Goal: Task Accomplishment & Management: Complete application form

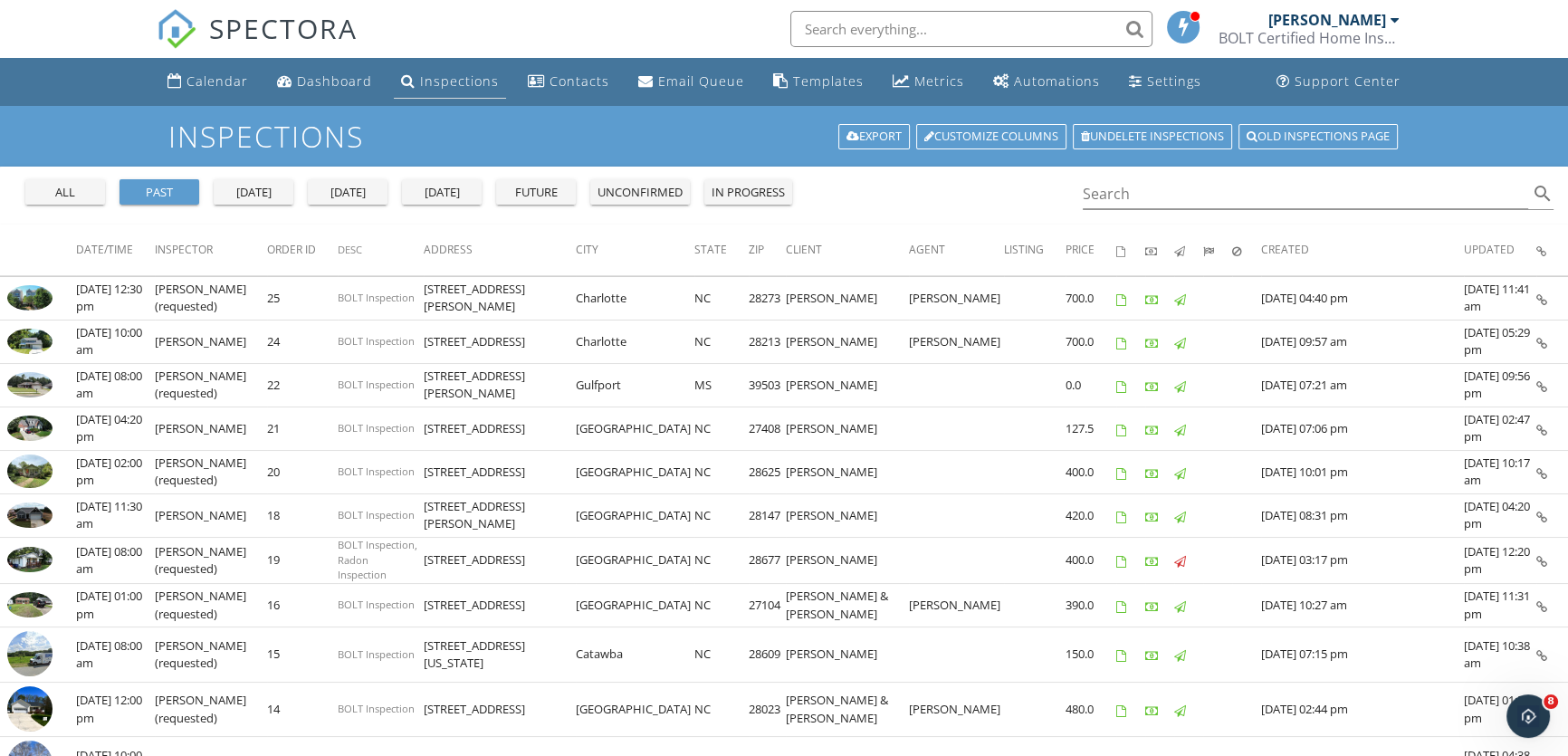
click at [434, 87] on div "Inspections" at bounding box center [460, 81] width 79 height 18
click at [917, 86] on div "Metrics" at bounding box center [940, 81] width 50 height 18
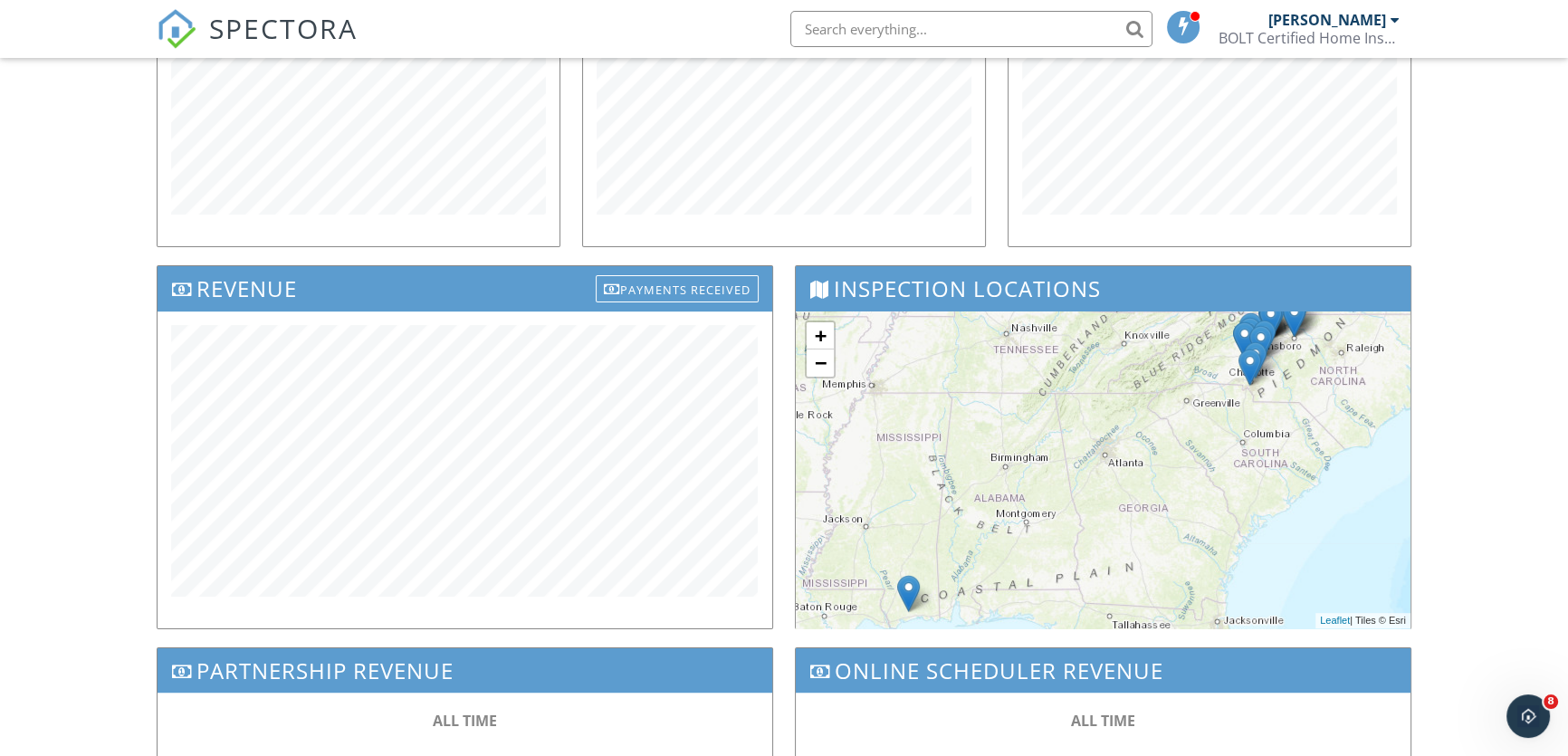
scroll to position [411, 0]
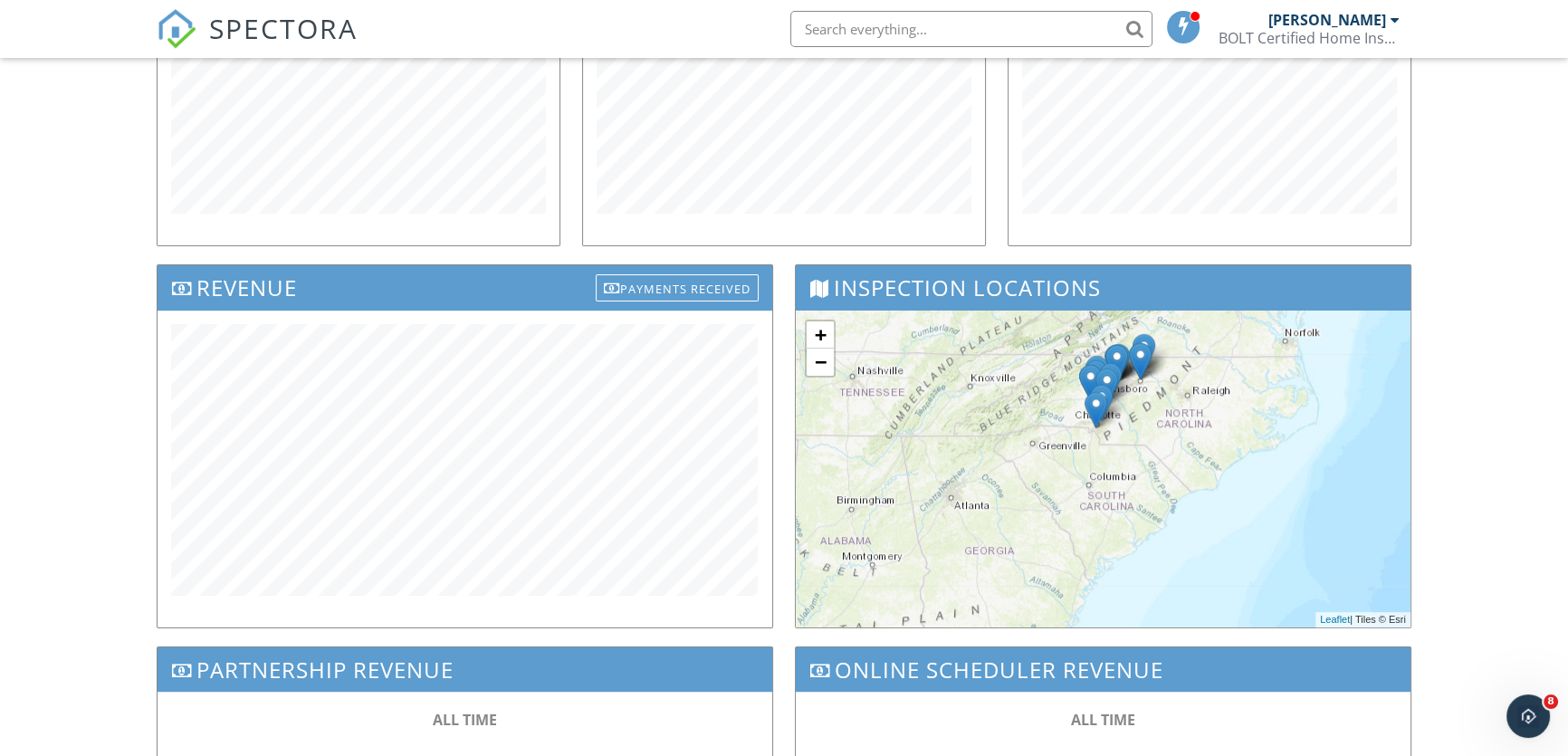
drag, startPoint x: 1334, startPoint y: 402, endPoint x: 1170, endPoint y: 437, distance: 167.7
click at [1177, 445] on div "+ − Leaflet | Tiles © Esri" at bounding box center [1103, 469] width 615 height 317
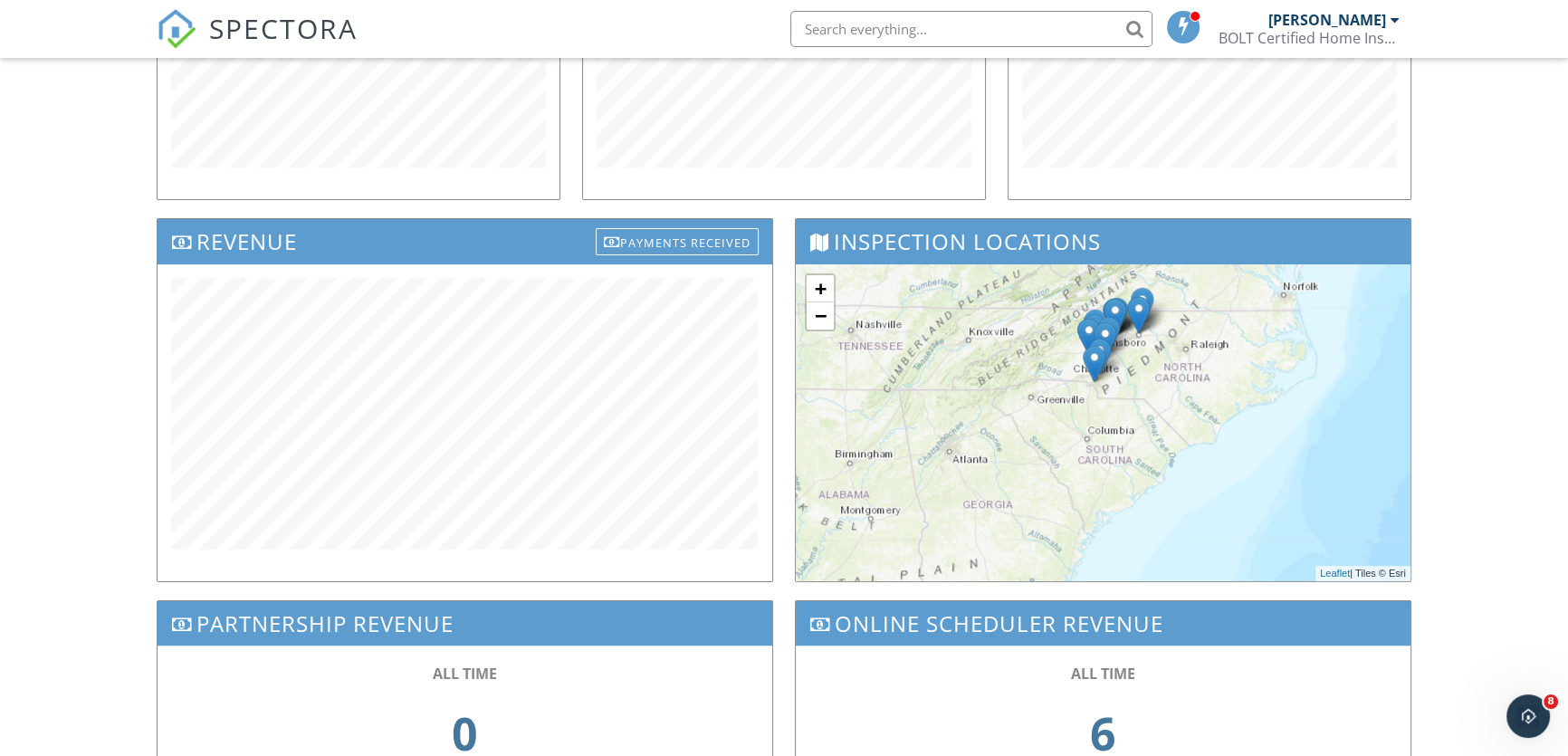
scroll to position [493, 0]
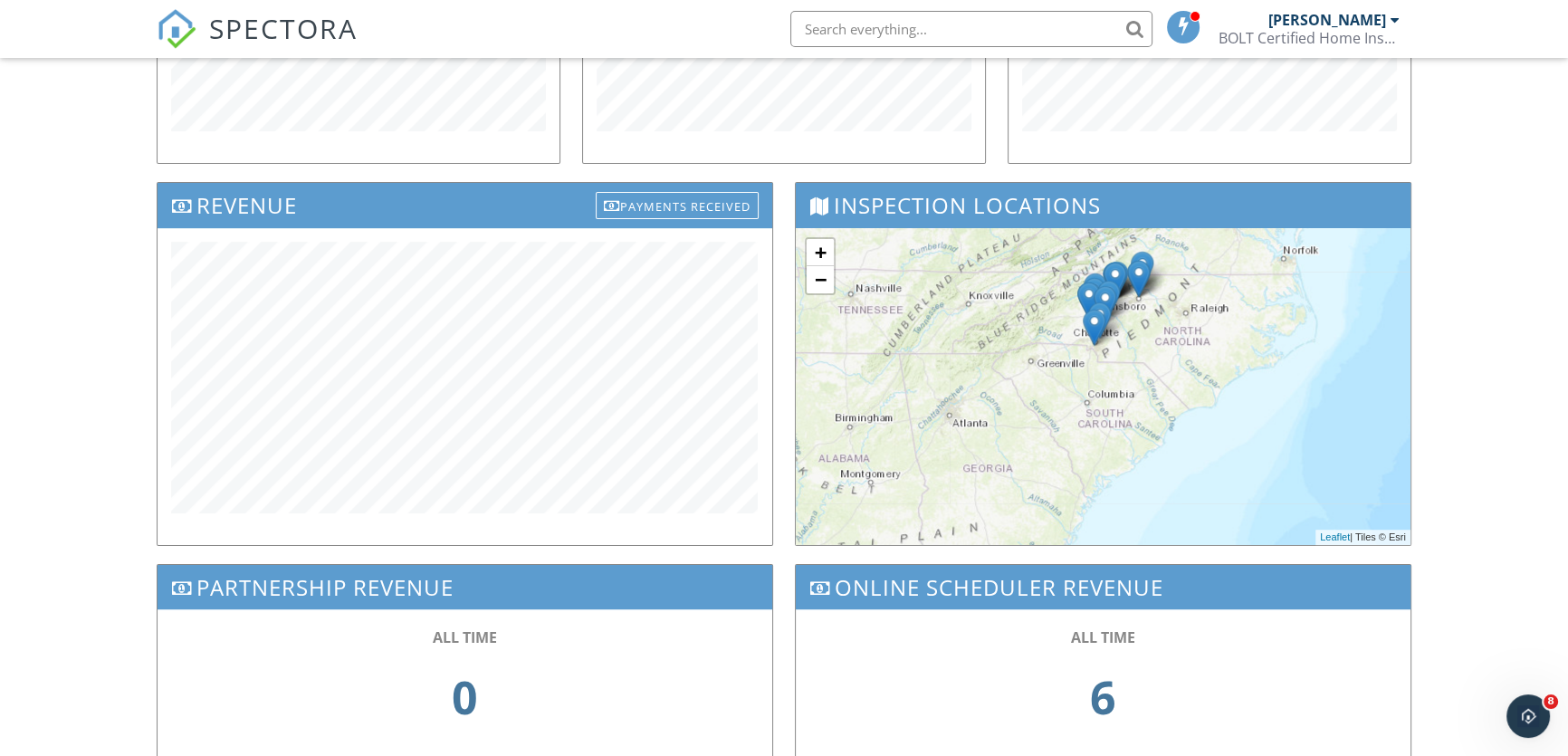
click at [1201, 376] on div "+ − Leaflet | Tiles © Esri" at bounding box center [1103, 386] width 615 height 317
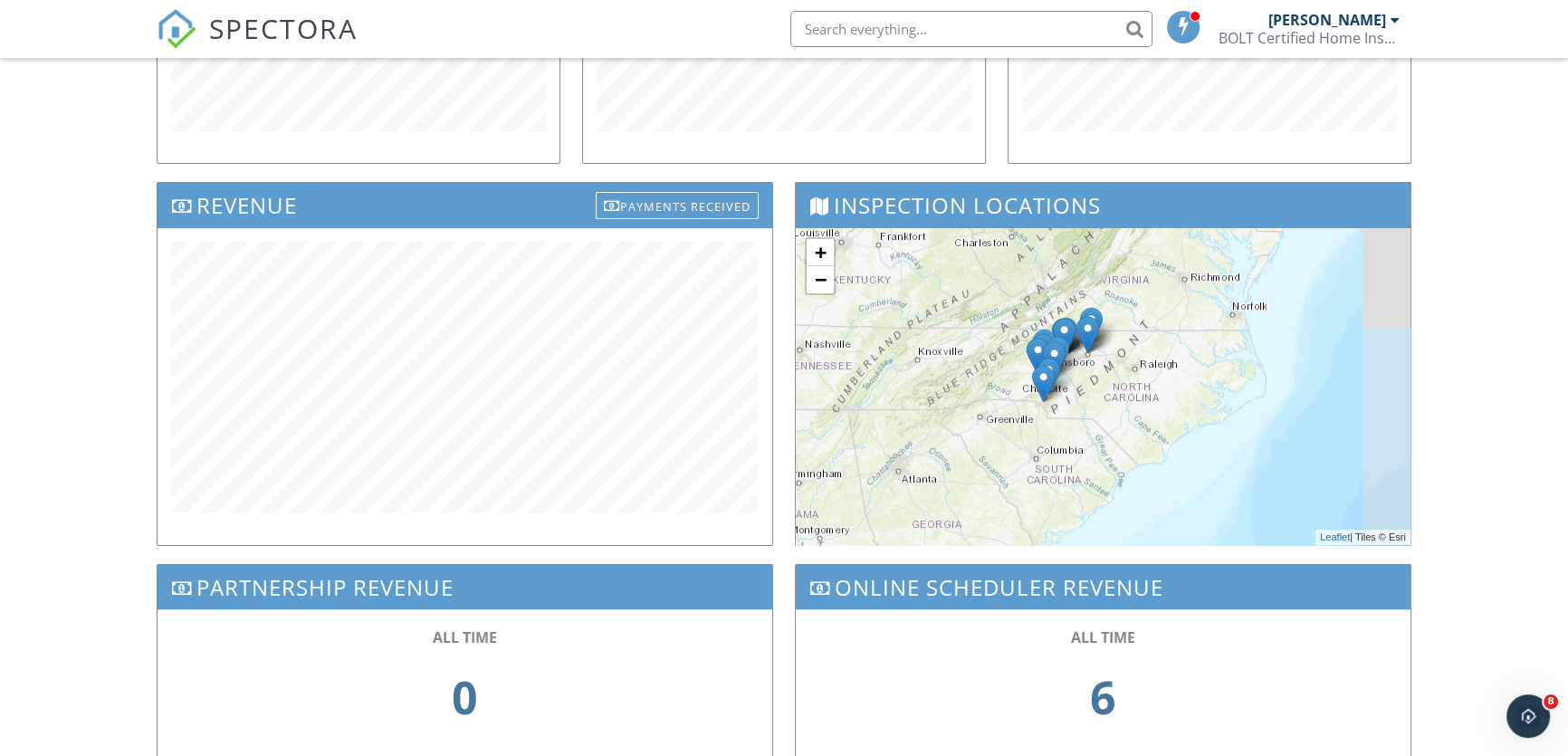
drag, startPoint x: 1178, startPoint y: 342, endPoint x: 914, endPoint y: 328, distance: 264.4
click at [1092, 385] on div "+ − Leaflet | Tiles © Esri" at bounding box center [1103, 386] width 615 height 317
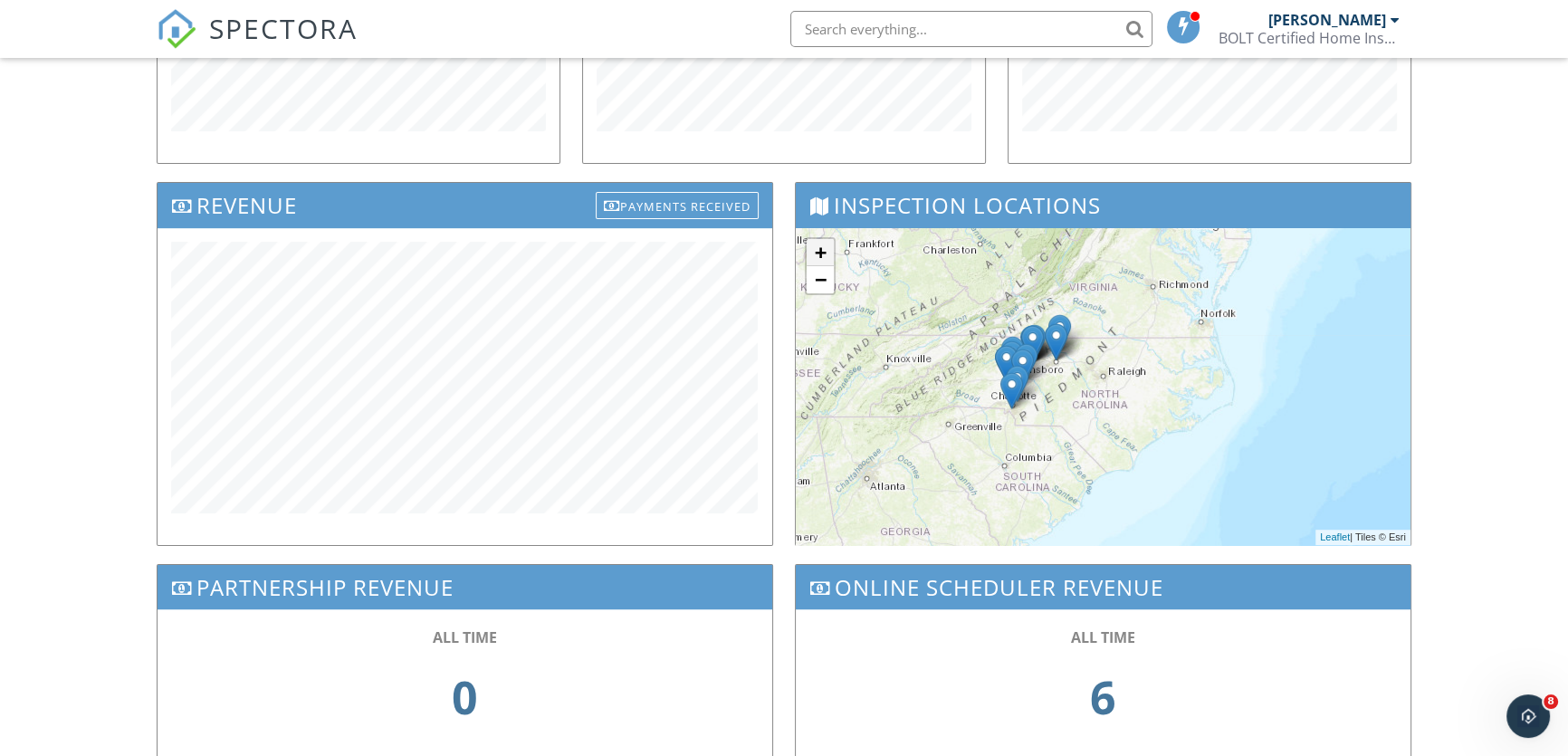
click at [821, 249] on link "+" at bounding box center [820, 252] width 27 height 27
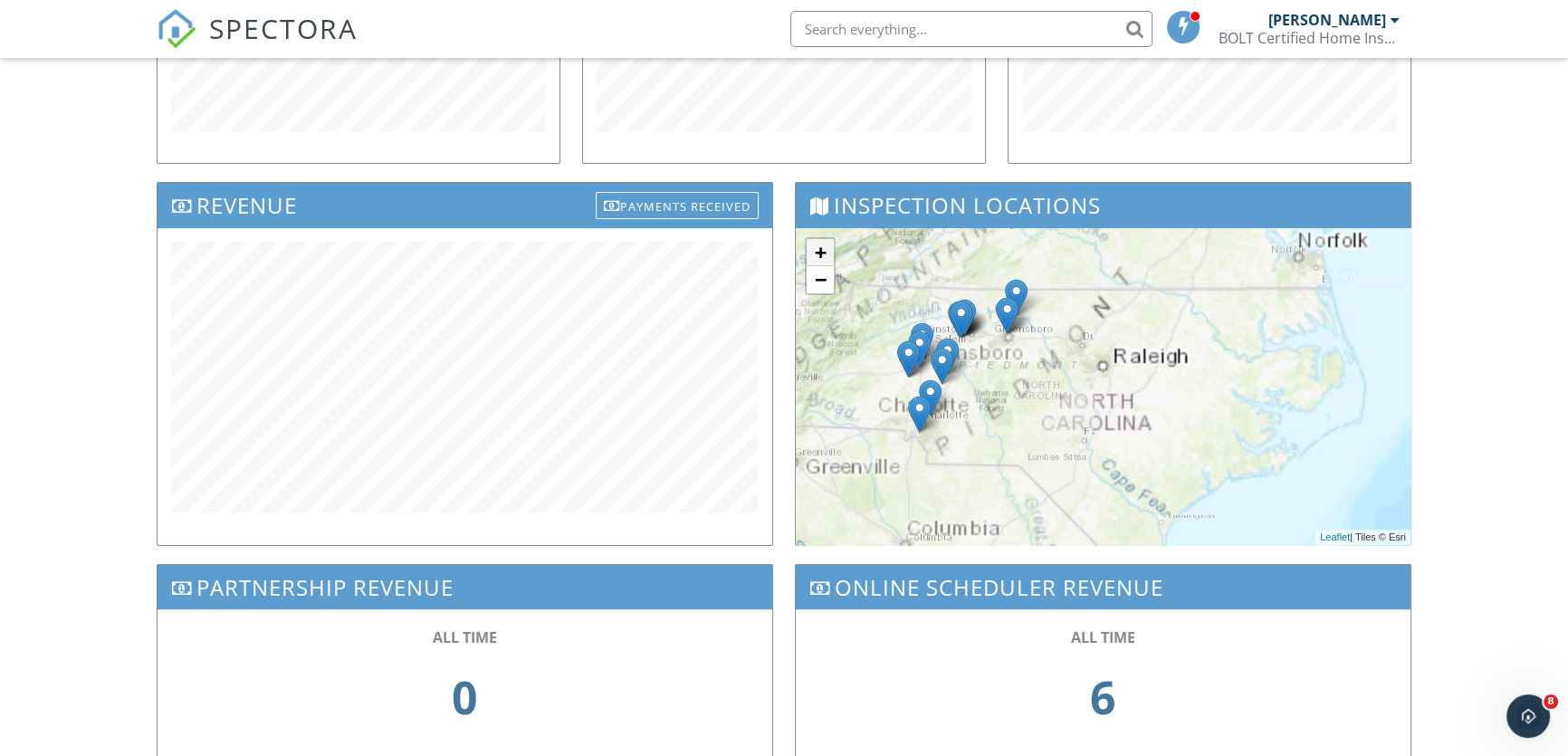
click at [821, 249] on link "+" at bounding box center [820, 252] width 27 height 27
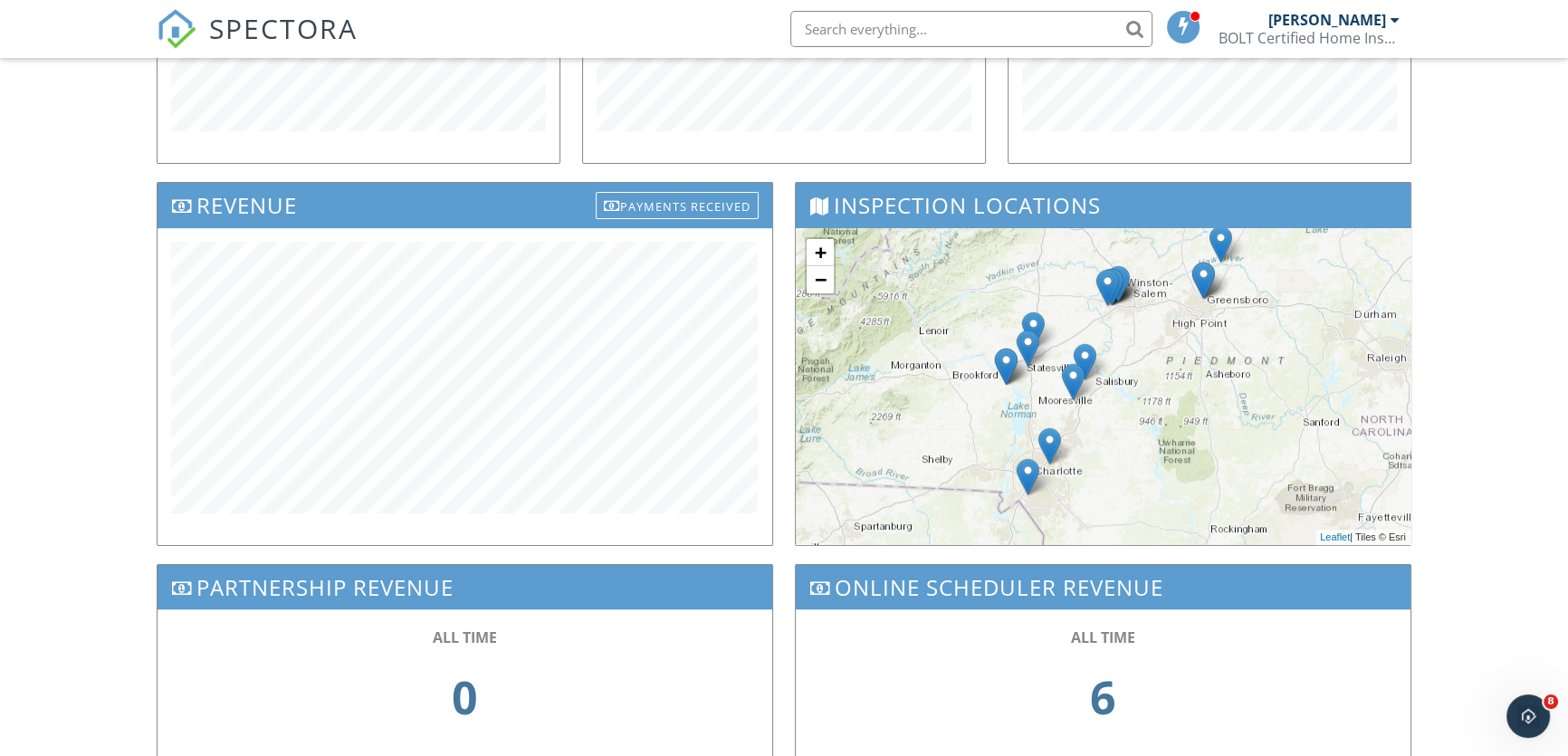
drag, startPoint x: 1058, startPoint y: 325, endPoint x: 1376, endPoint y: 347, distance: 318.8
click at [1376, 347] on div "+ − Leaflet | Tiles © Esri" at bounding box center [1103, 386] width 615 height 317
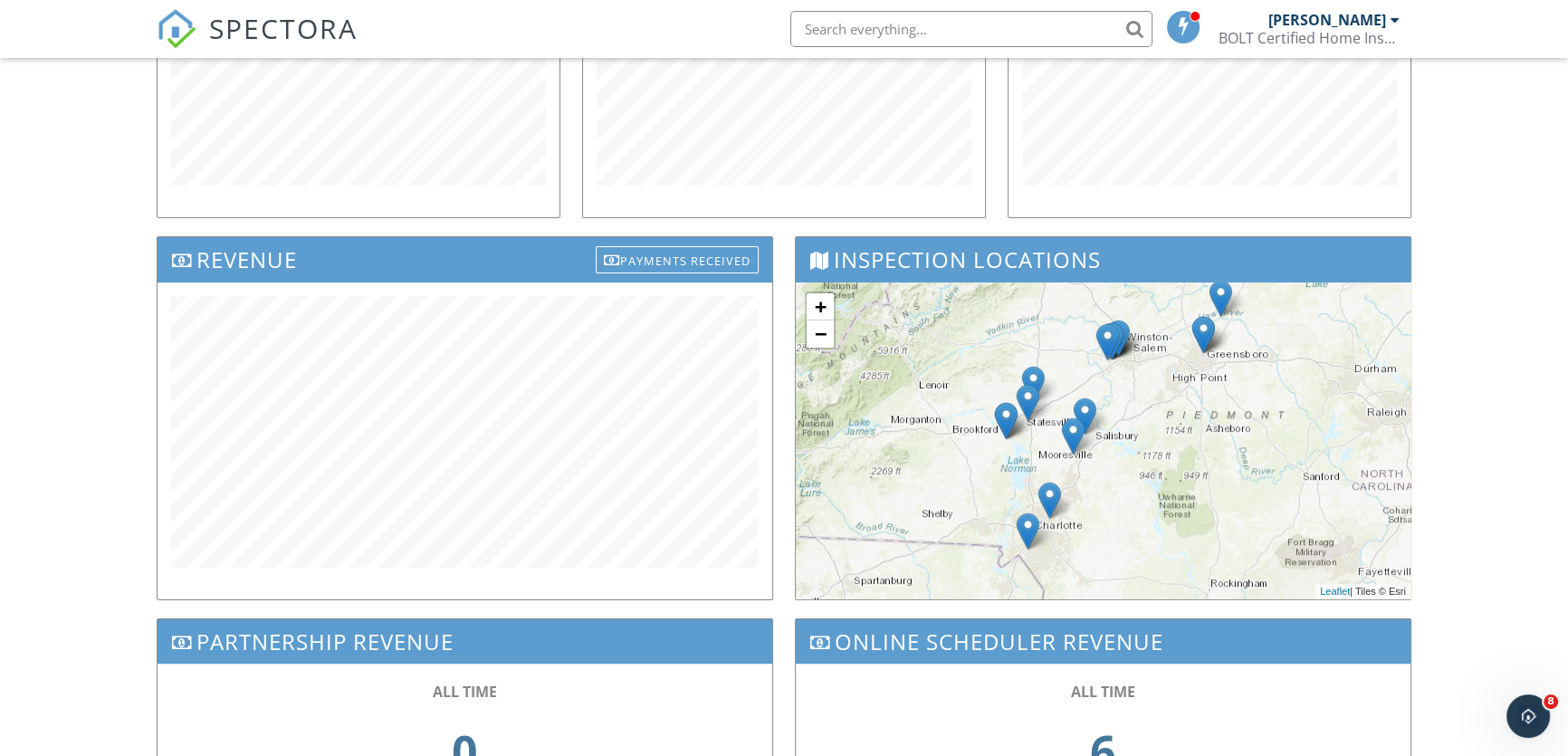
scroll to position [411, 0]
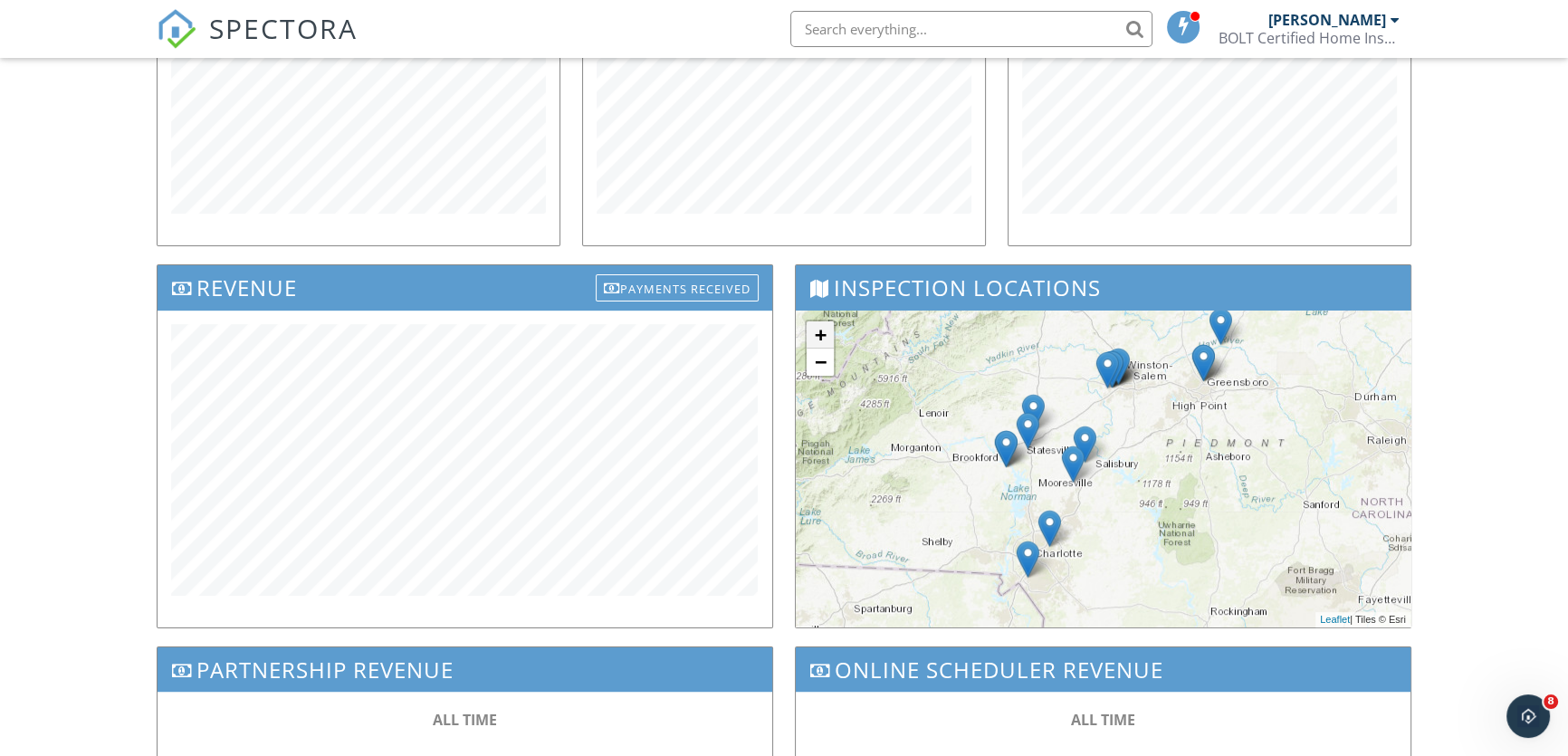
click at [829, 334] on link "+" at bounding box center [820, 334] width 27 height 27
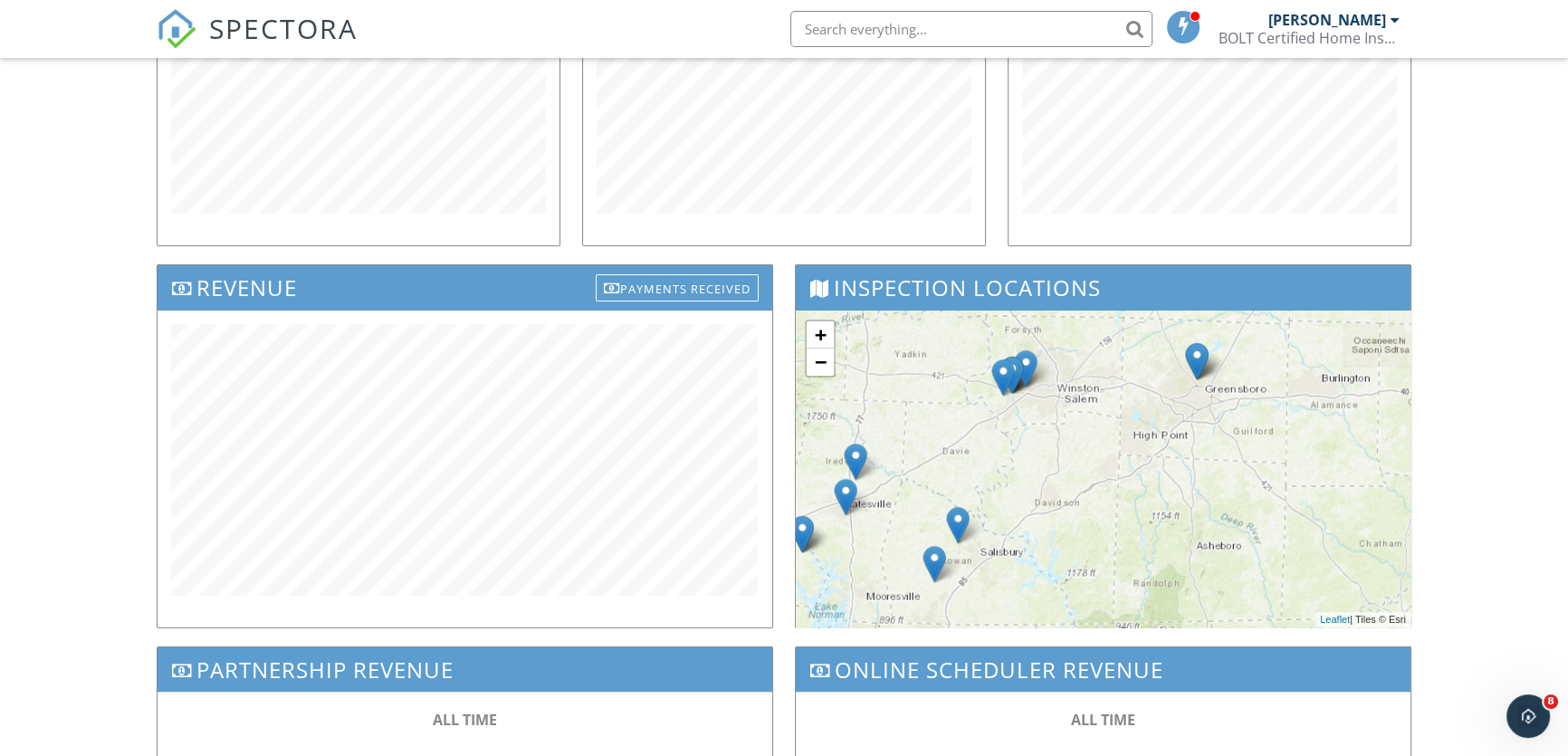
drag, startPoint x: 1224, startPoint y: 414, endPoint x: 1121, endPoint y: 500, distance: 134.2
click at [1121, 500] on div "+ − Leaflet | Tiles © Esri" at bounding box center [1103, 469] width 615 height 317
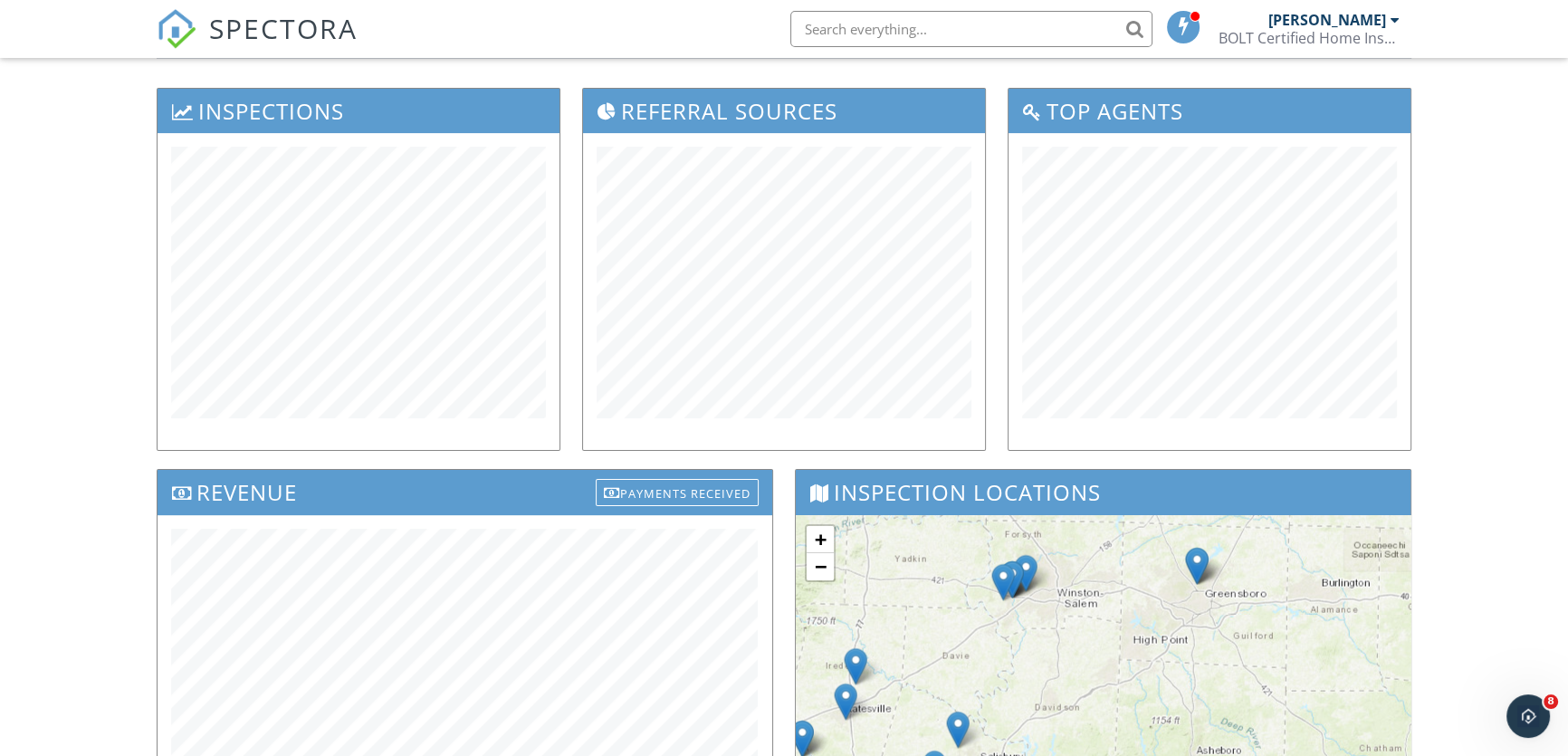
scroll to position [0, 0]
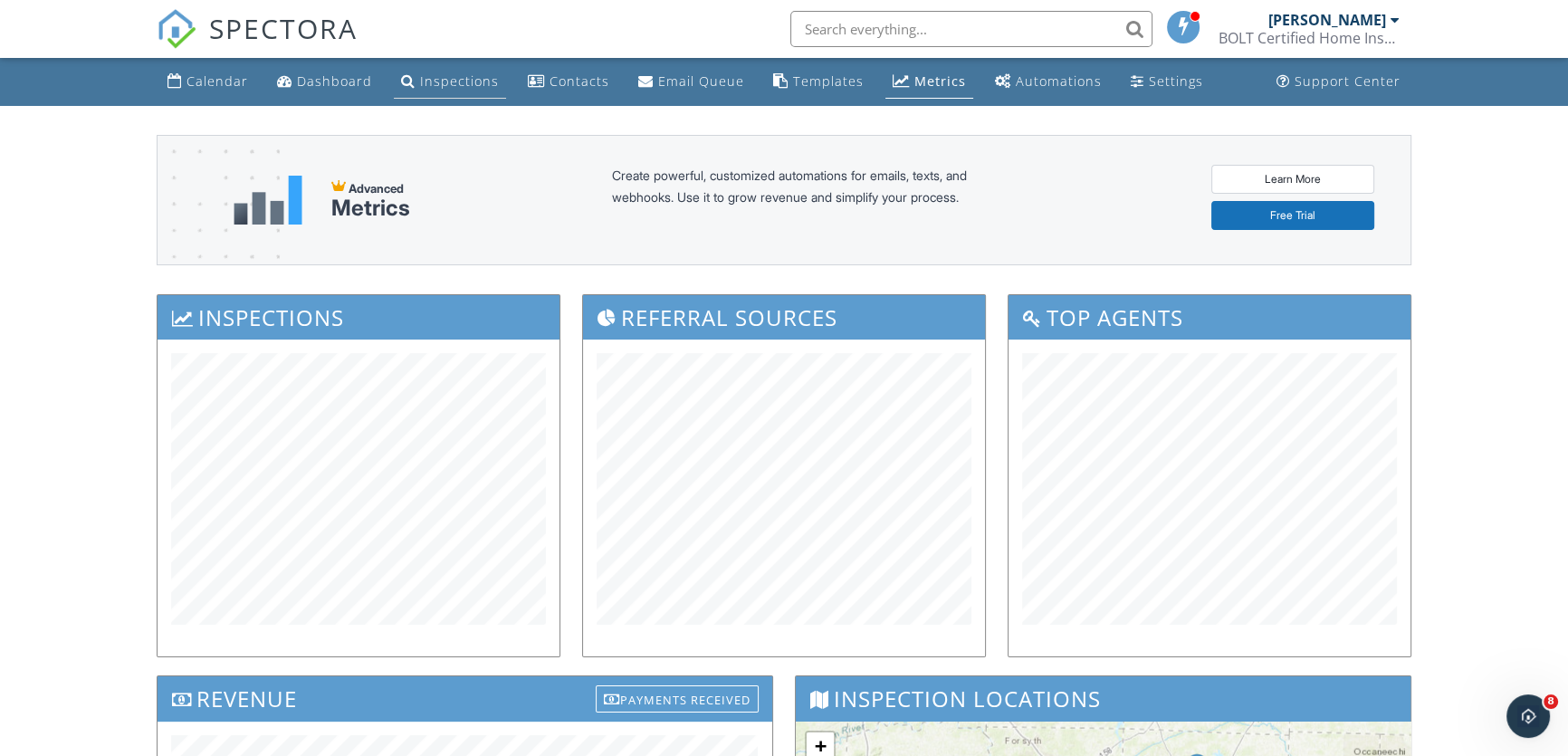
click at [477, 92] on link "Inspections" at bounding box center [449, 82] width 112 height 33
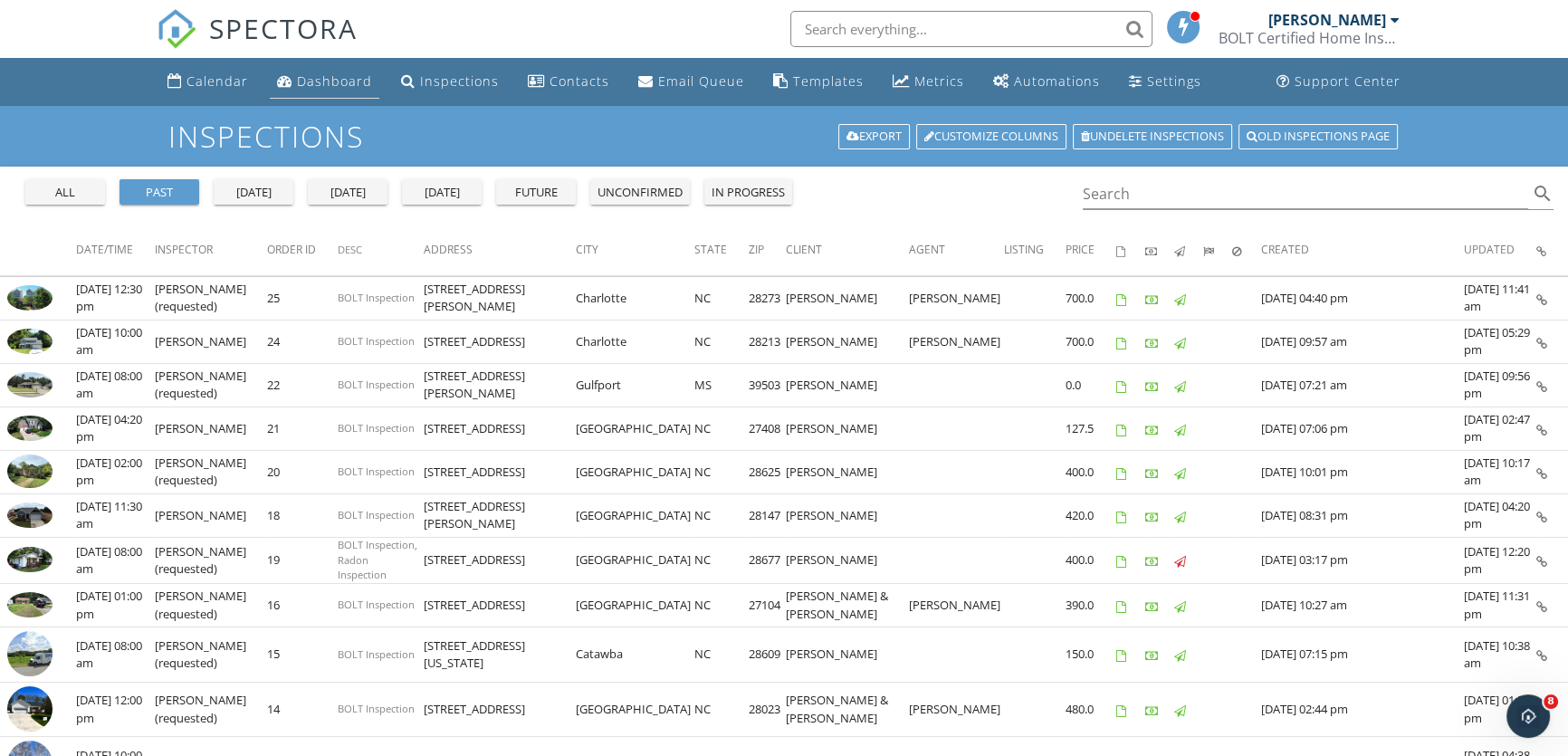
click at [308, 81] on div "Dashboard" at bounding box center [334, 81] width 75 height 18
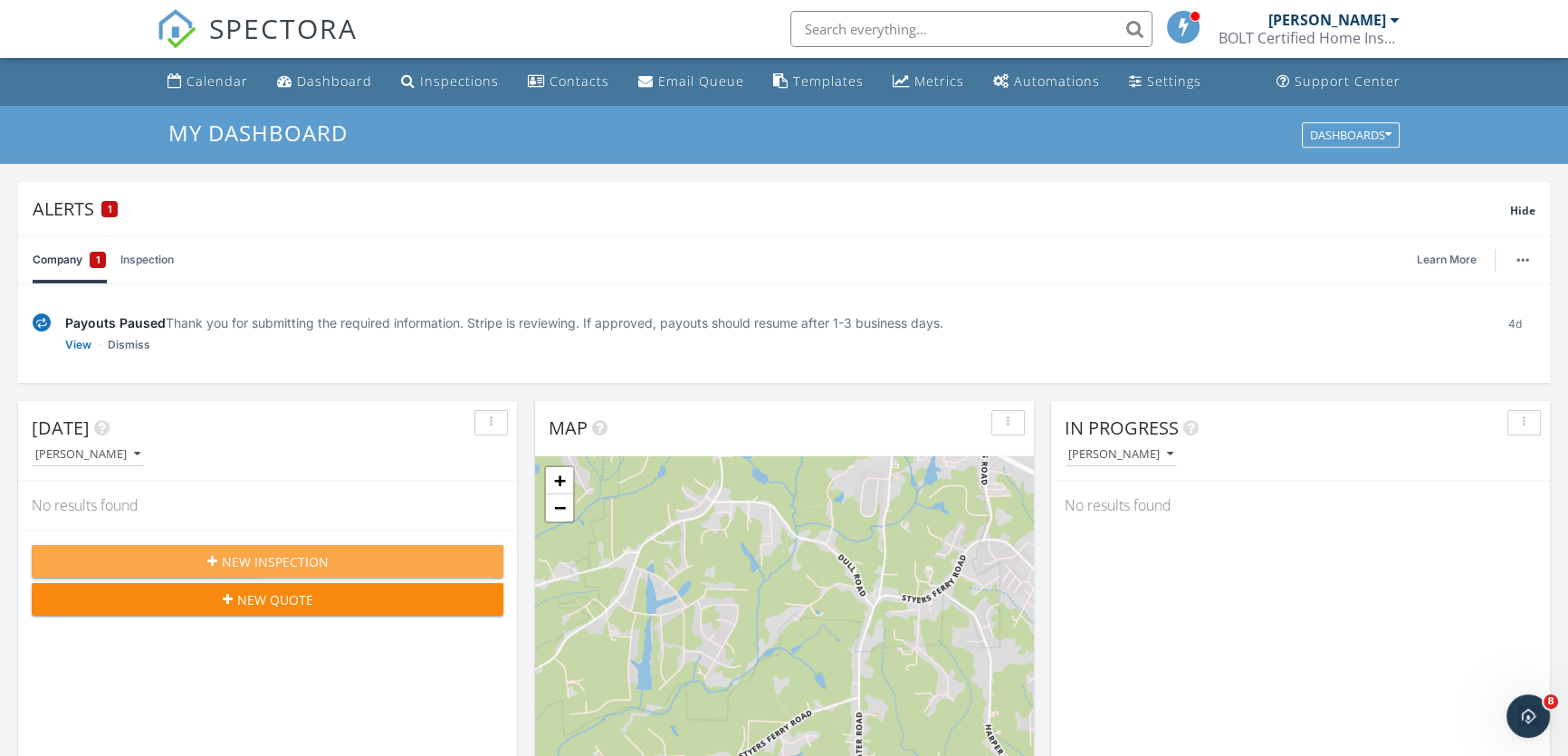
click at [346, 567] on div "New Inspection" at bounding box center [267, 562] width 443 height 19
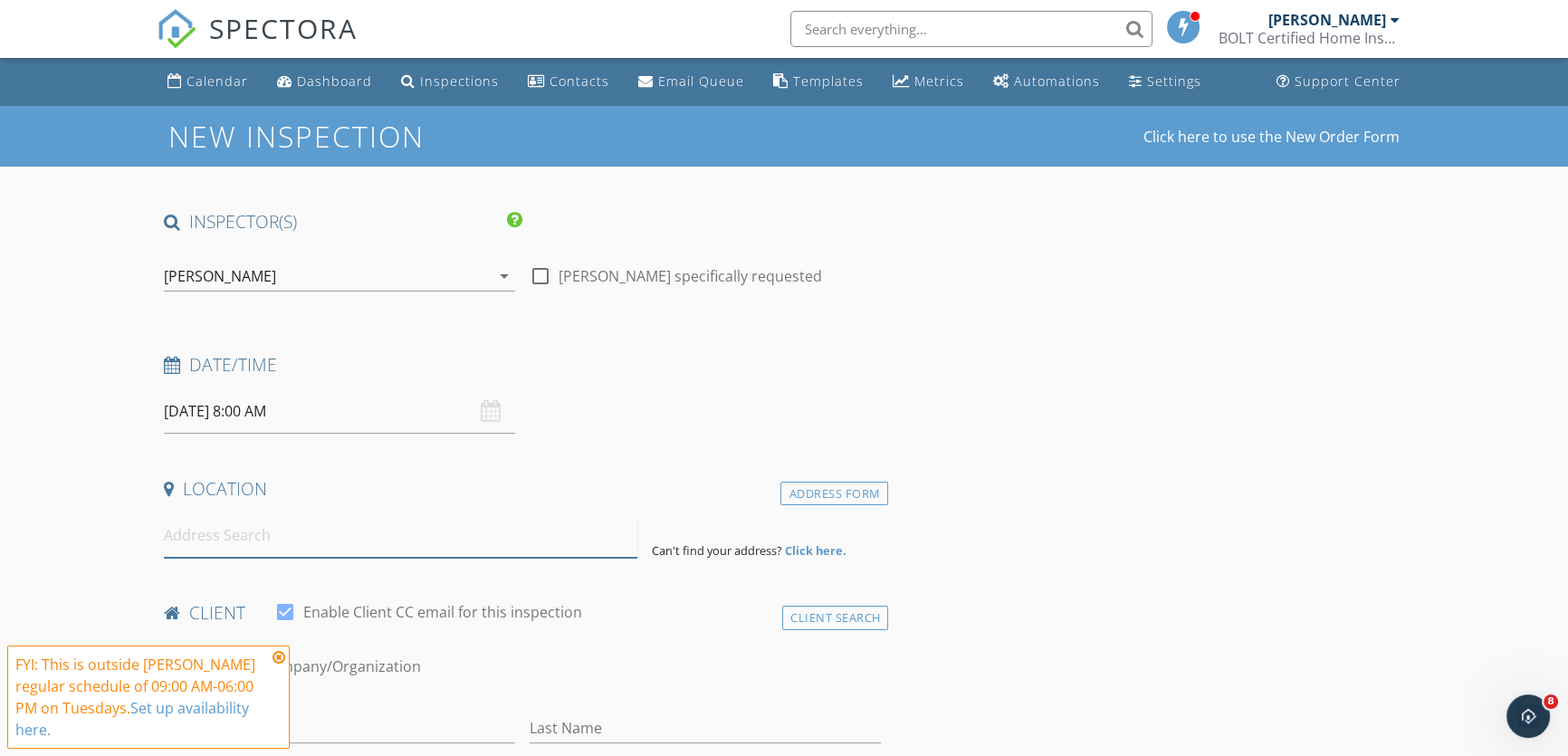
click at [251, 543] on input at bounding box center [401, 536] width 473 height 45
paste input "[STREET_ADDRESS]"
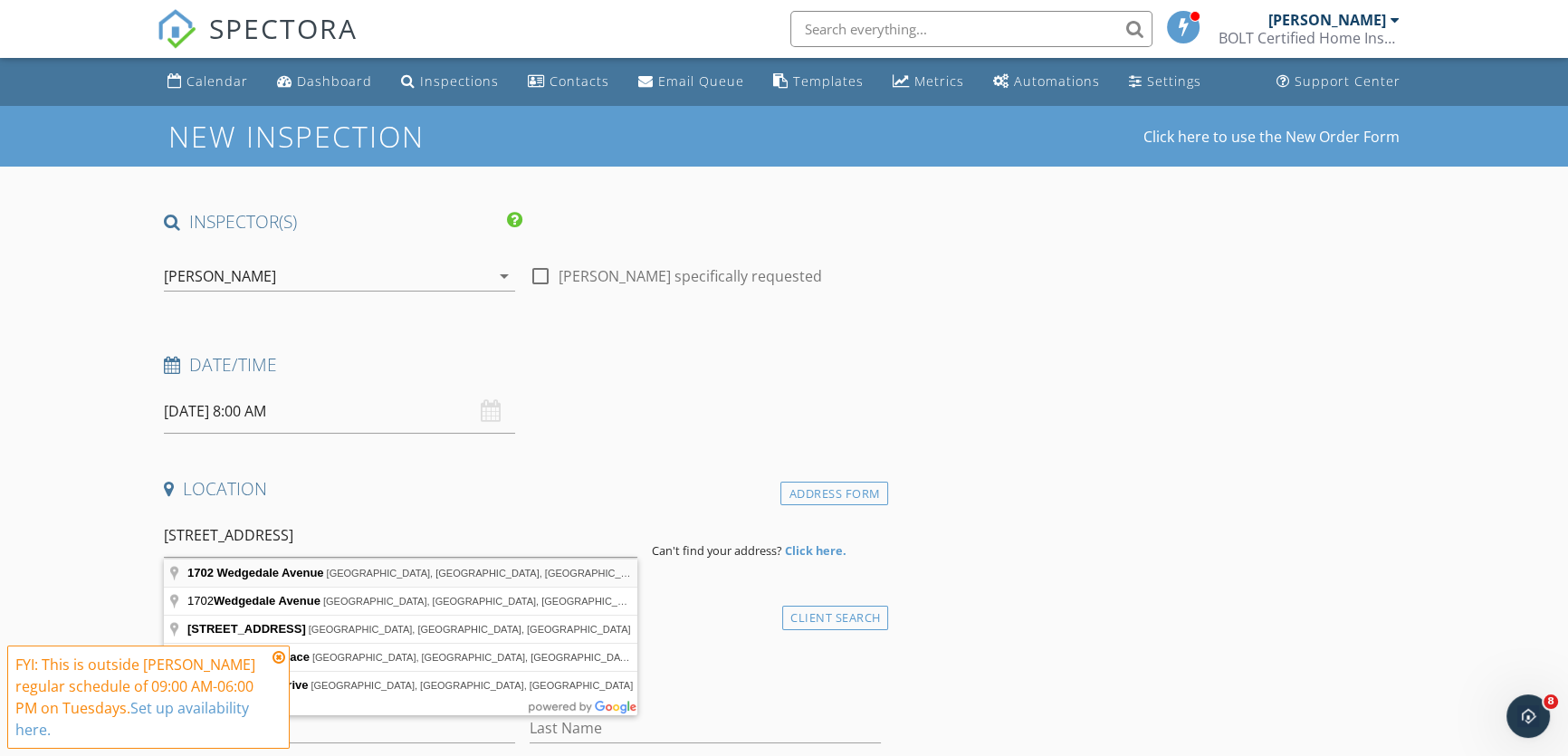
type input "[STREET_ADDRESS]"
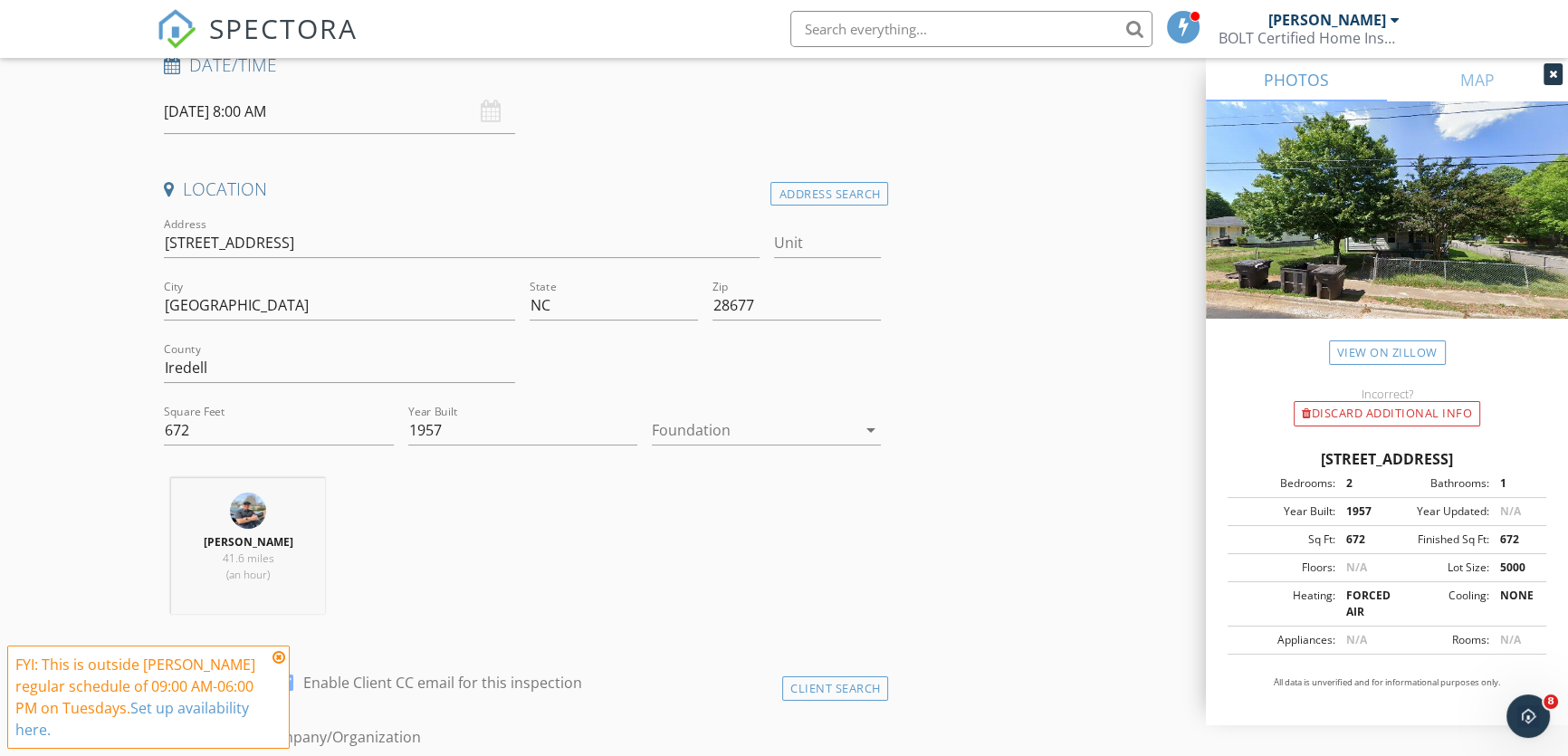
scroll to position [329, 0]
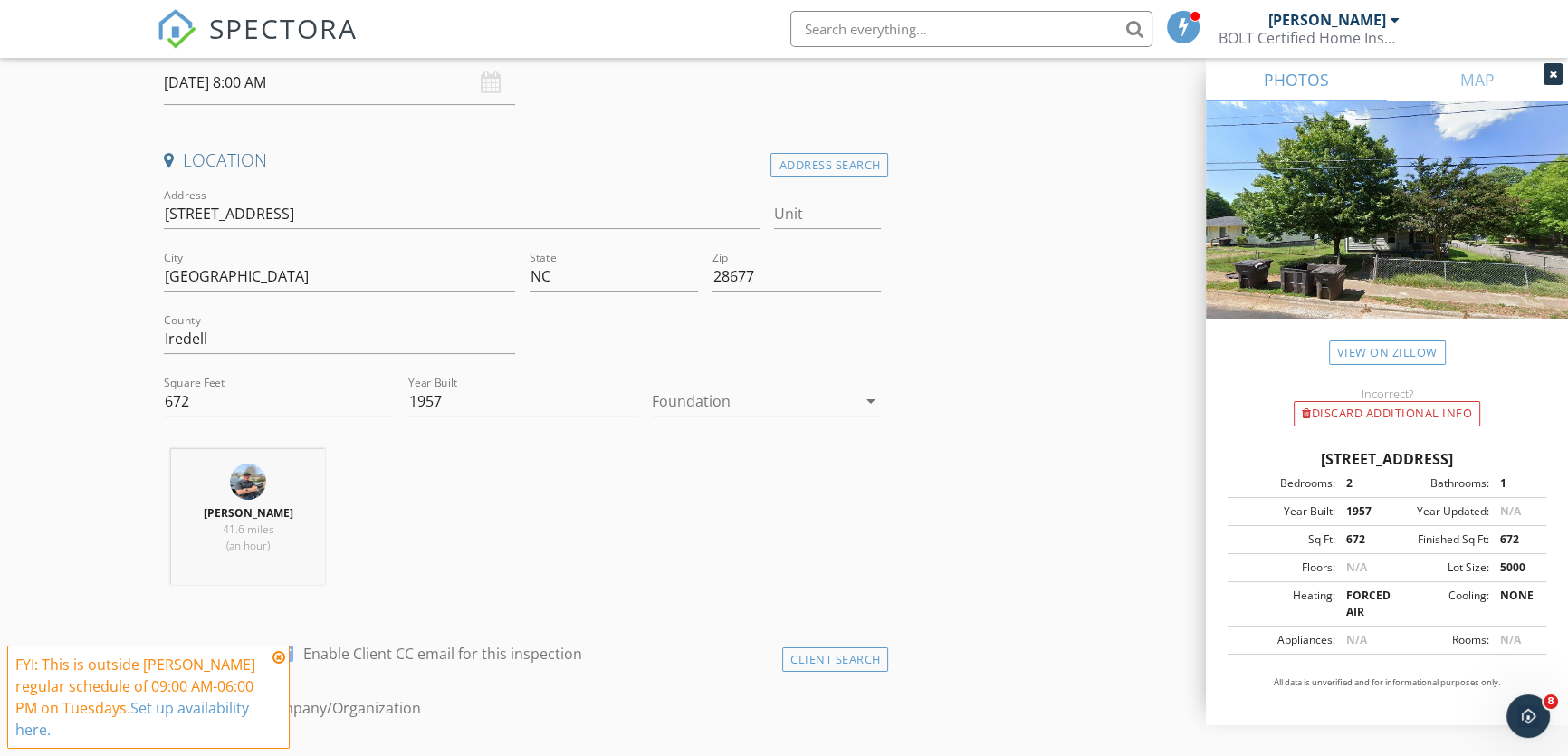
click at [868, 398] on icon "arrow_drop_down" at bounding box center [869, 400] width 21 height 21
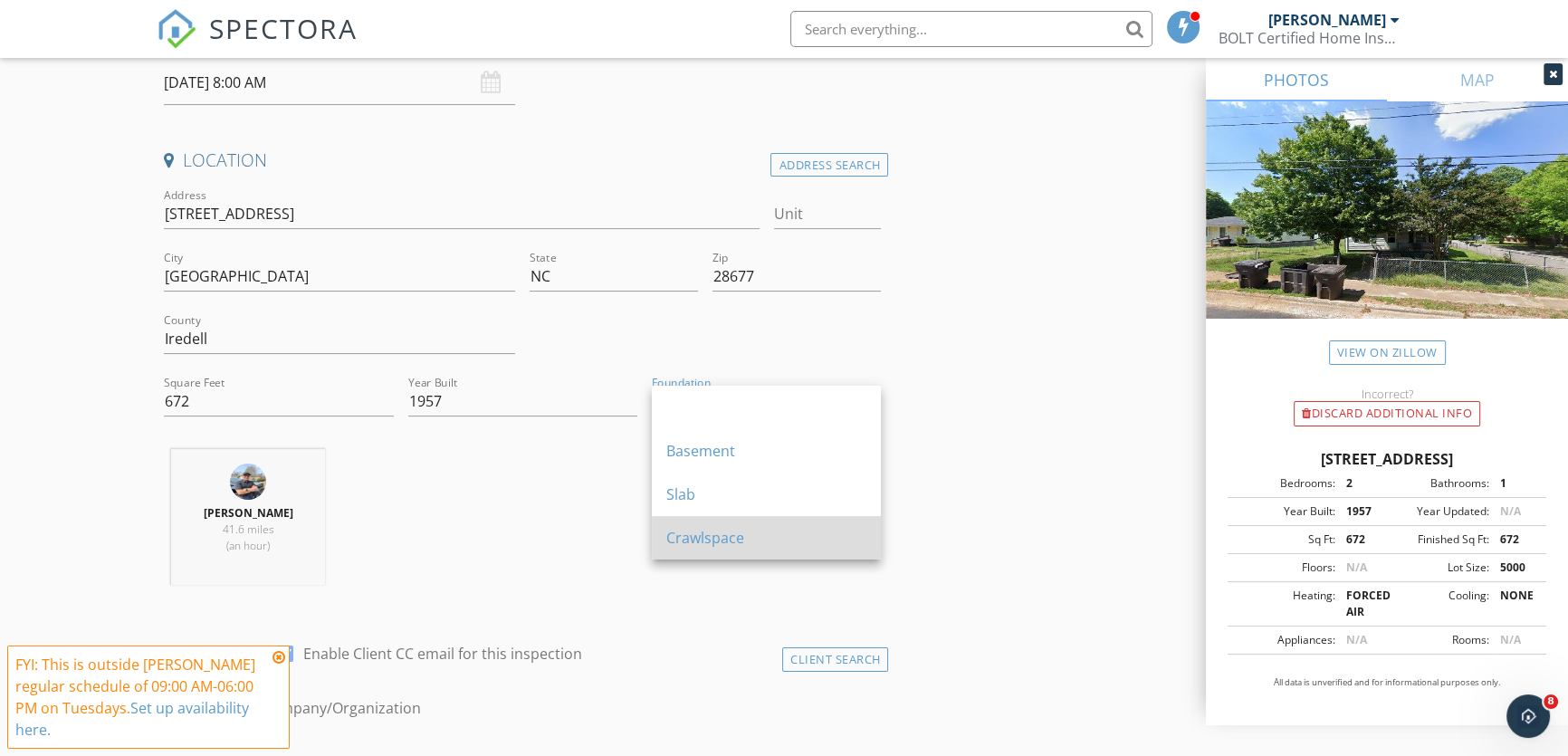
click at [735, 534] on div "Crawlspace" at bounding box center [767, 538] width 201 height 21
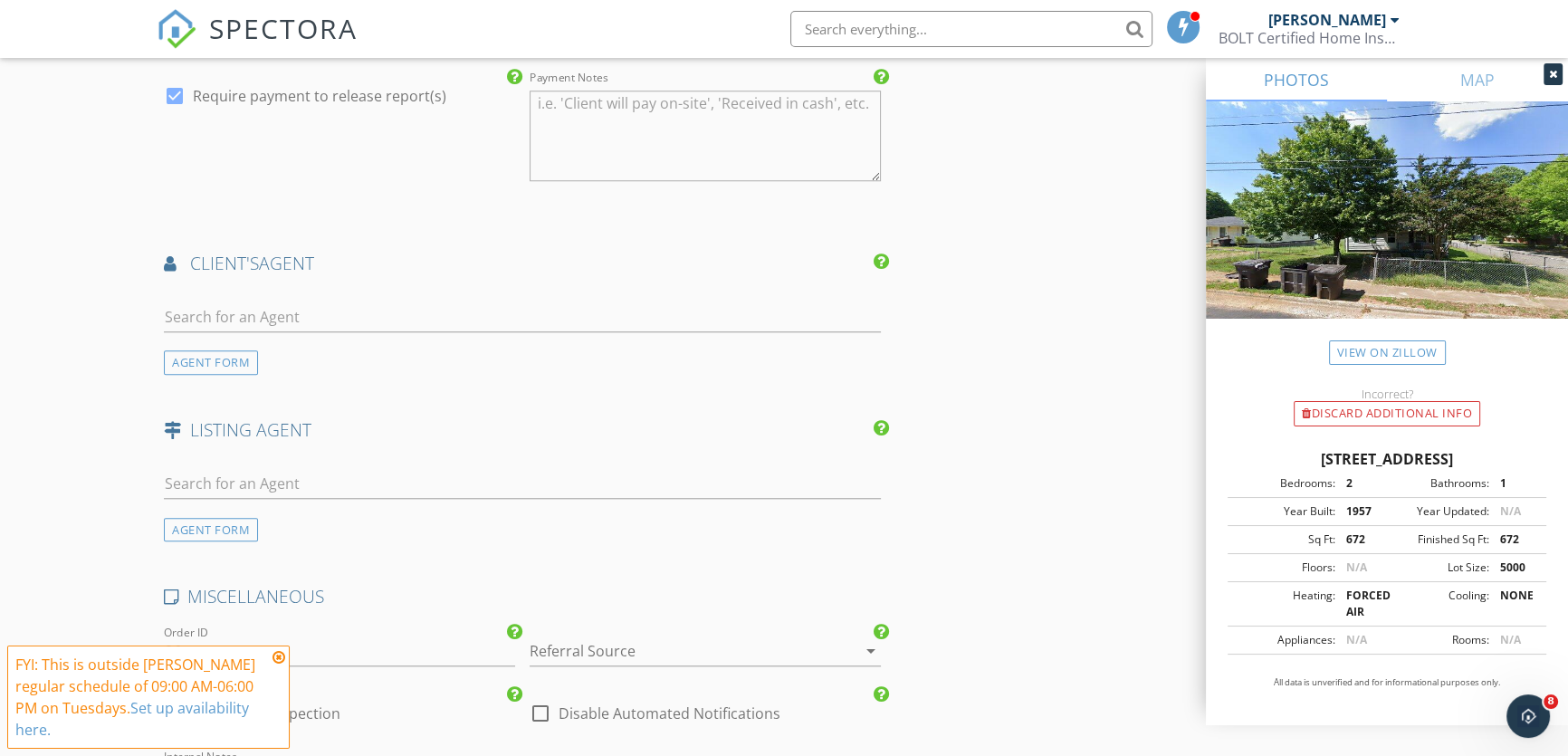
scroll to position [2058, 0]
click at [357, 308] on input "text" at bounding box center [523, 315] width 717 height 30
type input "[PERSON_NAME]"
click at [335, 345] on div "[PERSON_NAME]" at bounding box center [333, 347] width 236 height 21
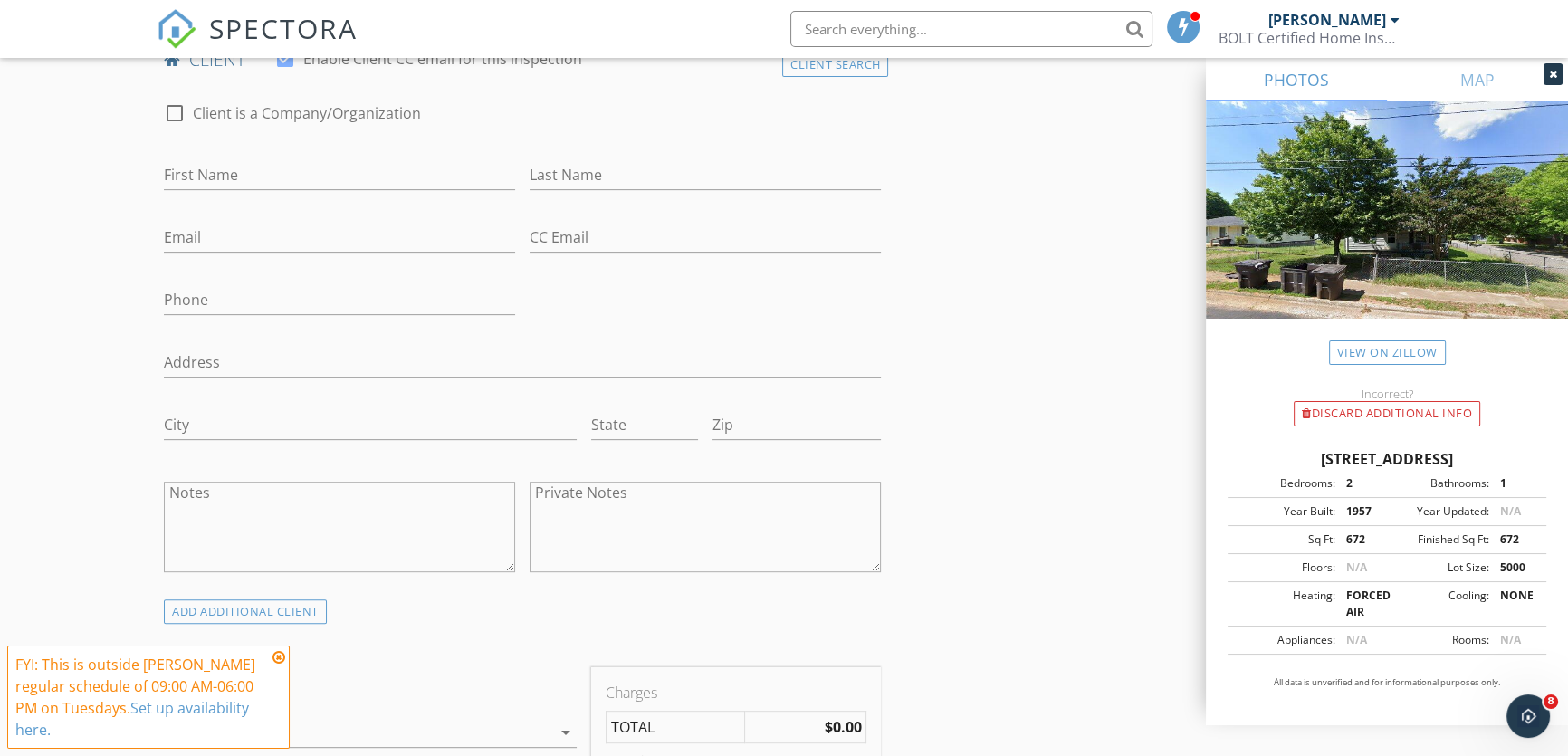
scroll to position [823, 0]
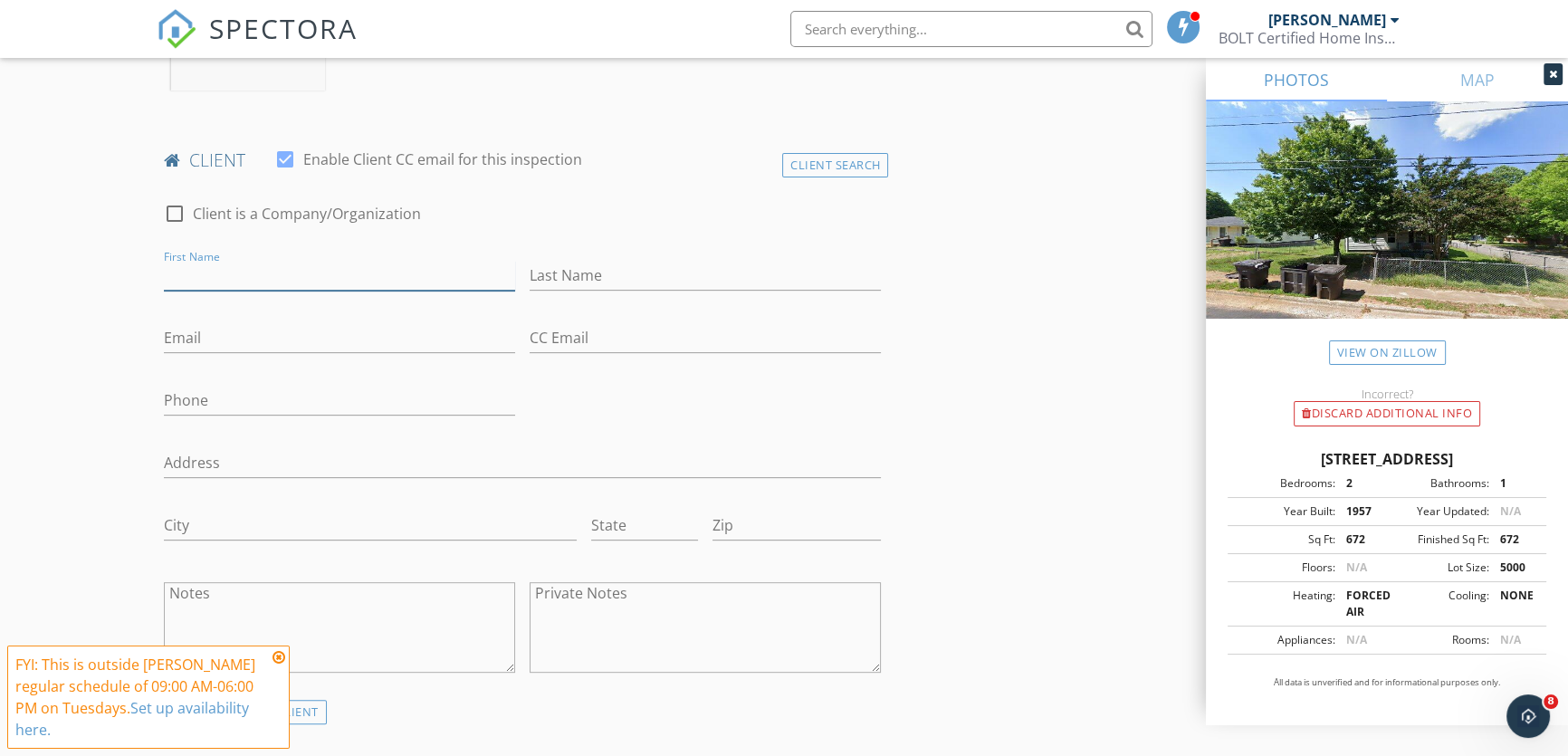
click at [262, 283] on input "First Name" at bounding box center [340, 276] width 351 height 30
type input "[PERSON_NAME]"
click at [290, 406] on input "Phone" at bounding box center [340, 400] width 351 height 30
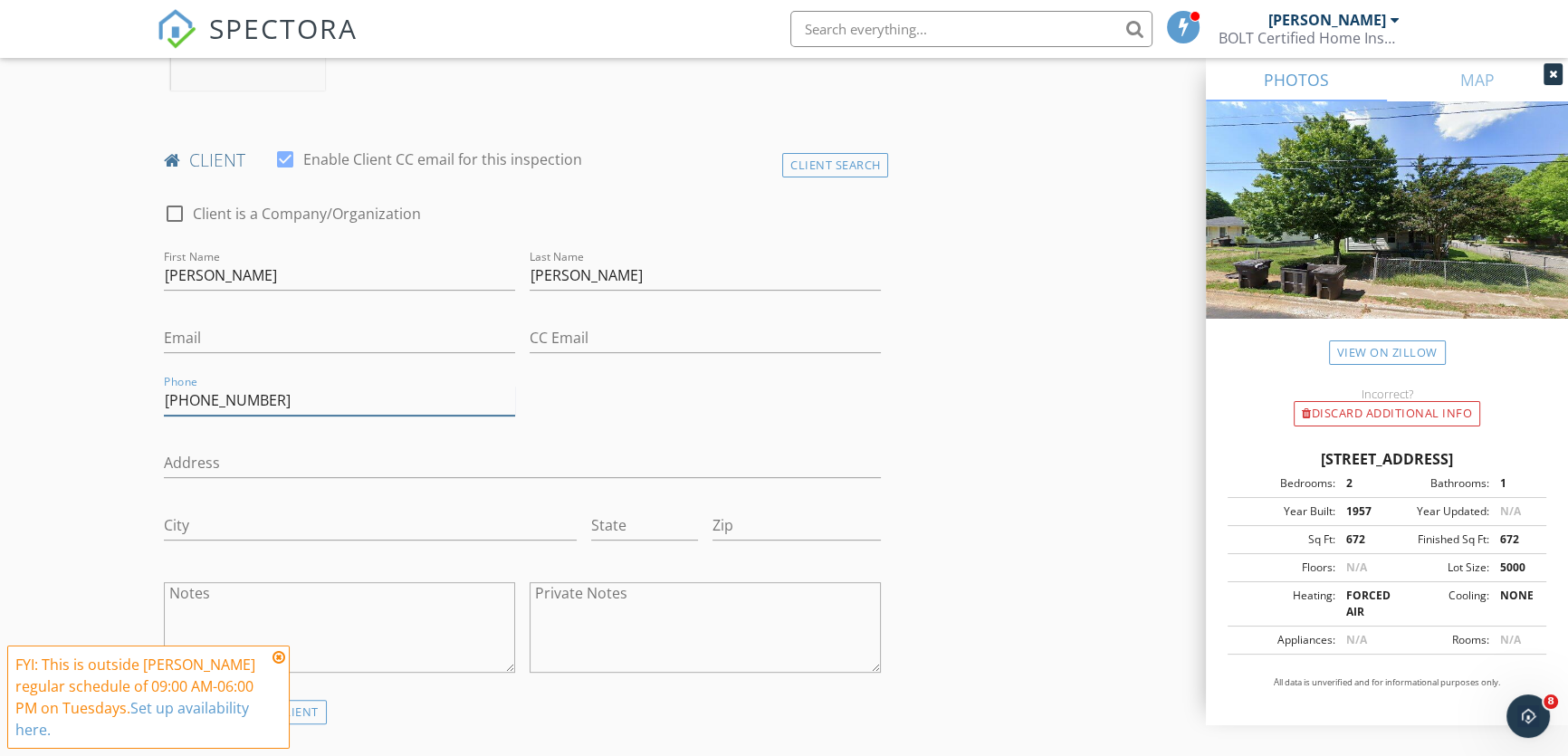
type input "704-798"
drag, startPoint x: 223, startPoint y: 411, endPoint x: 163, endPoint y: 409, distance: 60.0
click at [163, 409] on div "Phone 704-798" at bounding box center [340, 402] width 366 height 62
click at [279, 655] on icon at bounding box center [279, 658] width 13 height 15
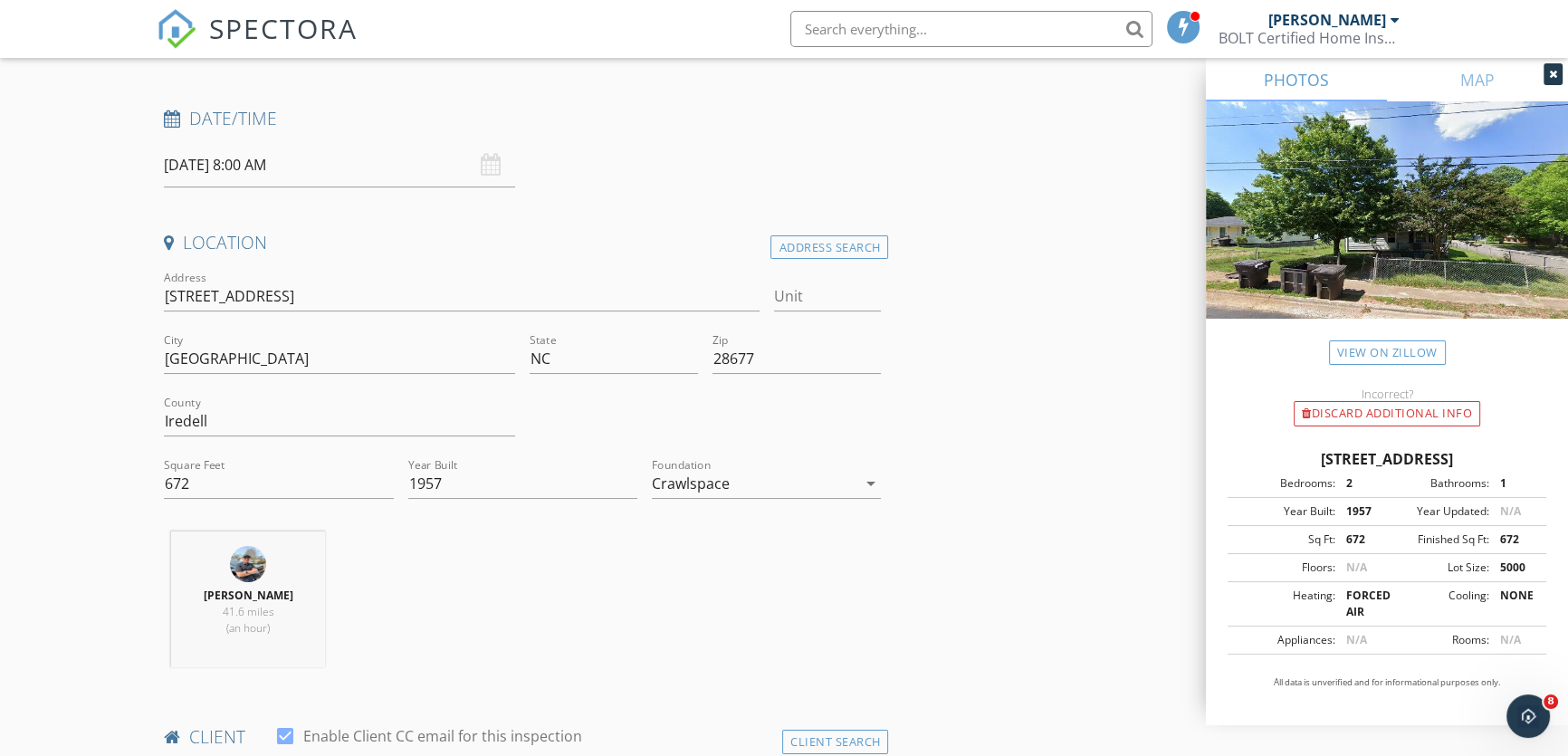
scroll to position [164, 0]
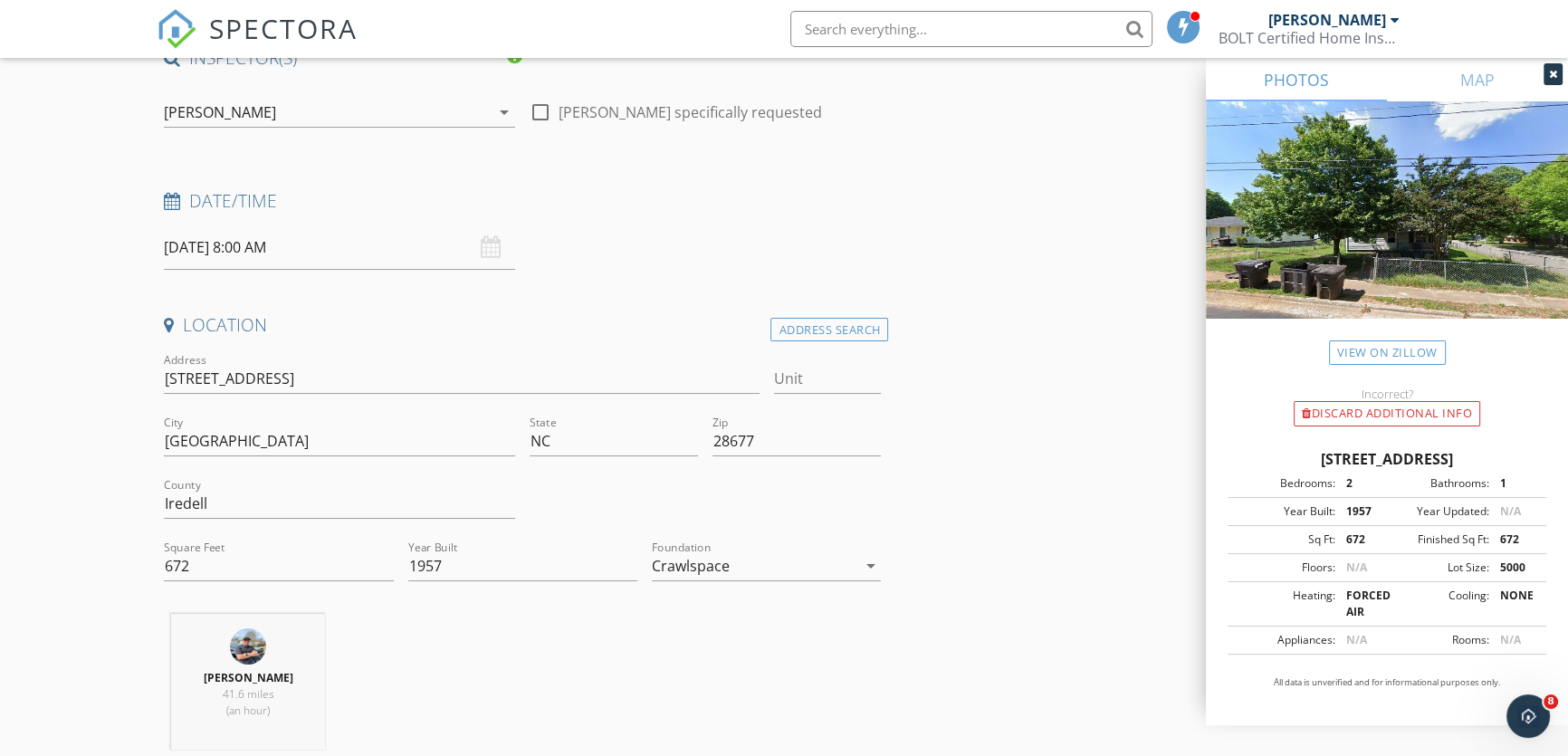
click at [494, 253] on div "[DATE] 8:00 AM" at bounding box center [340, 248] width 351 height 45
click at [215, 207] on h4 "Date/Time" at bounding box center [523, 201] width 717 height 23
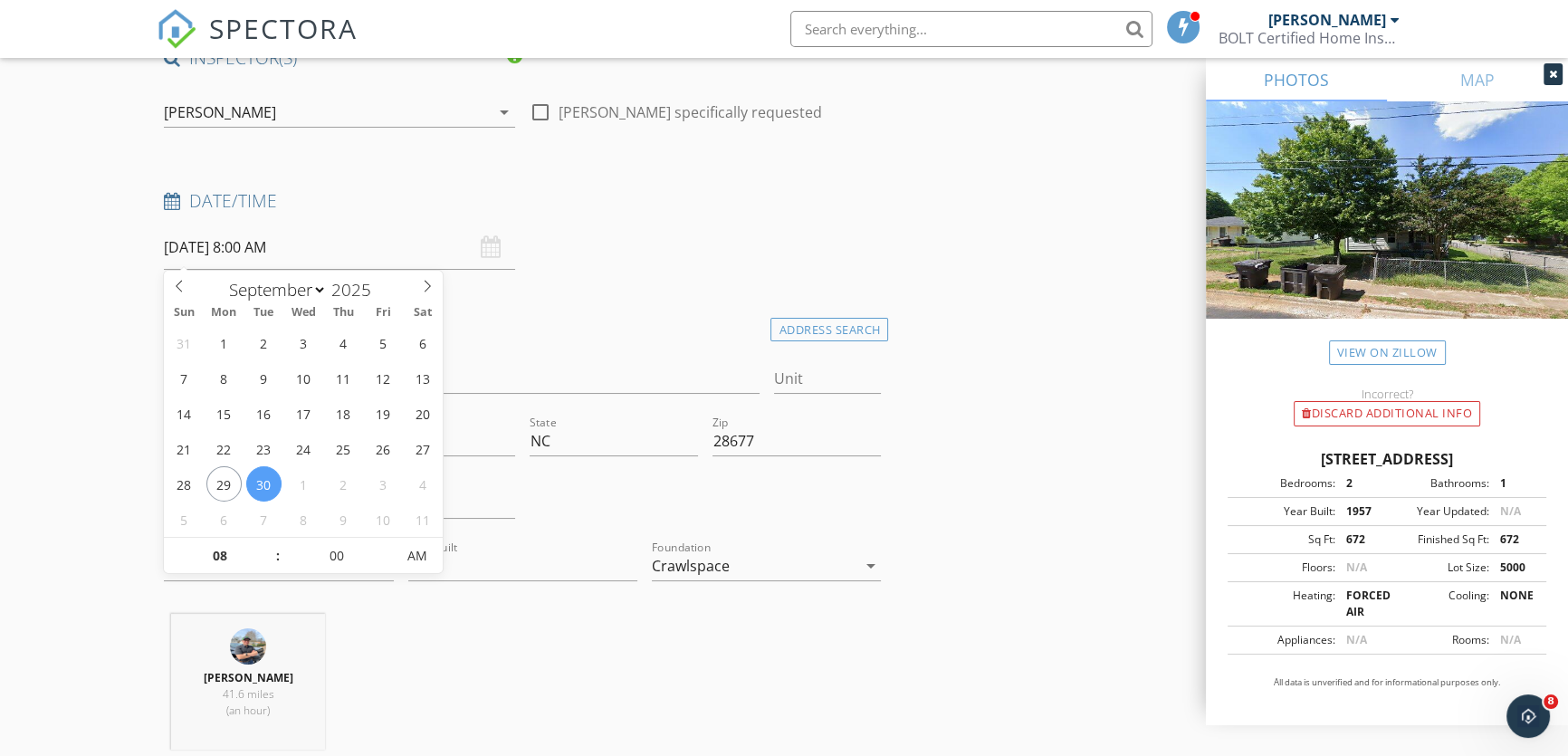
click at [196, 244] on input "[DATE] 8:00 AM" at bounding box center [340, 248] width 351 height 45
select select "9"
type input "[DATE] 8:00 AM"
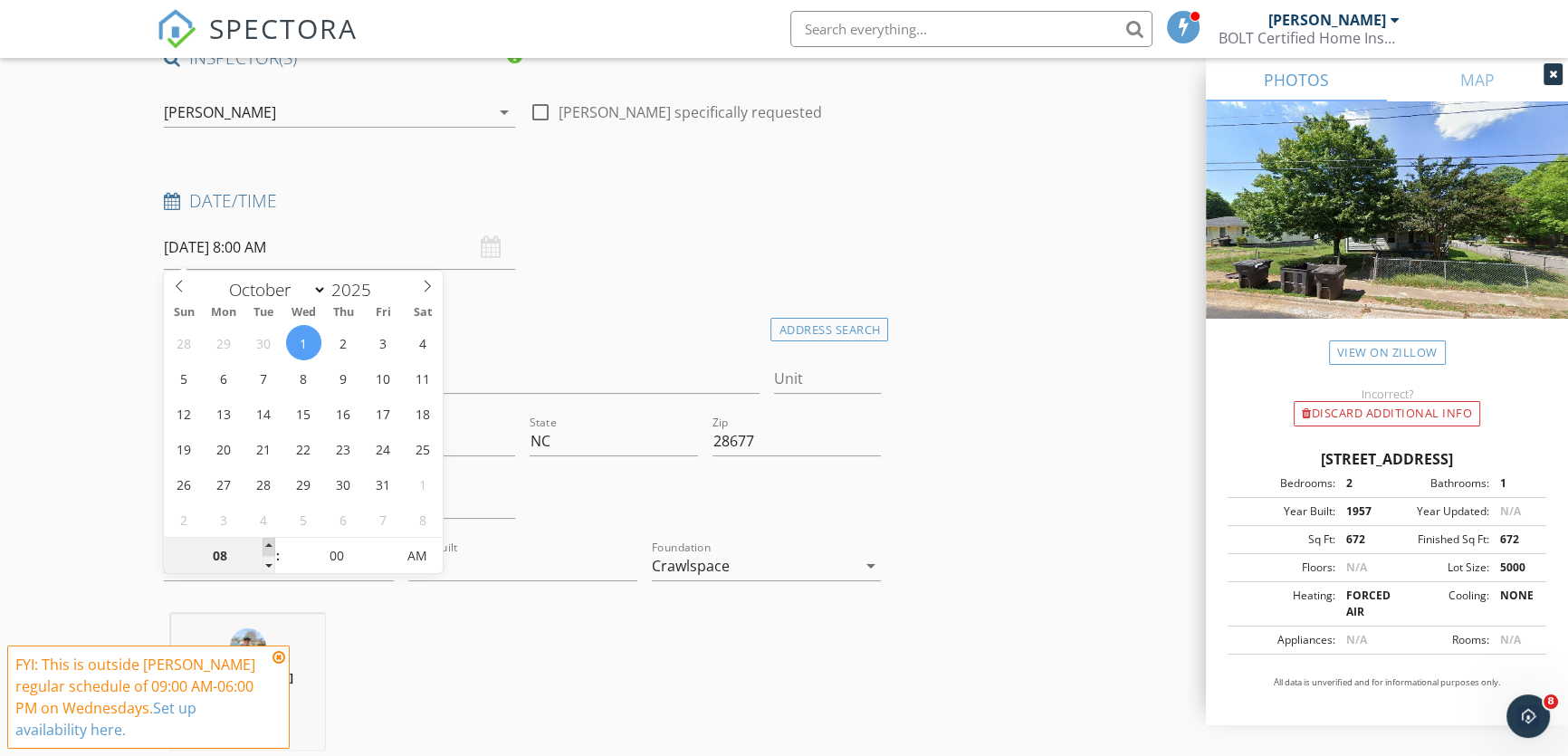
type input "09"
type input "[DATE] 9:00 AM"
click at [269, 544] on span at bounding box center [269, 547] width 13 height 19
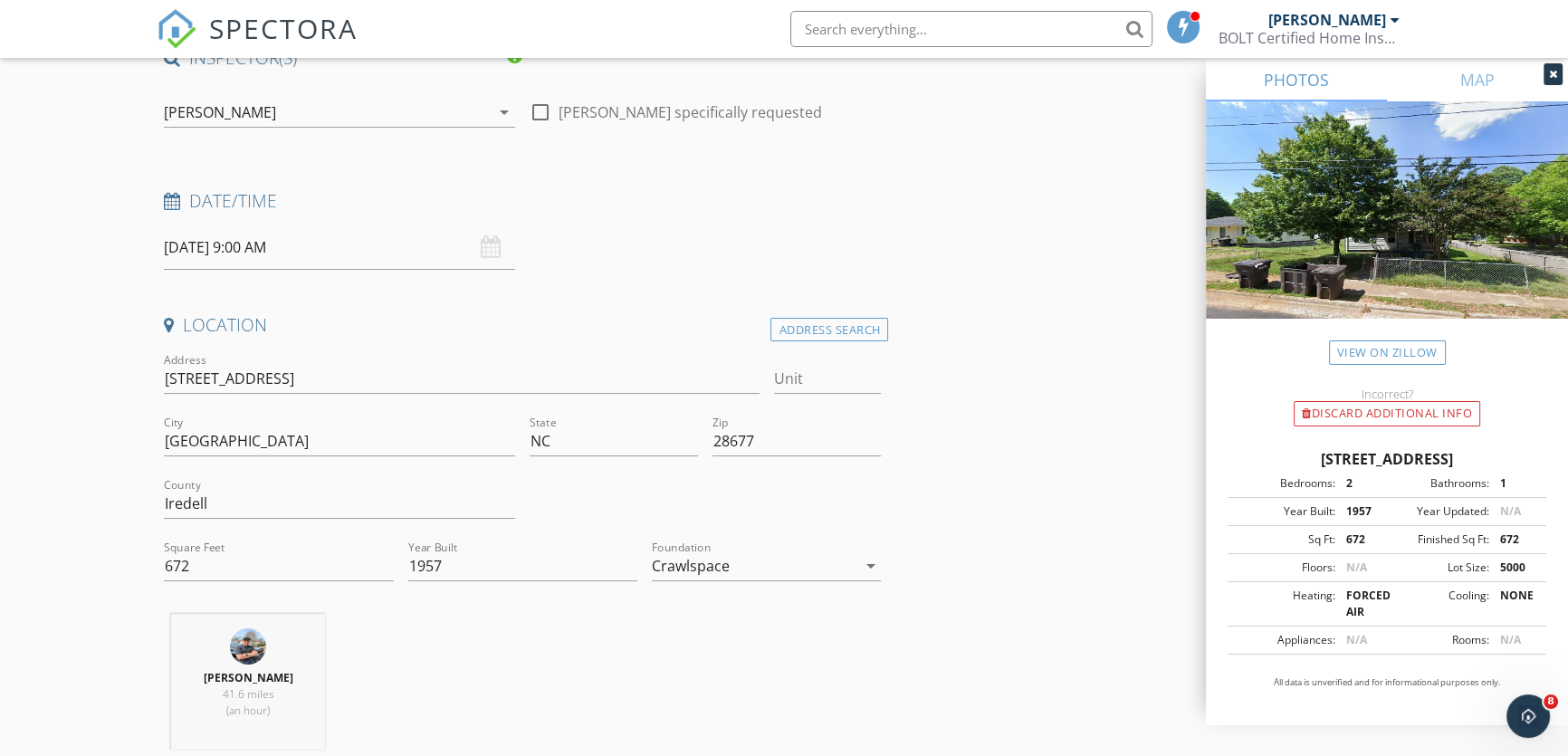
click at [613, 261] on div "Date/Time [DATE] 9:00 AM" at bounding box center [523, 229] width 732 height 81
click at [498, 245] on div "[DATE] 9:00 AM" at bounding box center [340, 248] width 351 height 45
click at [215, 244] on input "[DATE] 9:00 AM" at bounding box center [340, 248] width 351 height 45
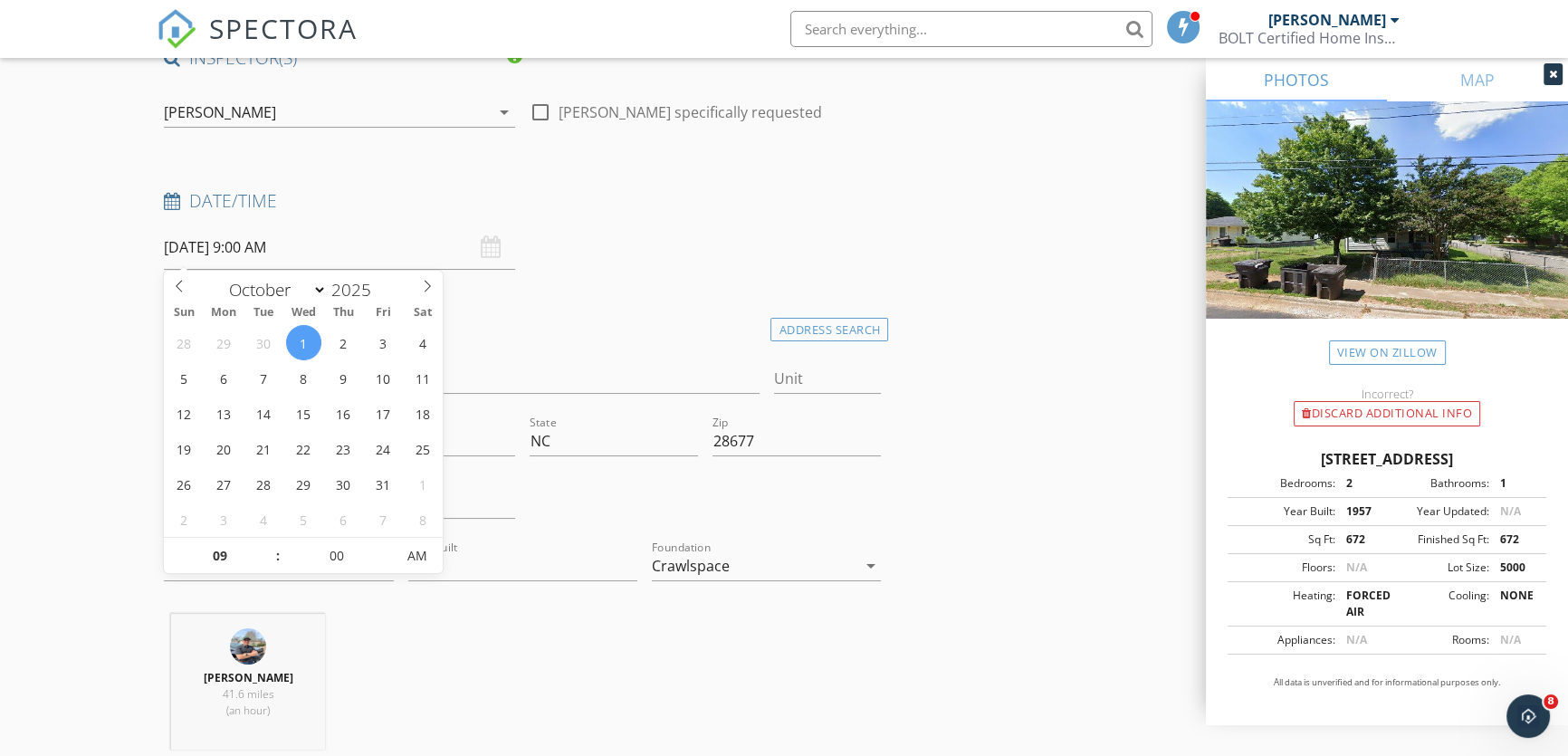
click at [672, 314] on h4 "Location" at bounding box center [523, 324] width 717 height 23
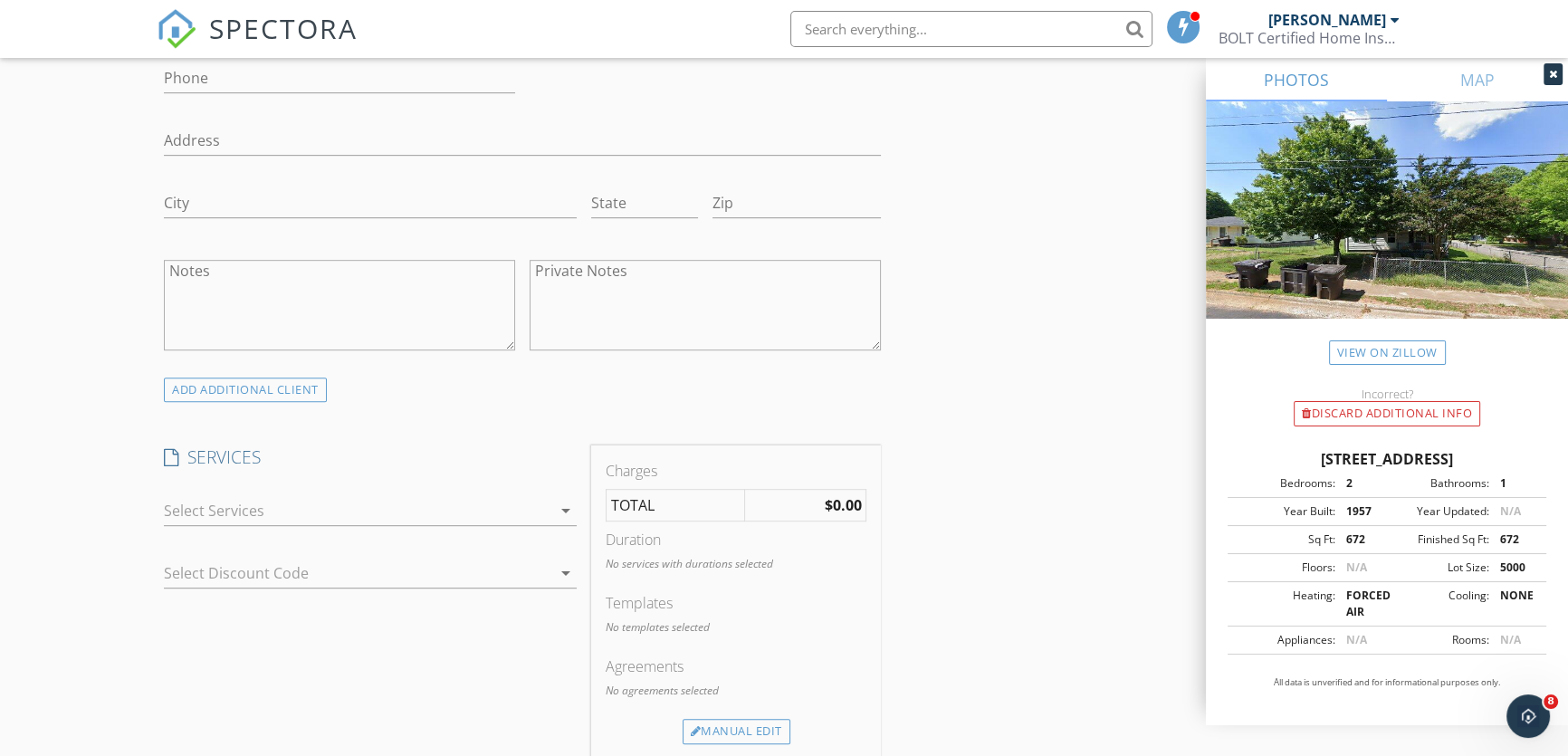
scroll to position [1152, 0]
click at [560, 502] on icon "arrow_drop_down" at bounding box center [565, 503] width 21 height 21
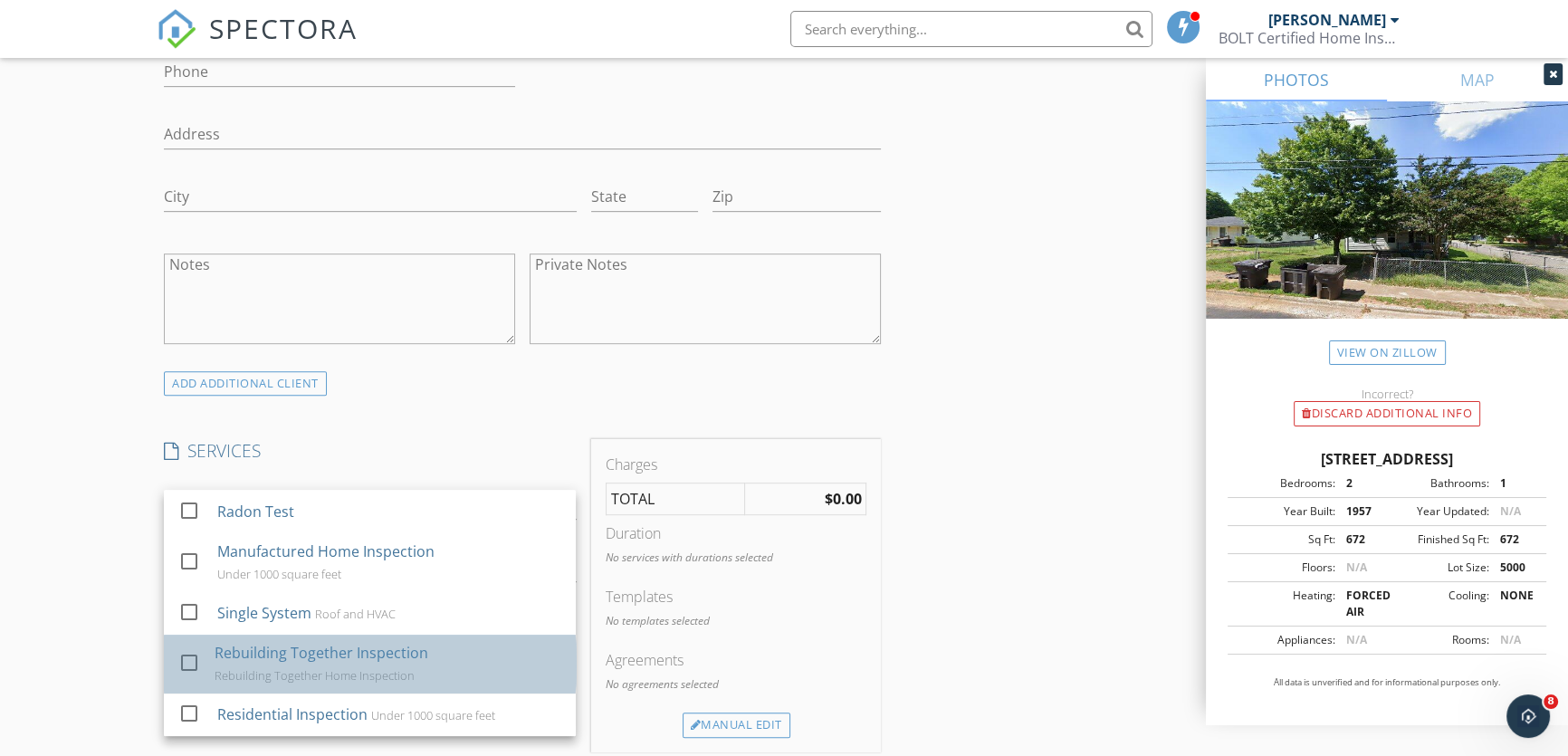
click at [322, 644] on div "Rebuilding Together Inspection" at bounding box center [321, 652] width 214 height 21
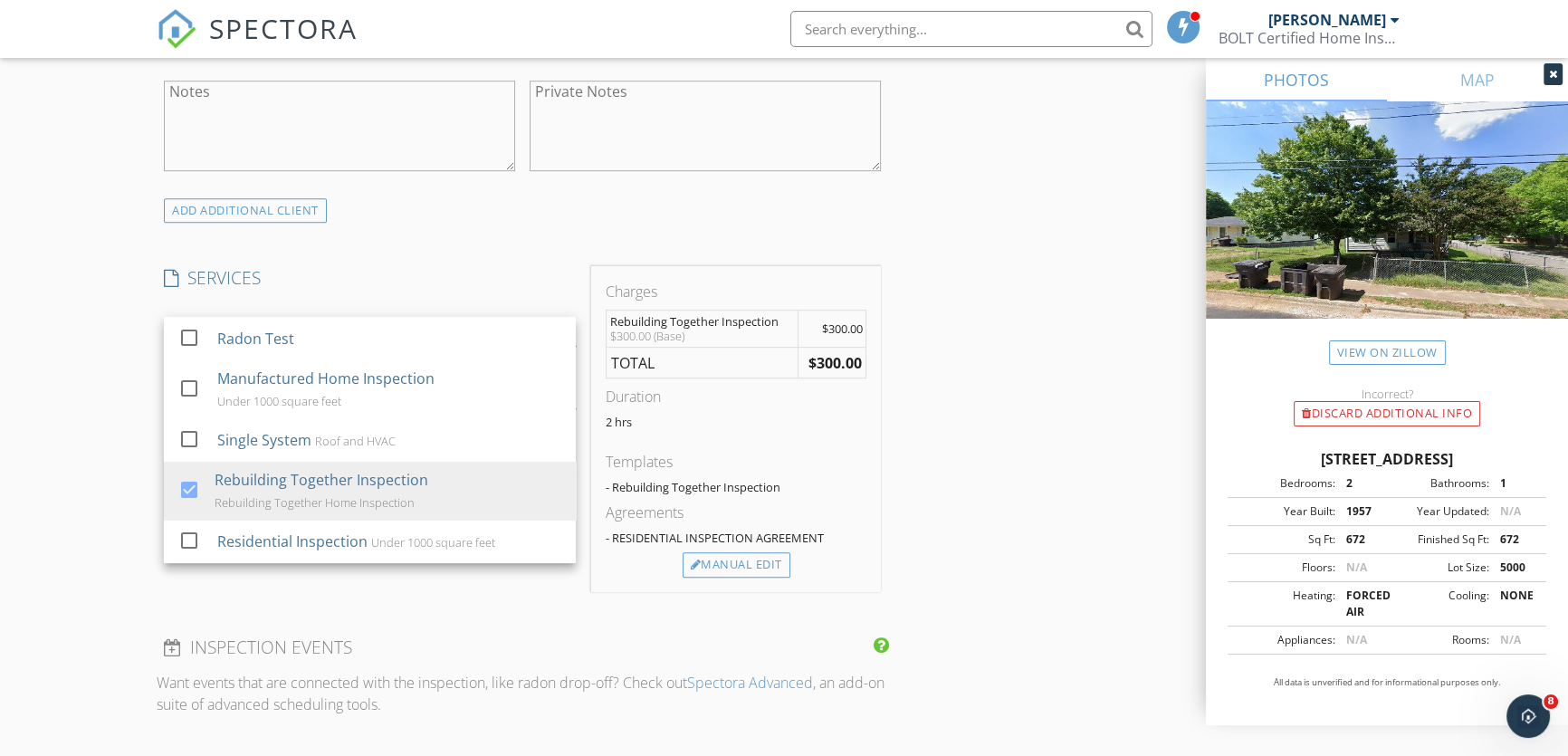
scroll to position [1317, 0]
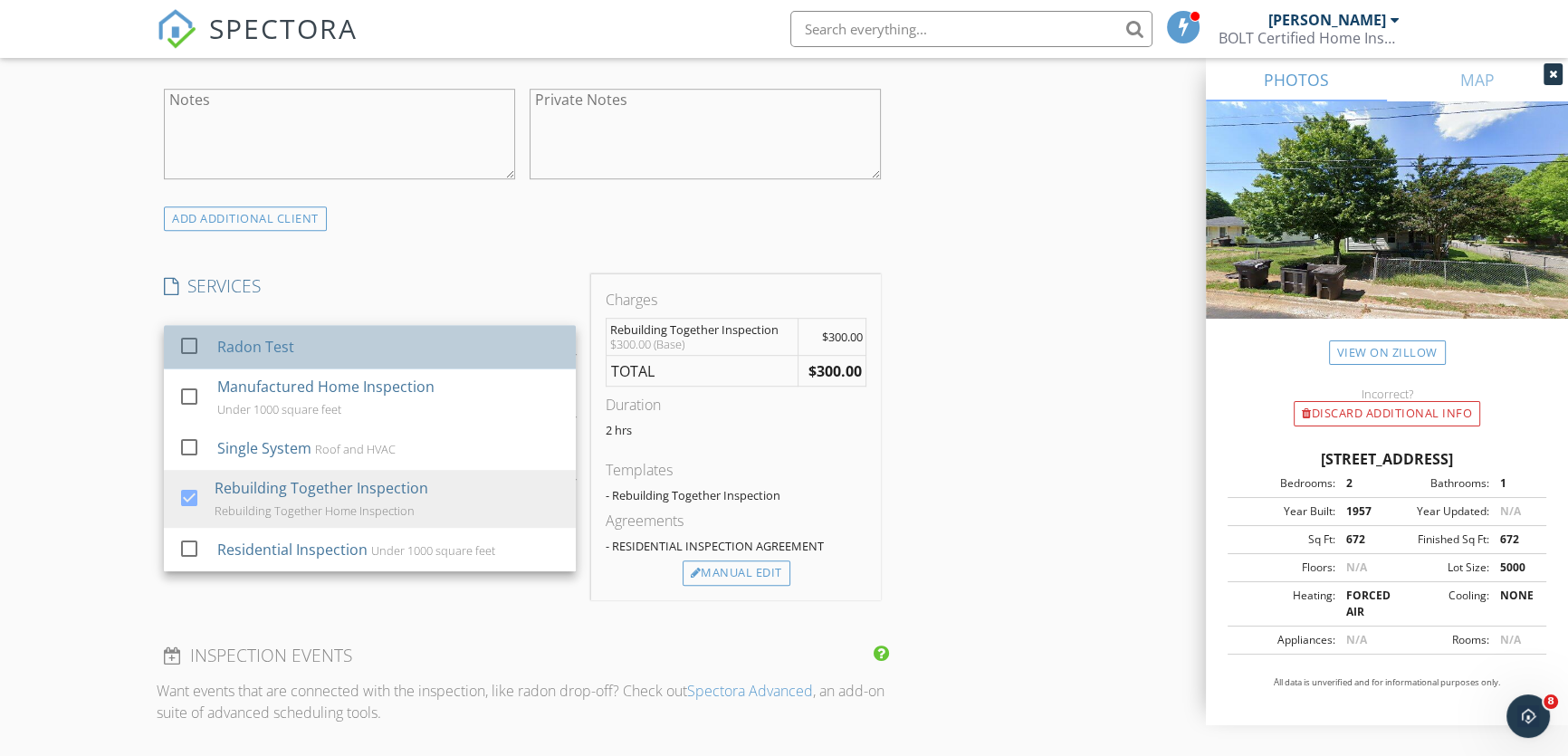
click at [204, 345] on div "check_box_outline_blank" at bounding box center [192, 345] width 29 height 21
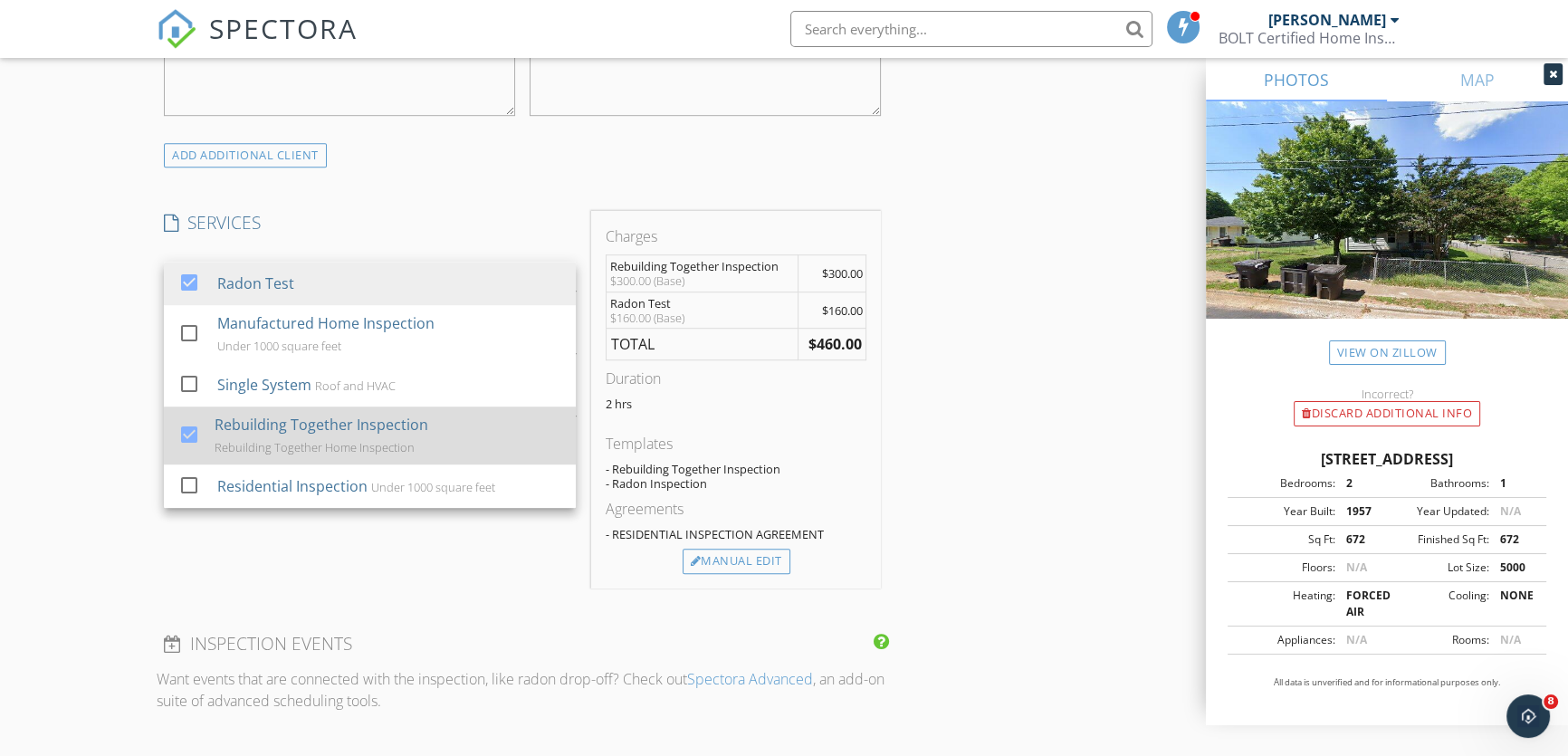
scroll to position [1400, 0]
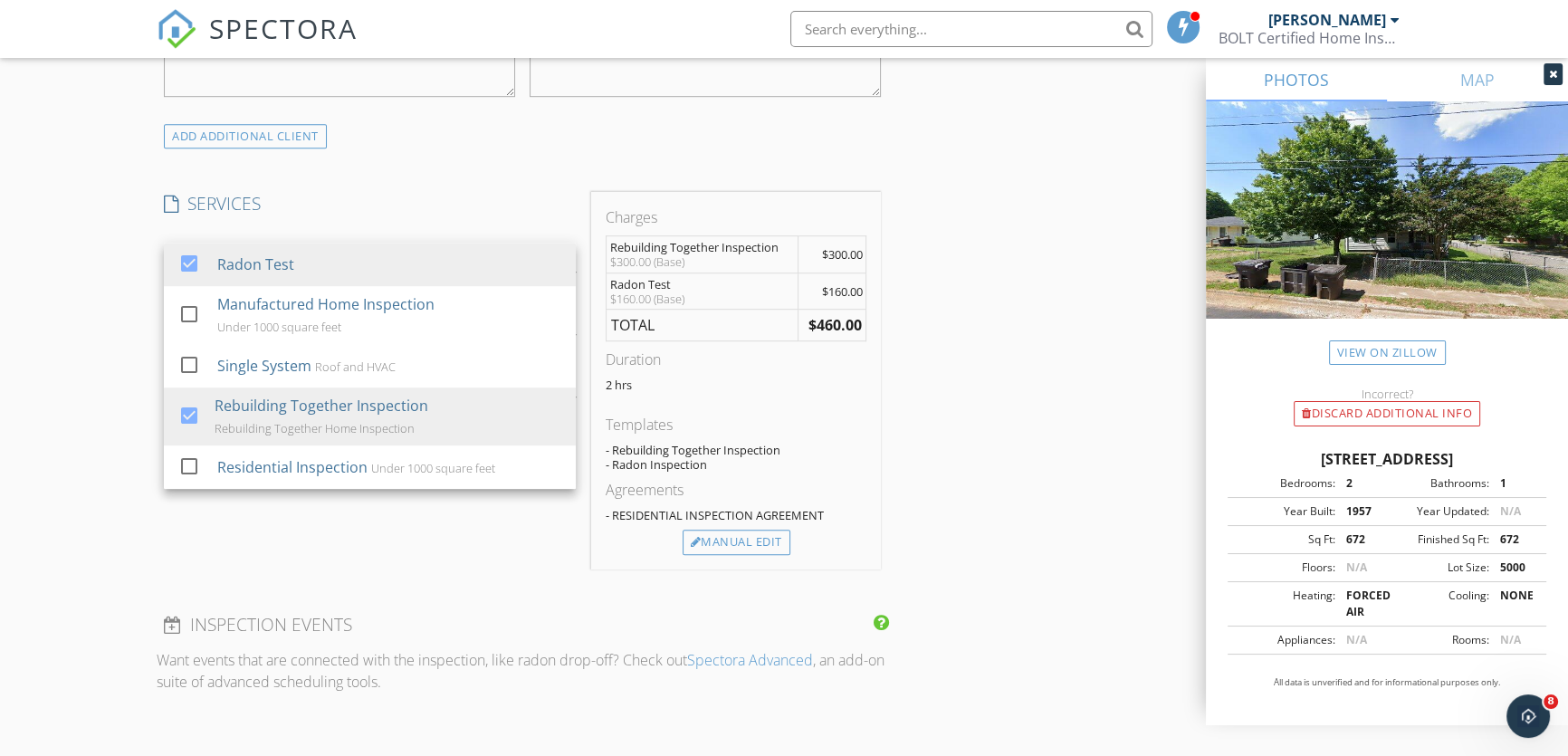
click at [353, 498] on div "SERVICES check_box Radon Test check_box_outline_blank Manufactured Home Inspect…" at bounding box center [369, 381] width 426 height 378
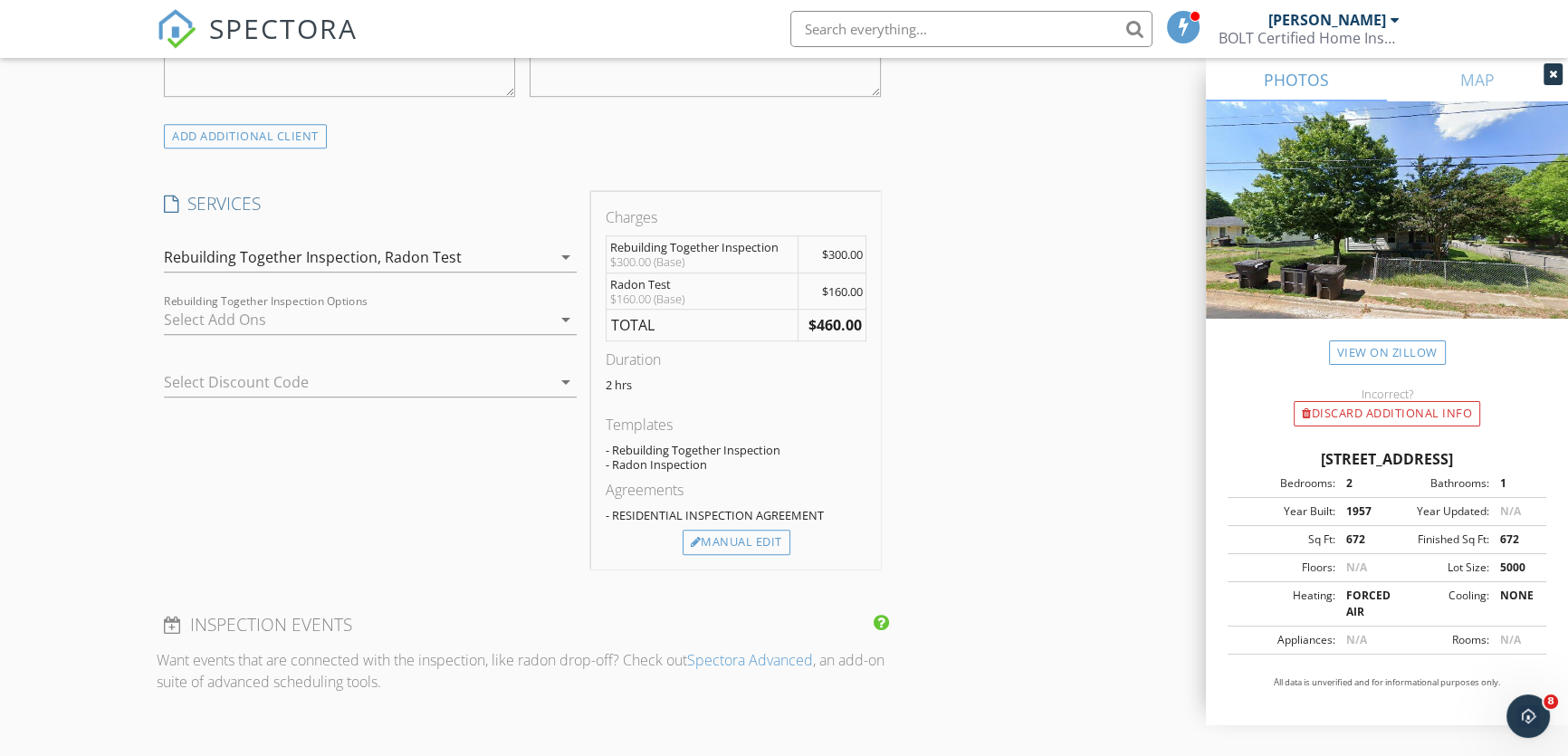
click at [382, 380] on div at bounding box center [344, 382] width 361 height 29
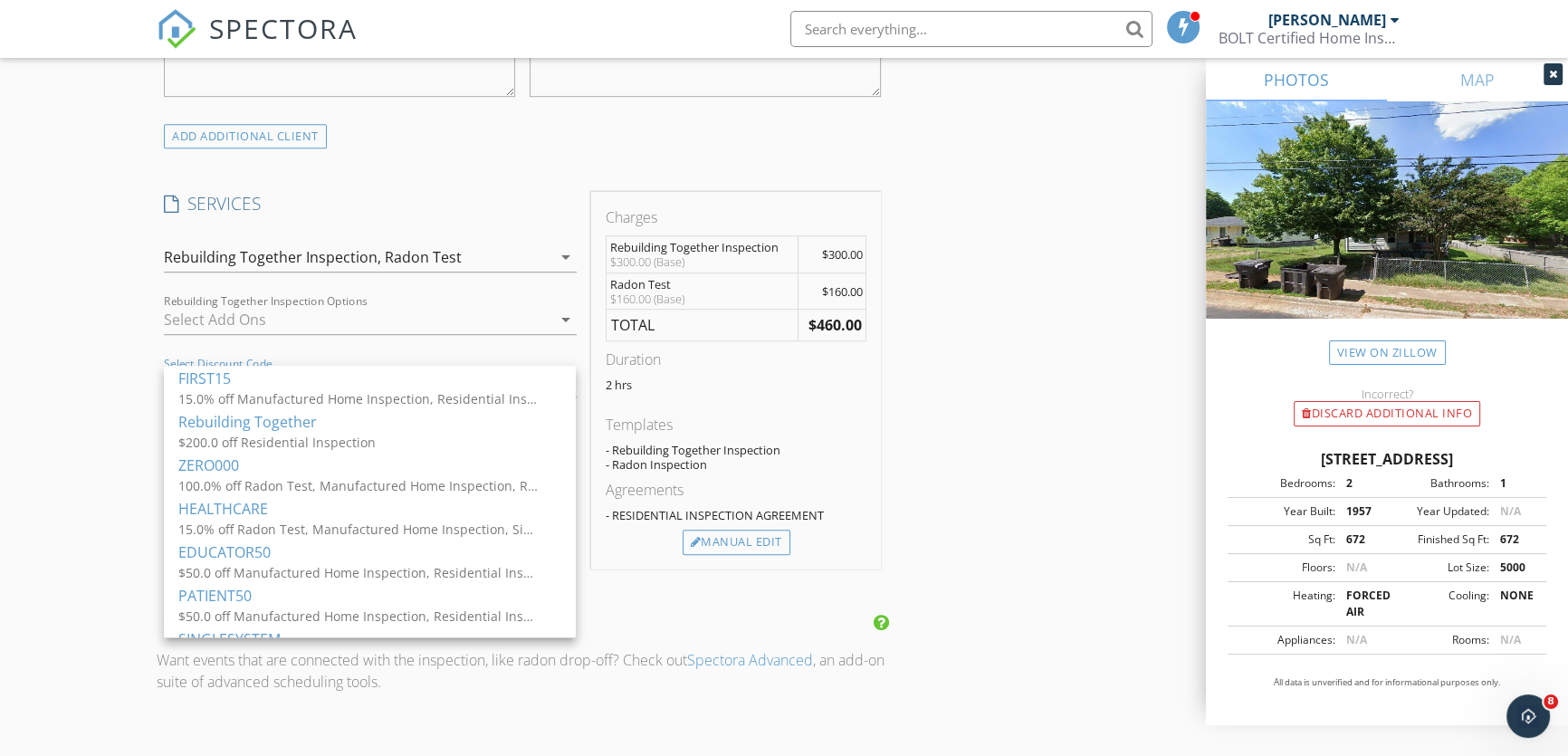
click at [1042, 323] on div "INSPECTOR(S) check_box [PERSON_NAME] PRIMARY [PERSON_NAME] arrow_drop_down chec…" at bounding box center [784, 557] width 1255 height 3492
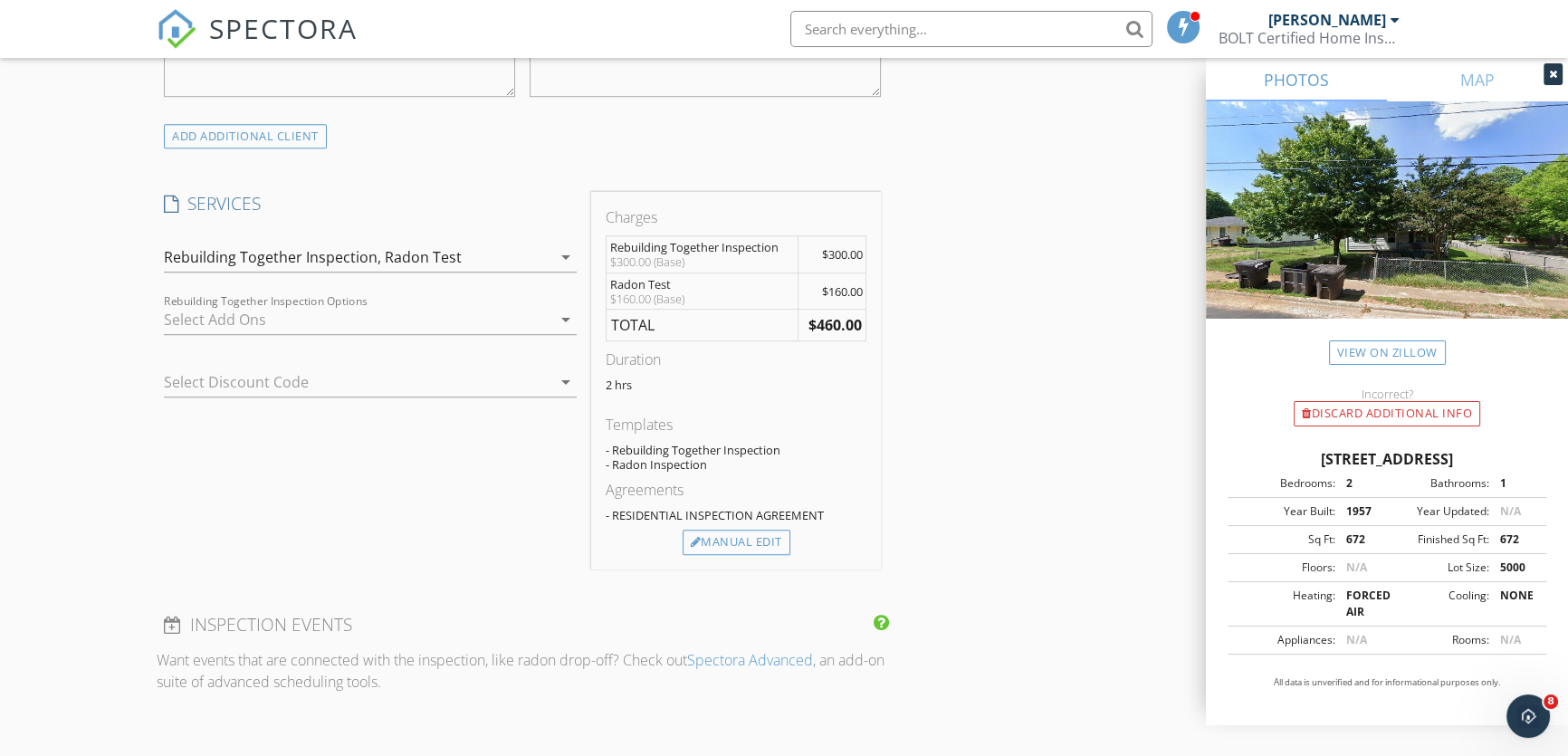
click at [566, 252] on icon "arrow_drop_down" at bounding box center [565, 256] width 21 height 21
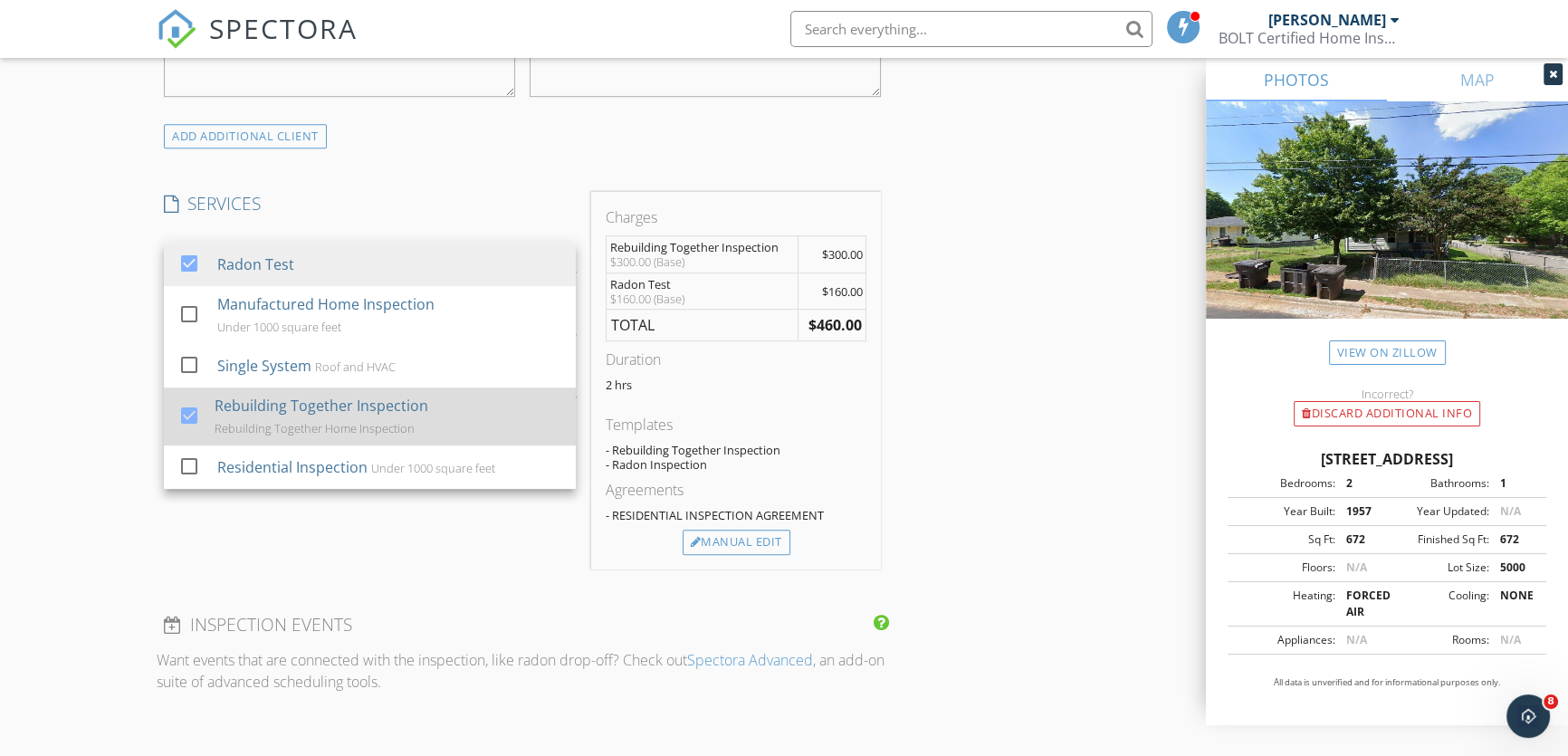
click at [182, 400] on div at bounding box center [188, 415] width 31 height 31
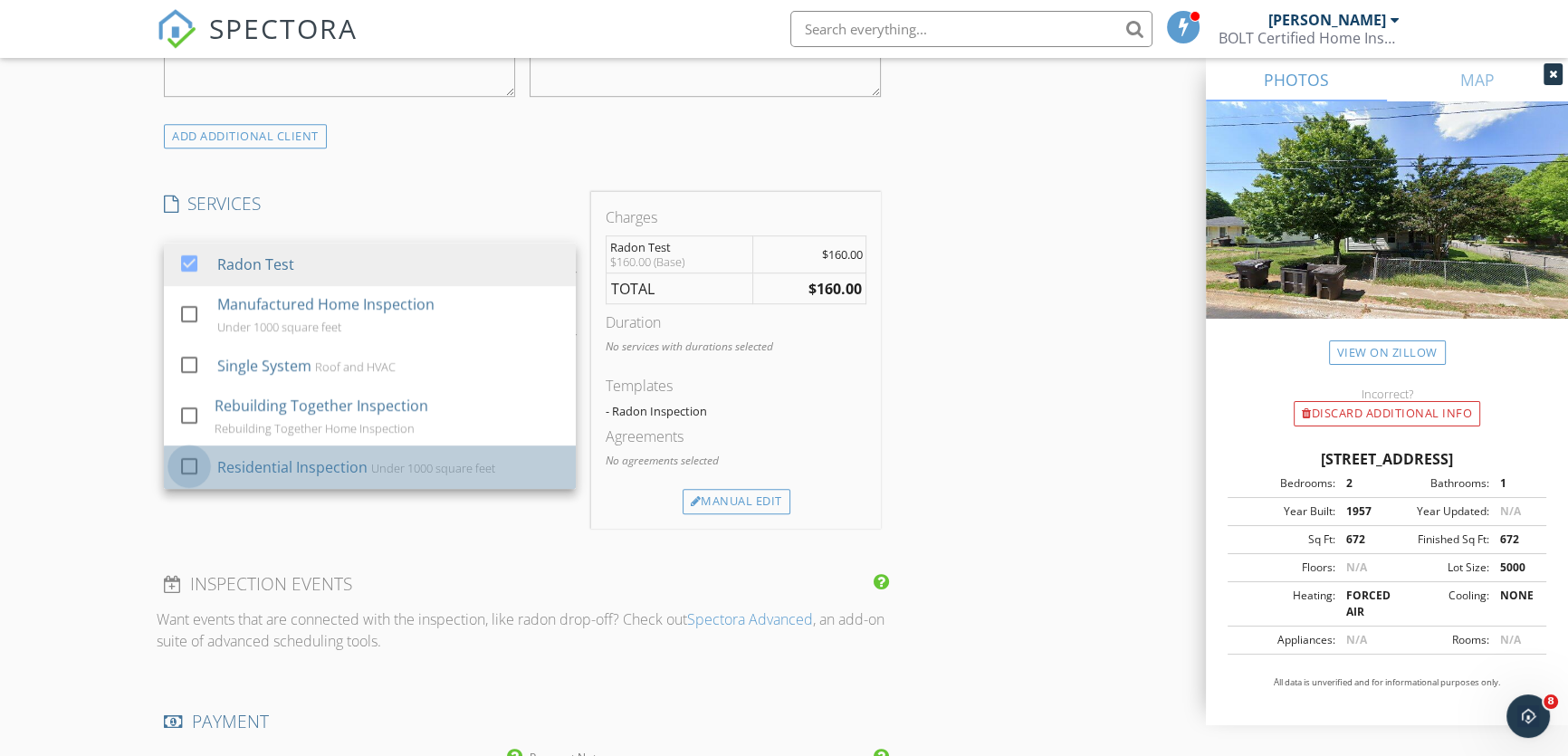
click at [179, 451] on div at bounding box center [188, 466] width 31 height 31
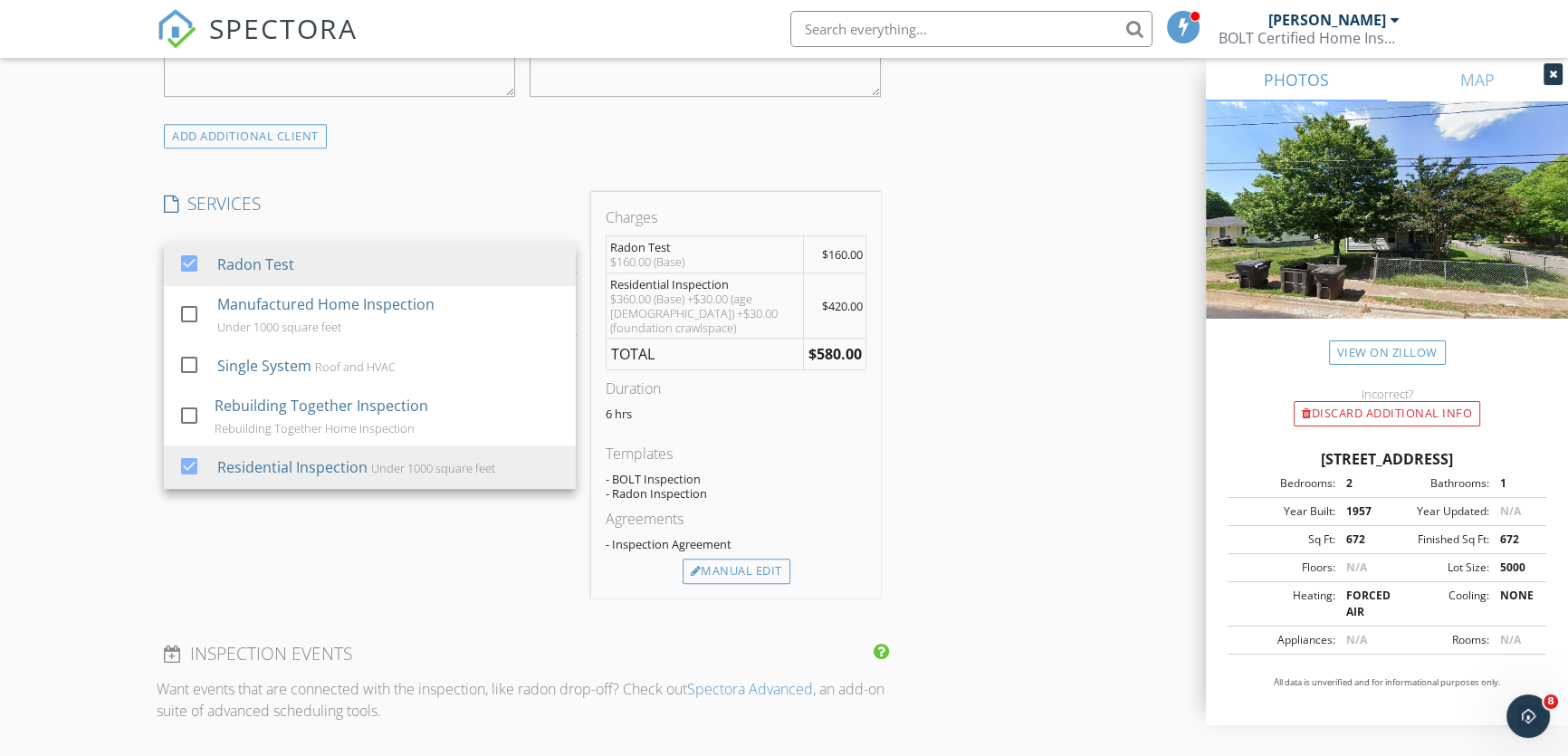
click at [127, 539] on div "New Inspection Click here to use the New Order Form INSPECTOR(S) check_box [PER…" at bounding box center [784, 541] width 1568 height 3669
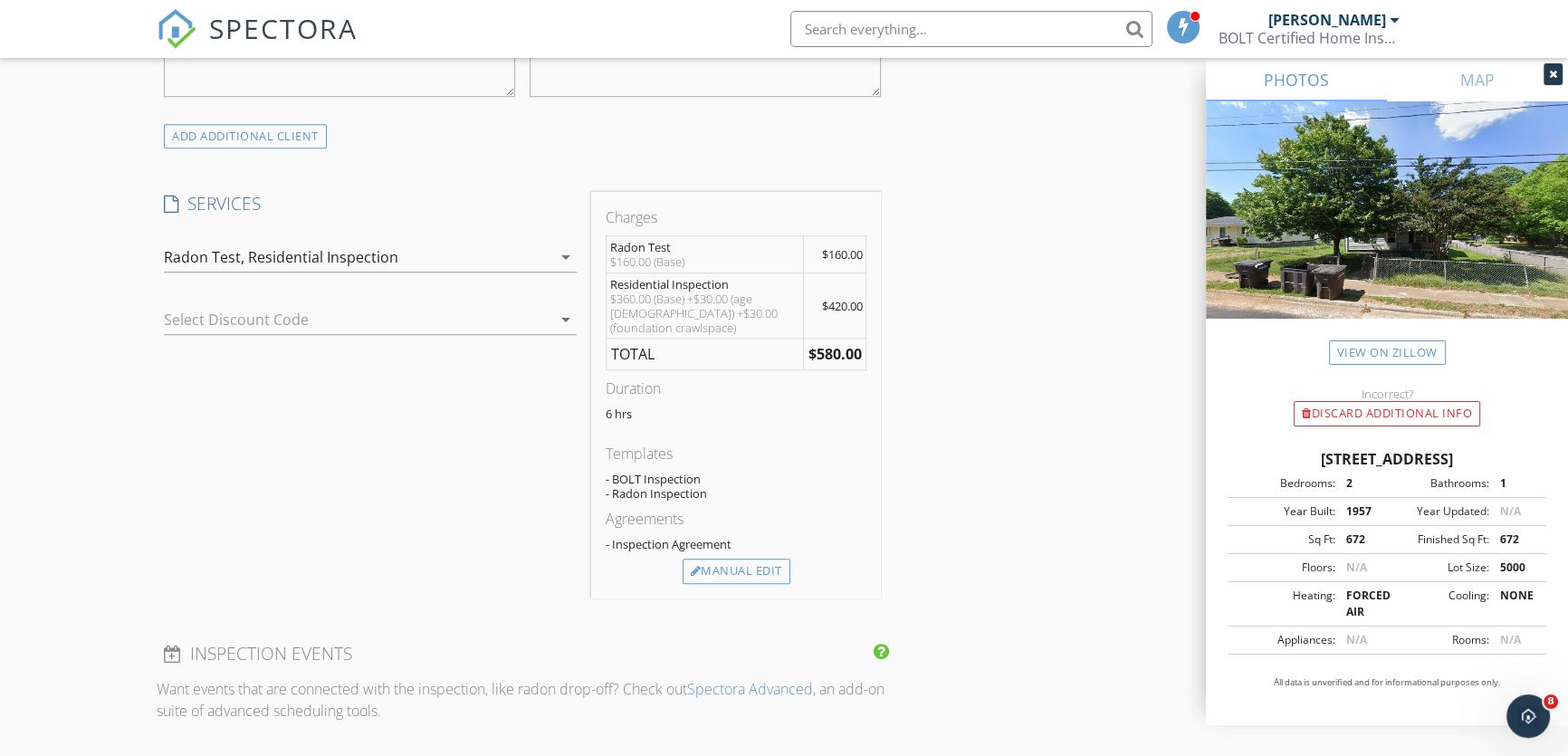
click at [234, 322] on div at bounding box center [344, 319] width 361 height 29
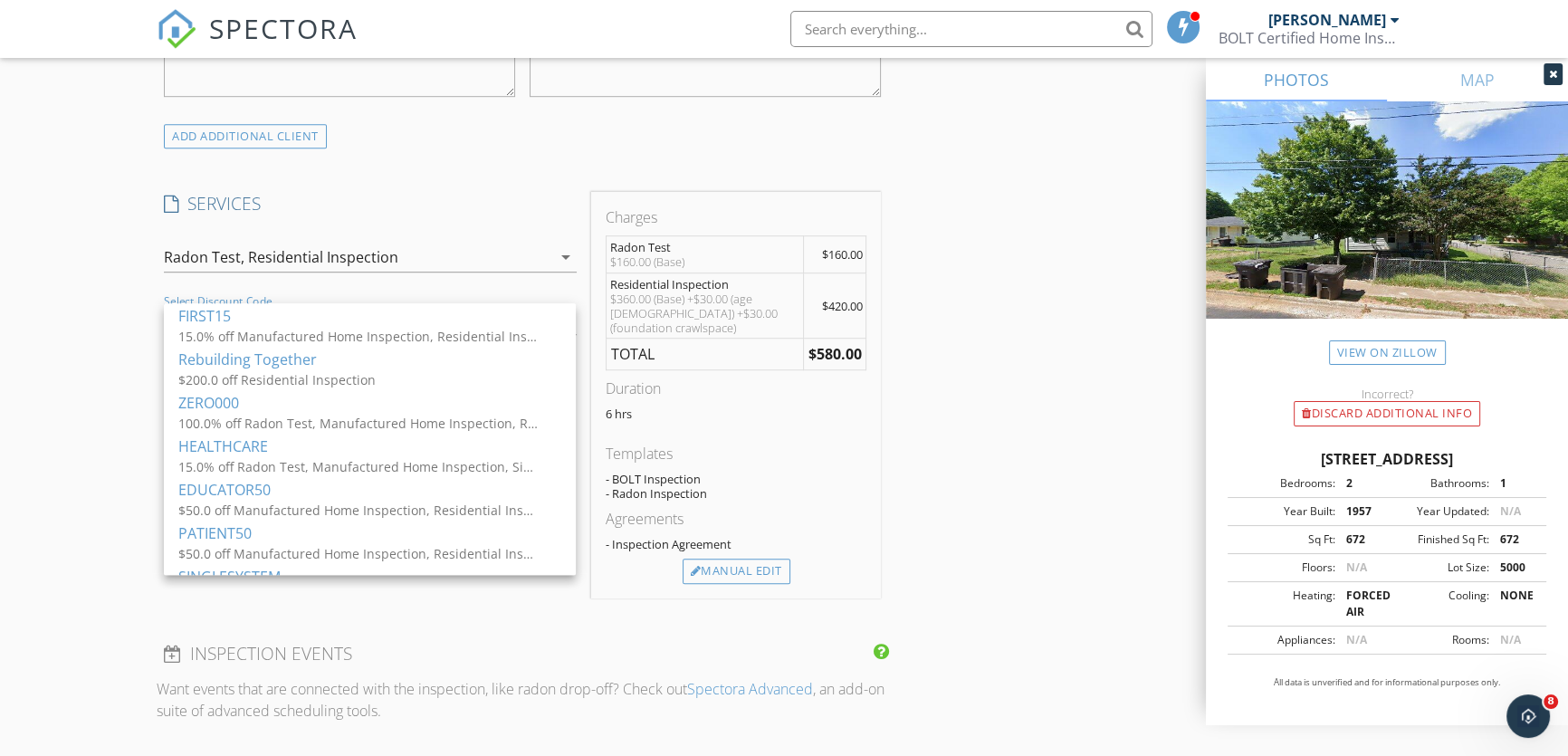
click at [241, 360] on div "Rebuilding Together" at bounding box center [369, 358] width 383 height 21
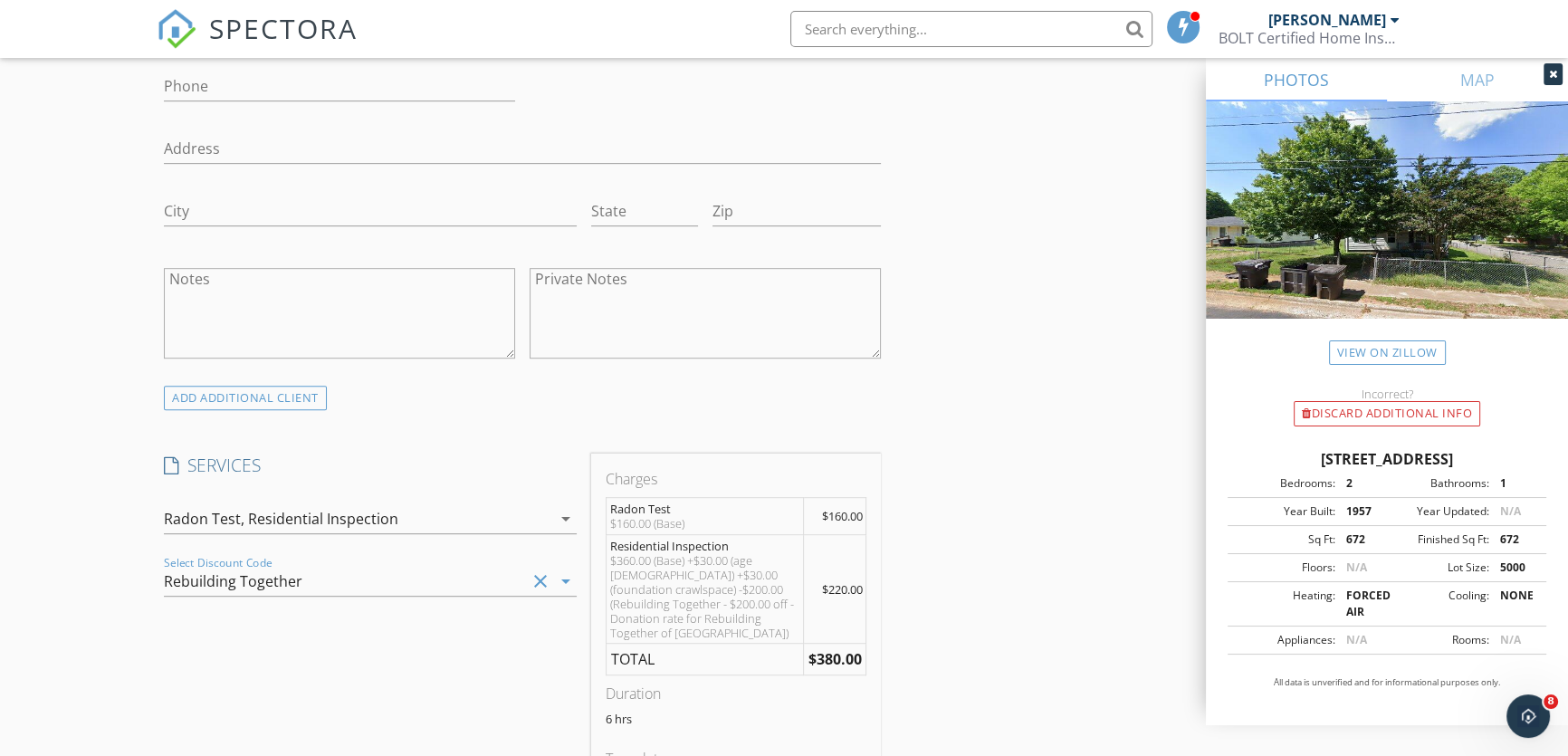
scroll to position [1152, 0]
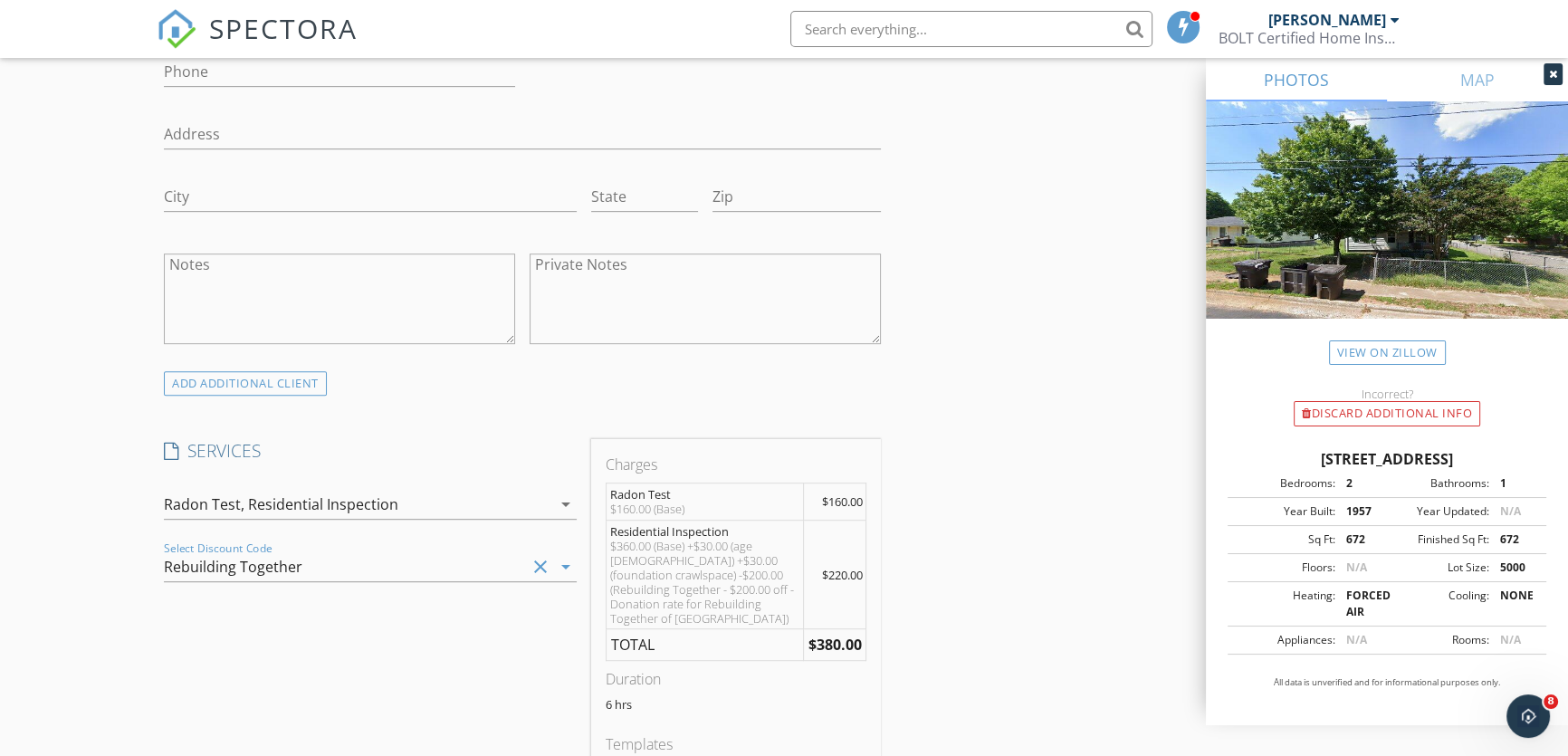
click at [539, 564] on icon "clear" at bounding box center [540, 567] width 21 height 21
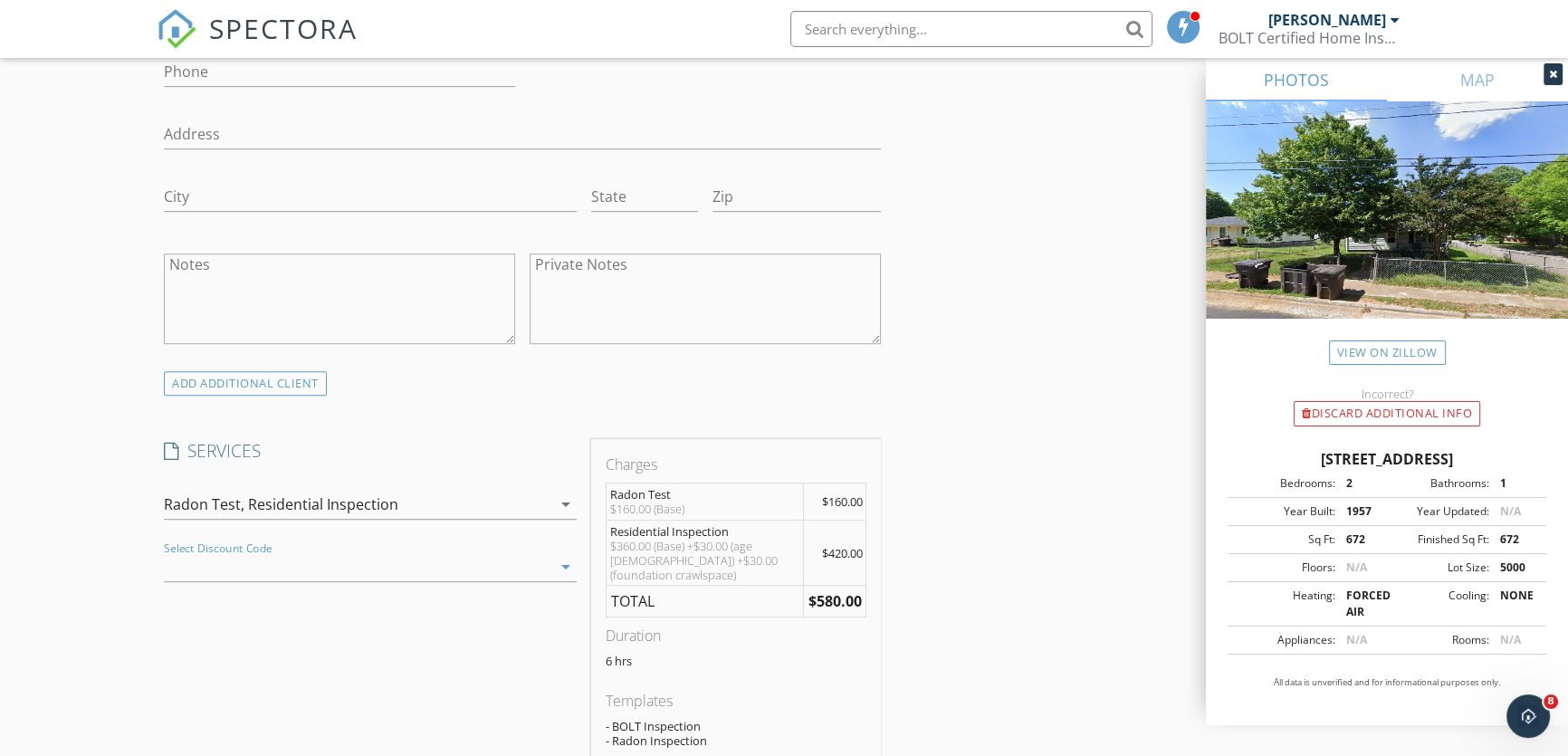
click at [566, 502] on icon "arrow_drop_down" at bounding box center [565, 503] width 21 height 21
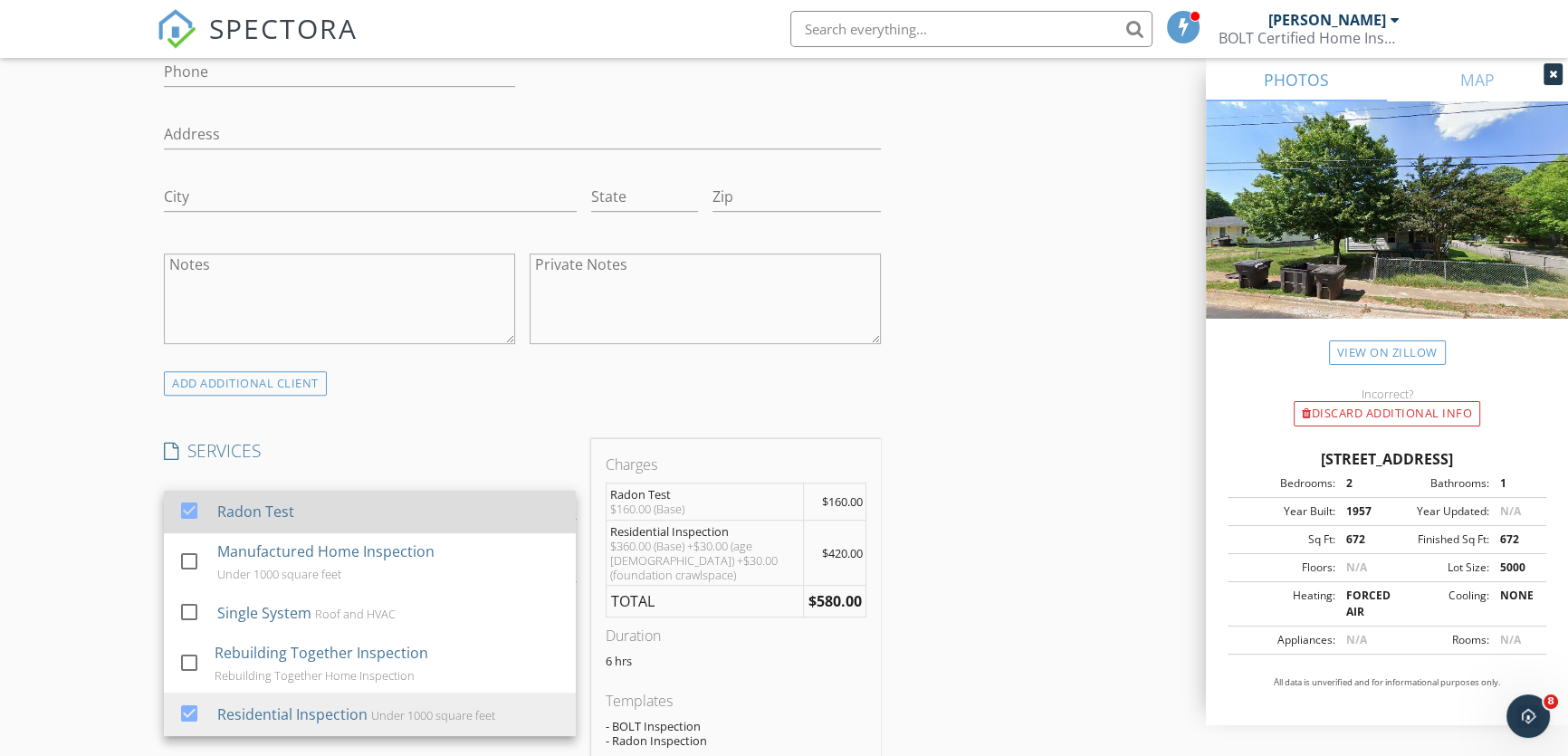
click at [188, 509] on div at bounding box center [188, 510] width 31 height 31
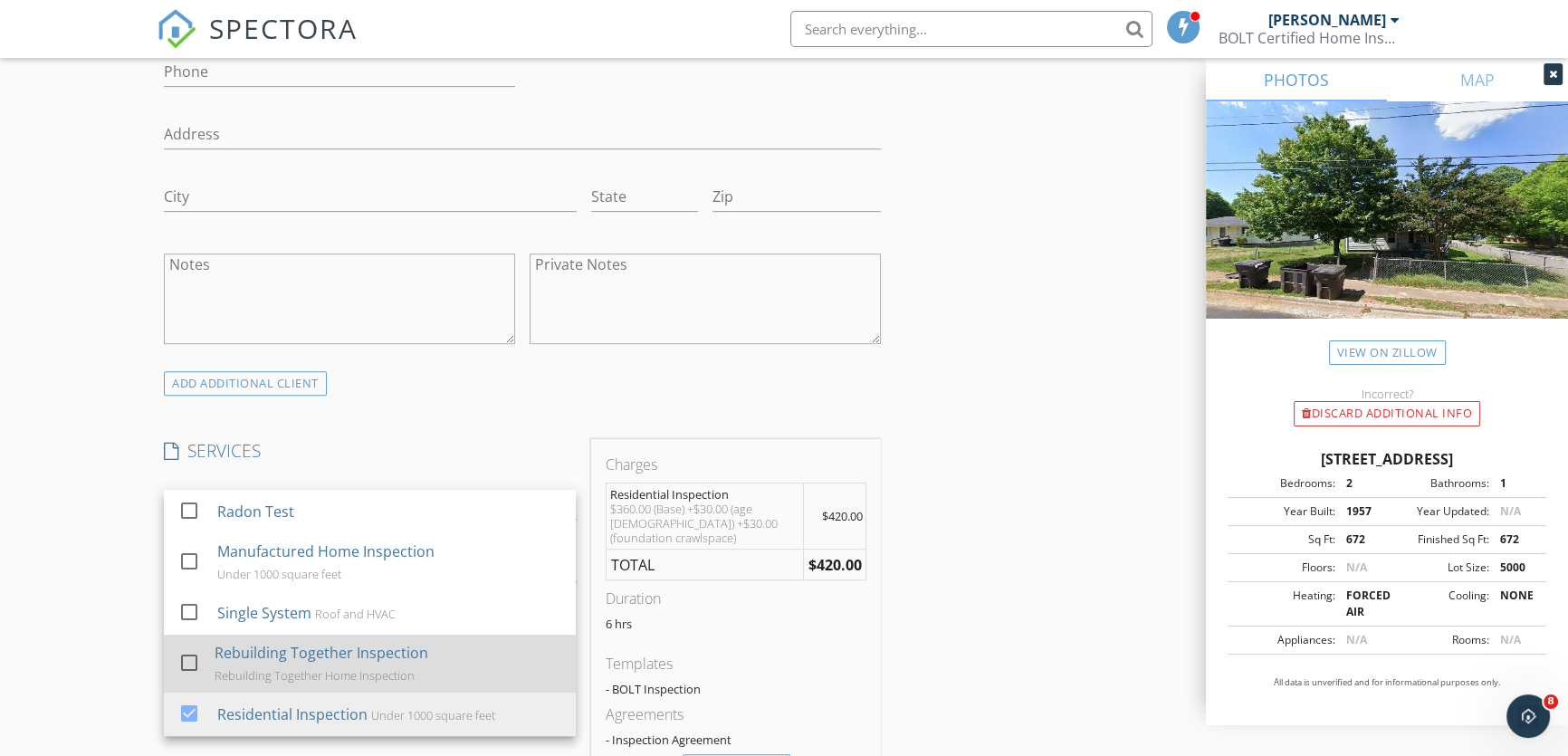
drag, startPoint x: 185, startPoint y: 699, endPoint x: 262, endPoint y: 671, distance: 81.9
click at [186, 699] on div at bounding box center [188, 713] width 31 height 31
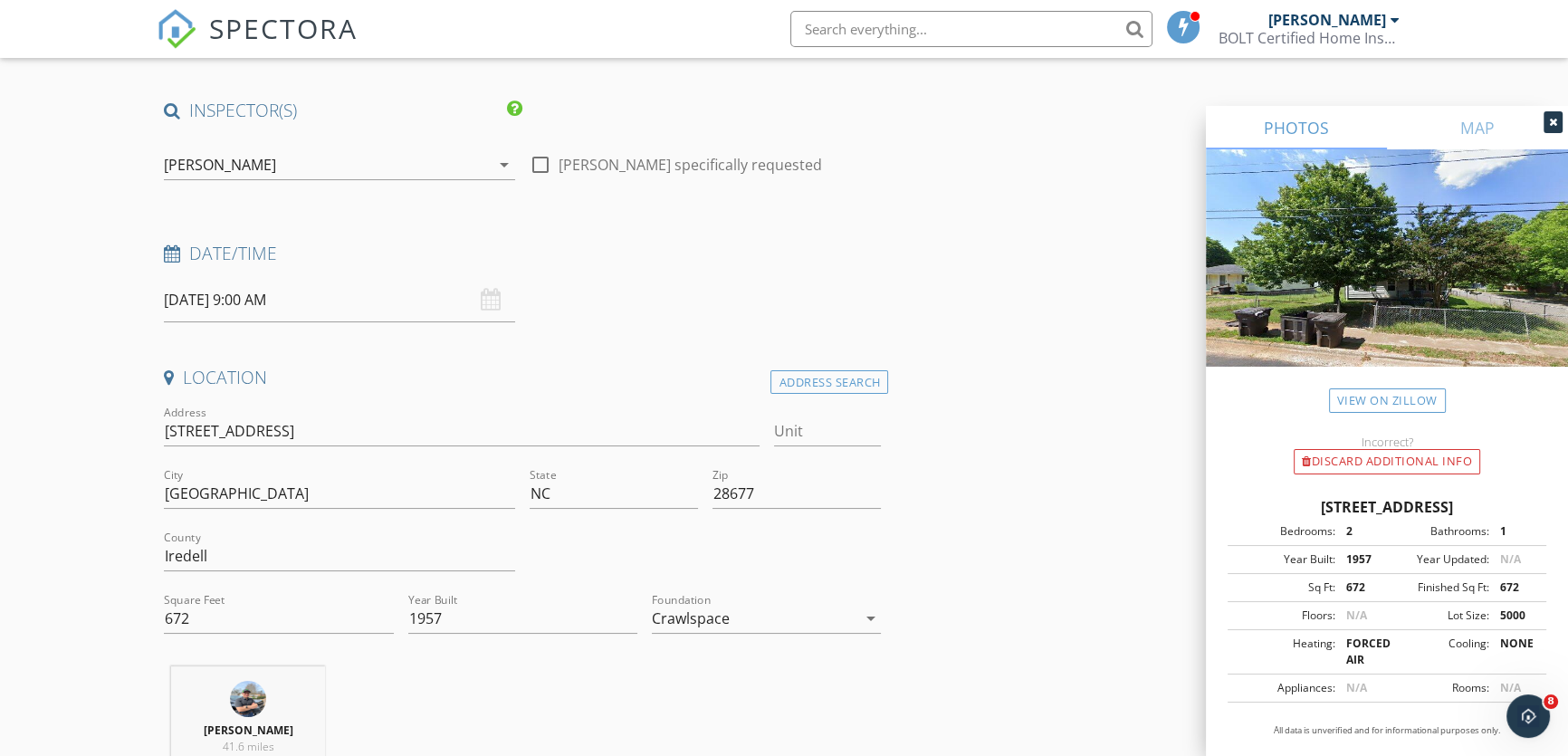
scroll to position [0, 0]
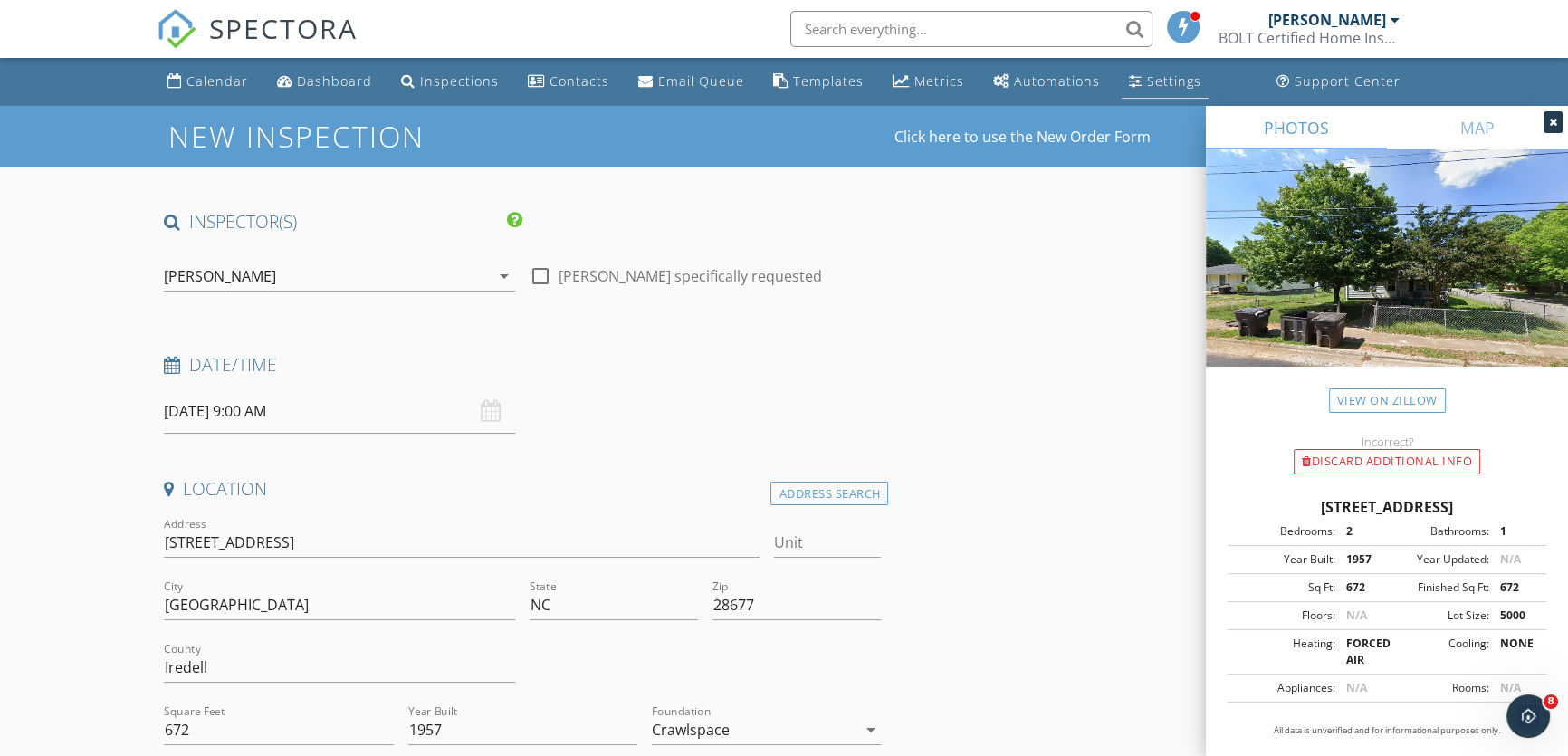
click at [1147, 81] on div "Settings" at bounding box center [1174, 81] width 55 height 18
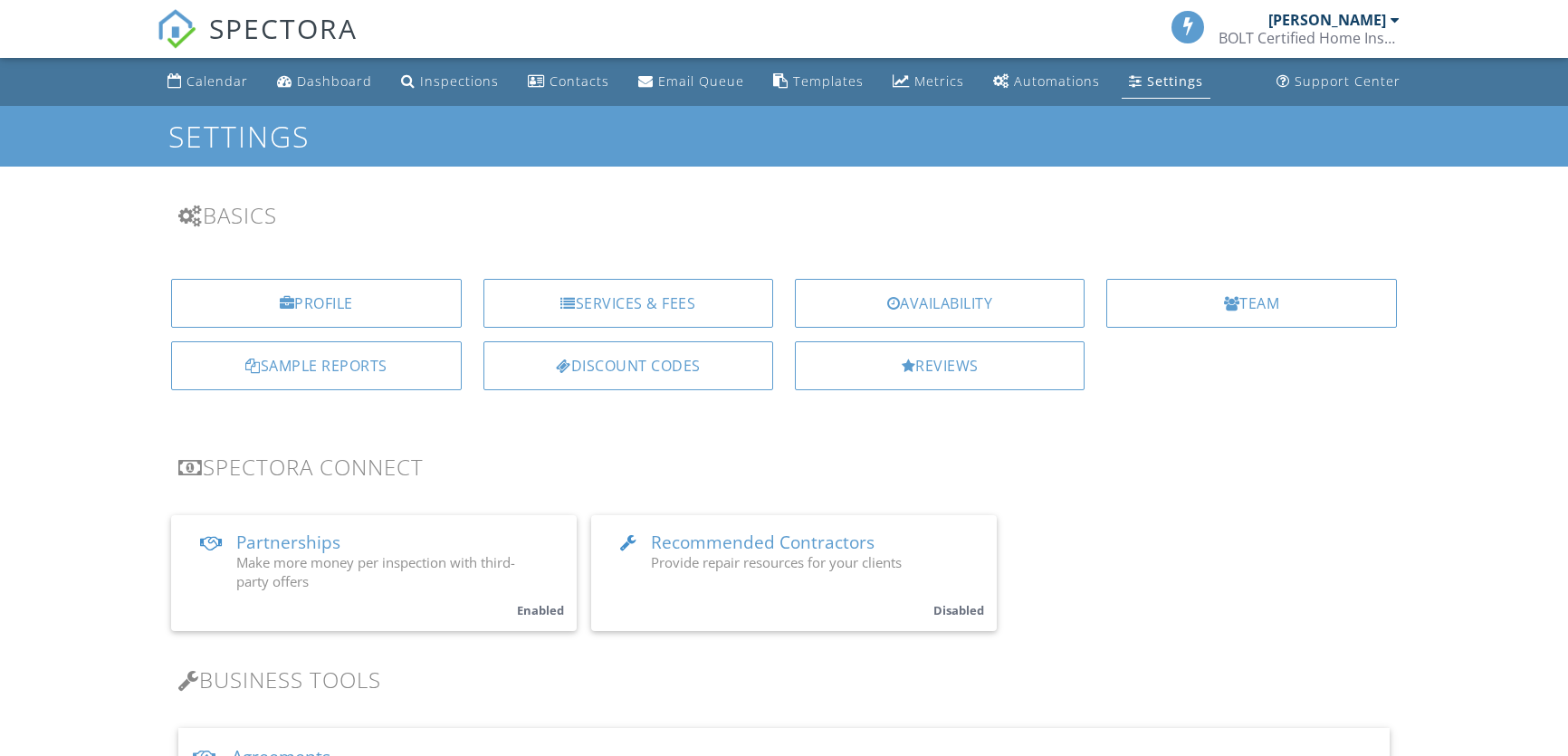
click at [641, 303] on div "Services & Fees" at bounding box center [628, 303] width 290 height 49
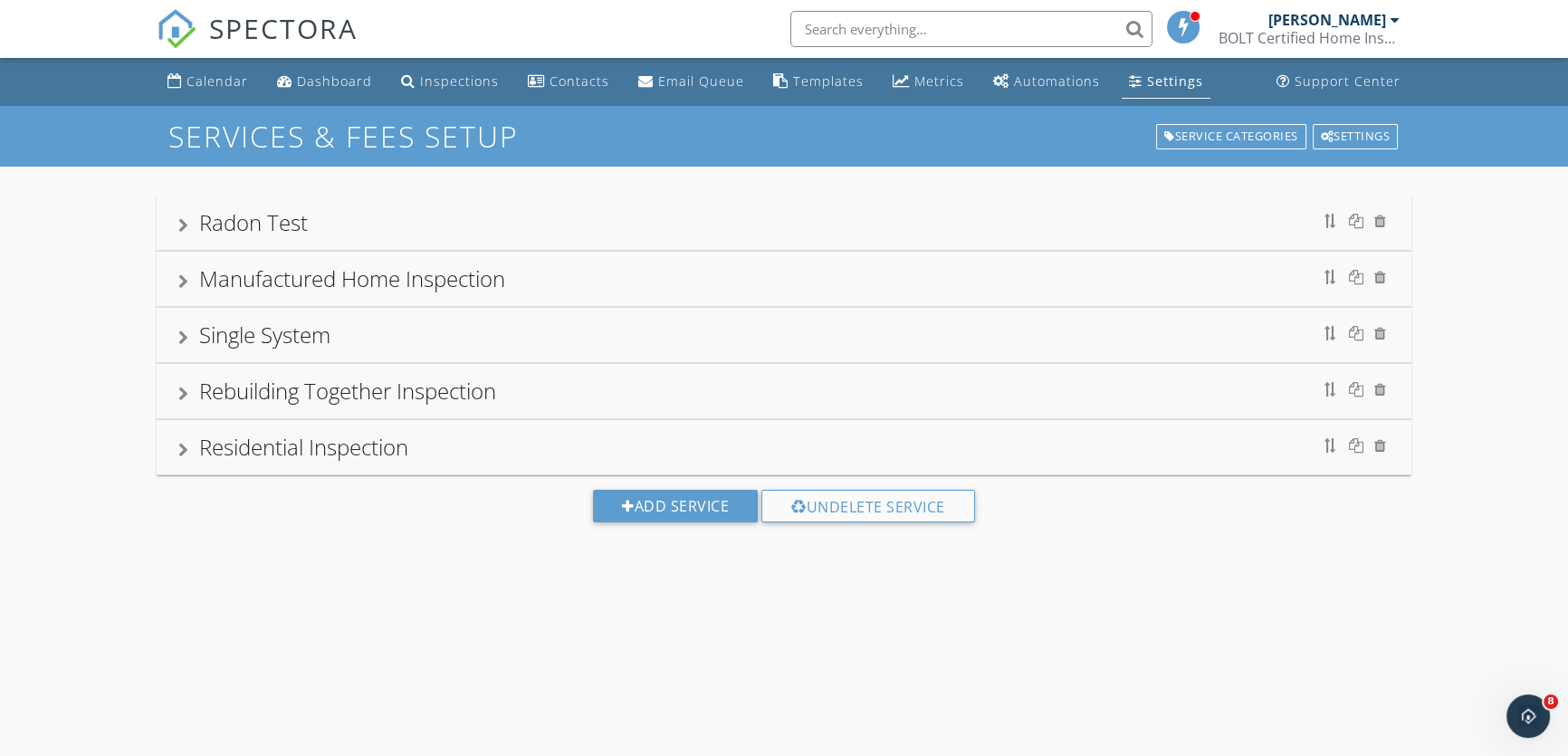
click at [590, 213] on div "Radon Test" at bounding box center [784, 222] width 1212 height 33
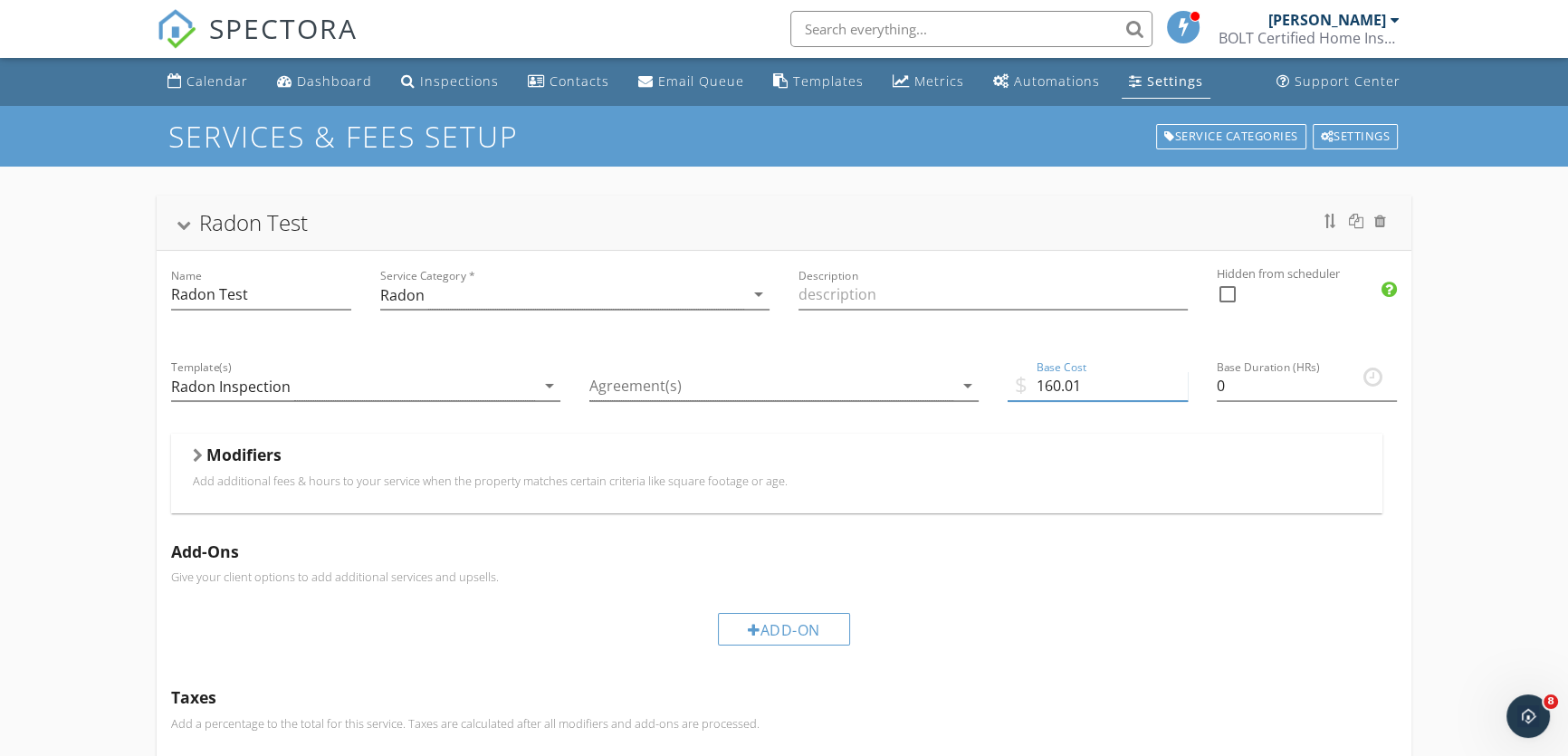
click at [1177, 381] on input "160.01" at bounding box center [1097, 386] width 180 height 30
click at [1052, 395] on input "160.0" at bounding box center [1097, 386] width 180 height 30
type input "180.0"
click at [157, 487] on div "Modifiers Add additional fees & hours to your service when the property matches…" at bounding box center [777, 480] width 1240 height 93
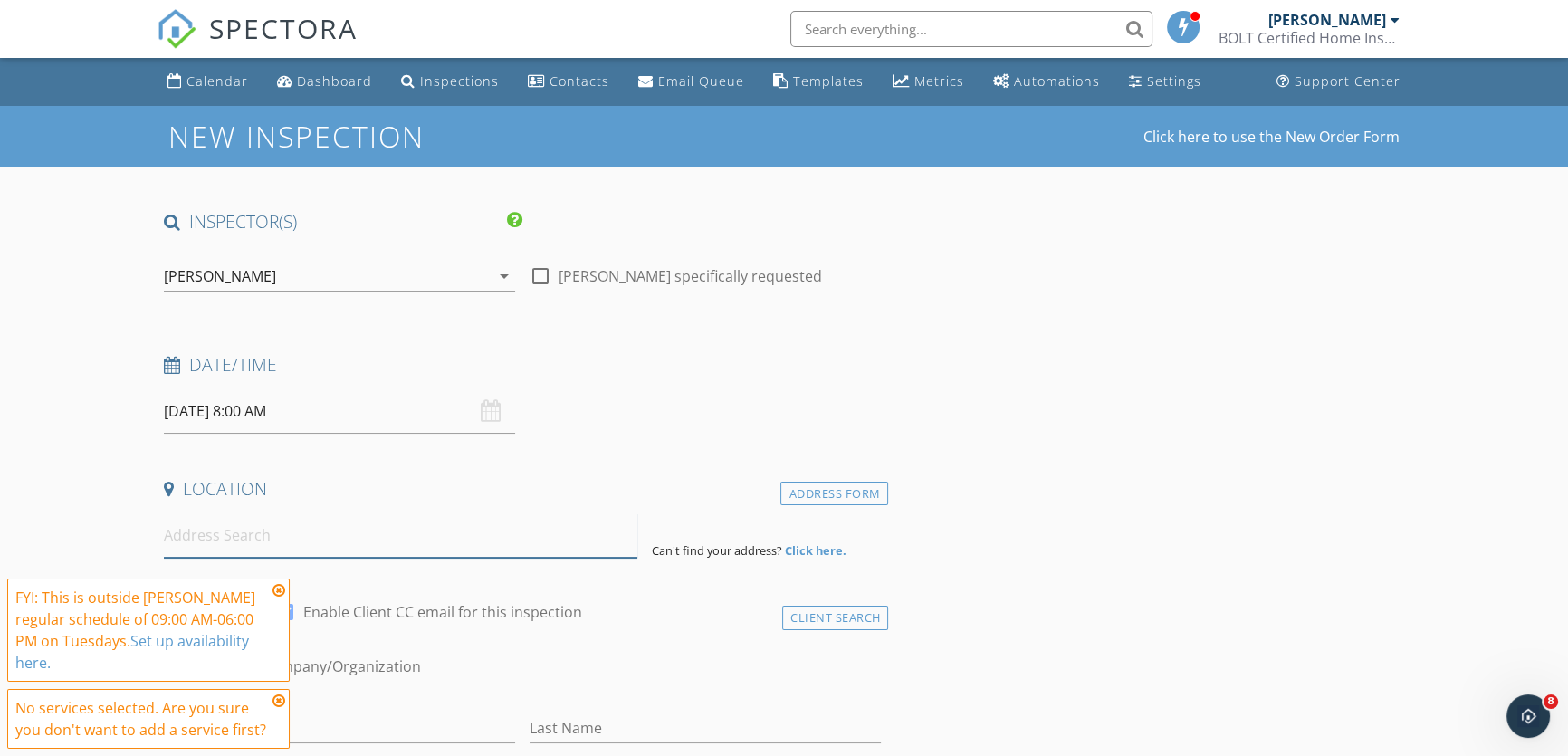
click at [282, 539] on input at bounding box center [401, 536] width 473 height 45
paste input "[STREET_ADDRESS]"
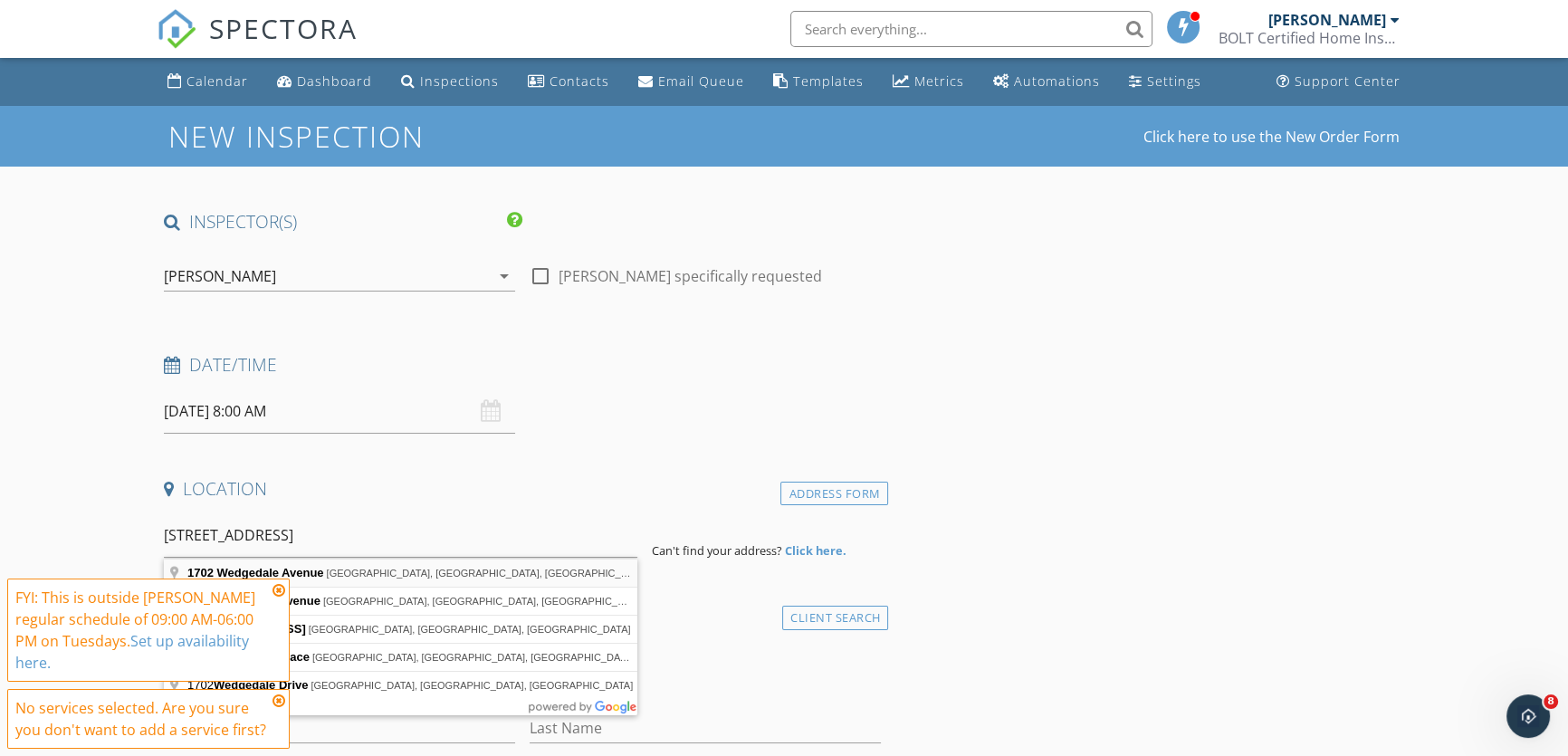
type input "1702 Wedgedale Avenue, Statesville, NC, USA"
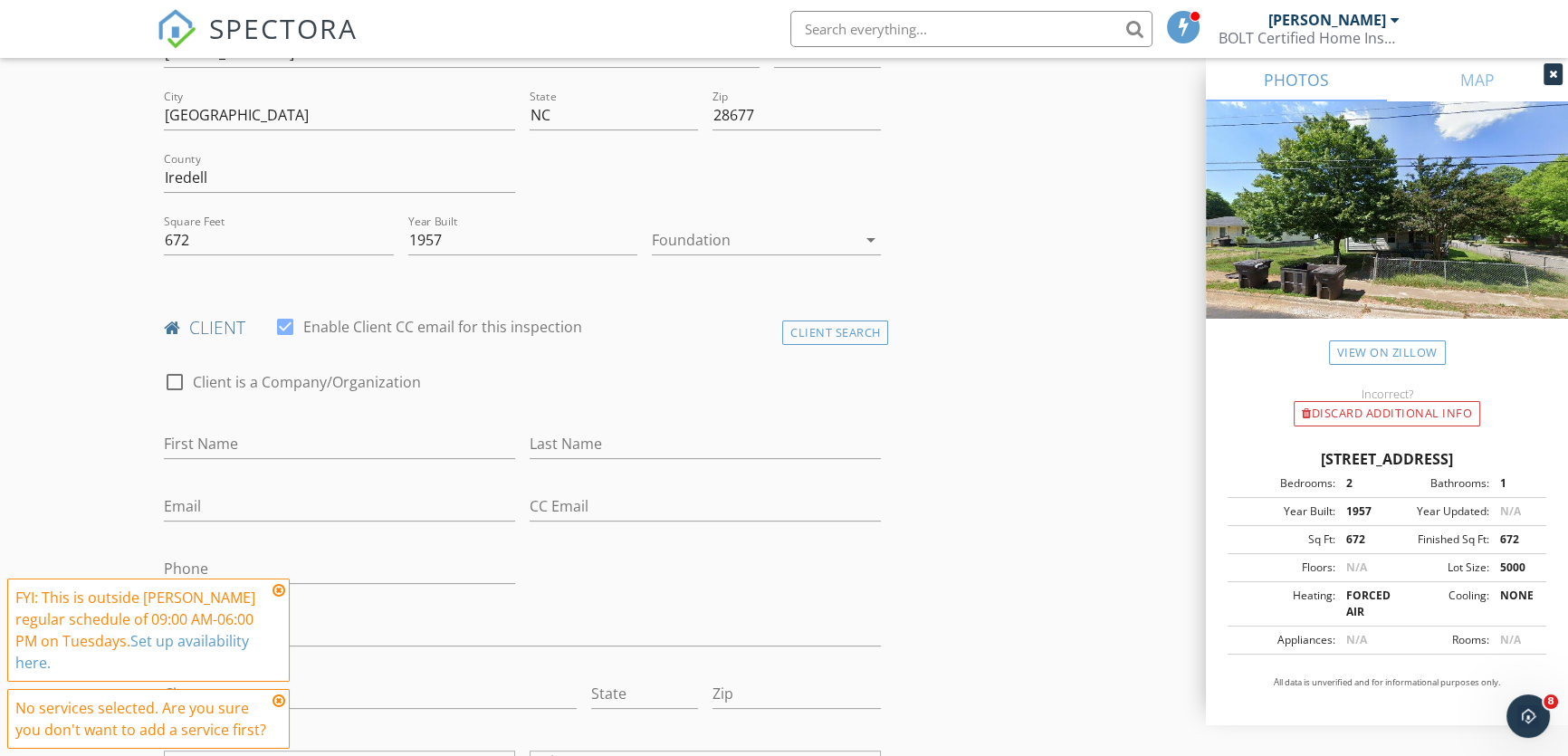
scroll to position [493, 0]
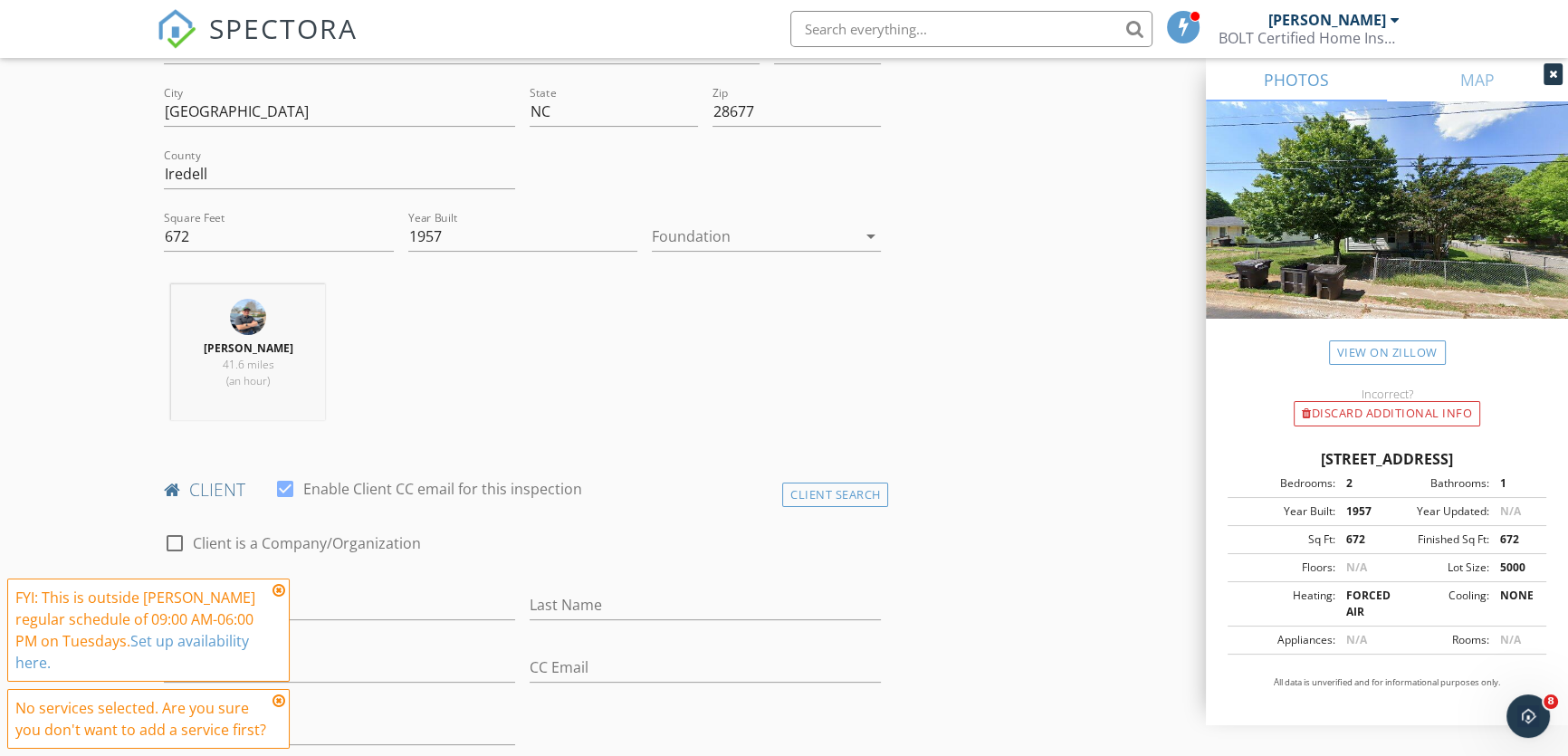
click at [872, 235] on icon "arrow_drop_down" at bounding box center [869, 236] width 21 height 21
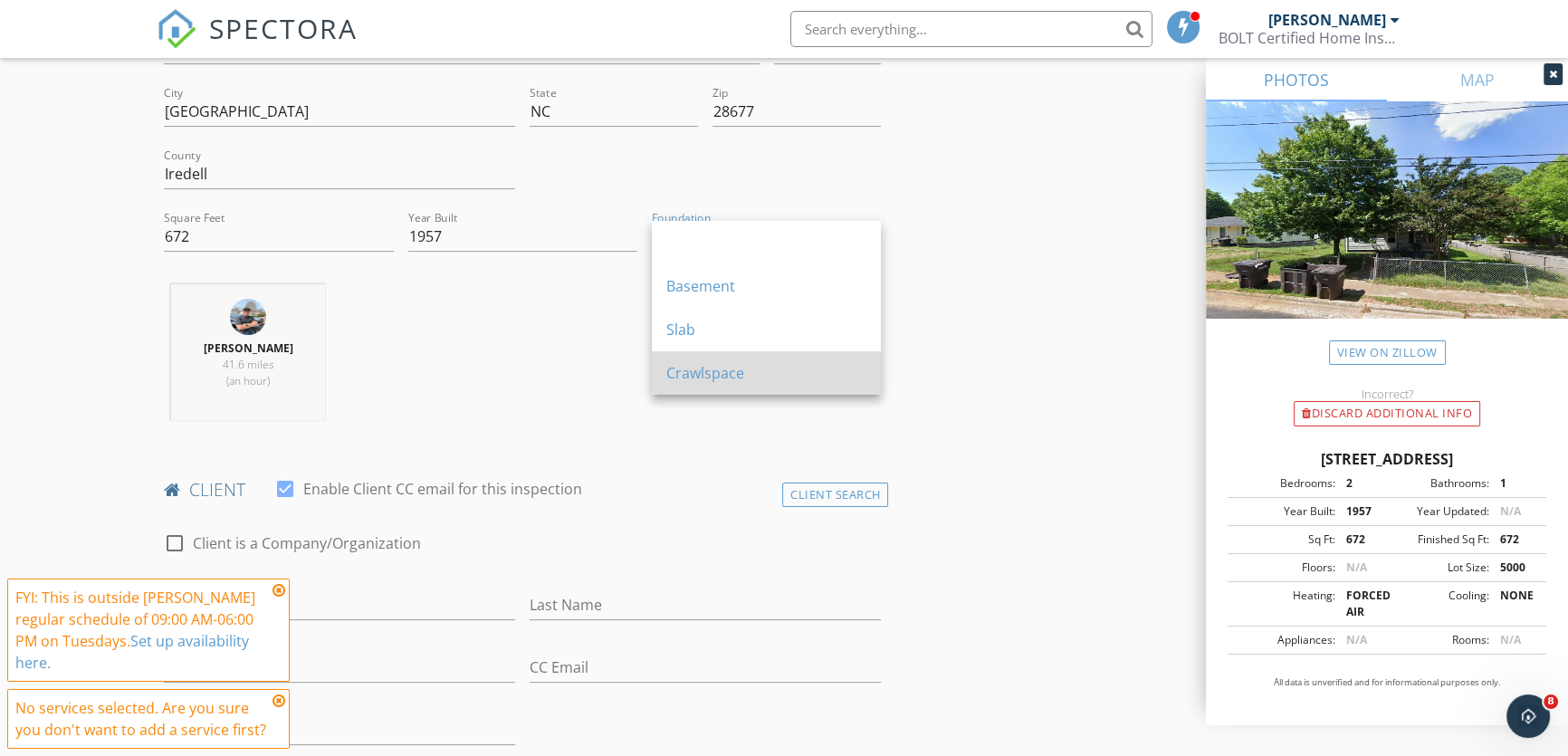
click at [761, 356] on div "Crawlspace" at bounding box center [767, 372] width 201 height 44
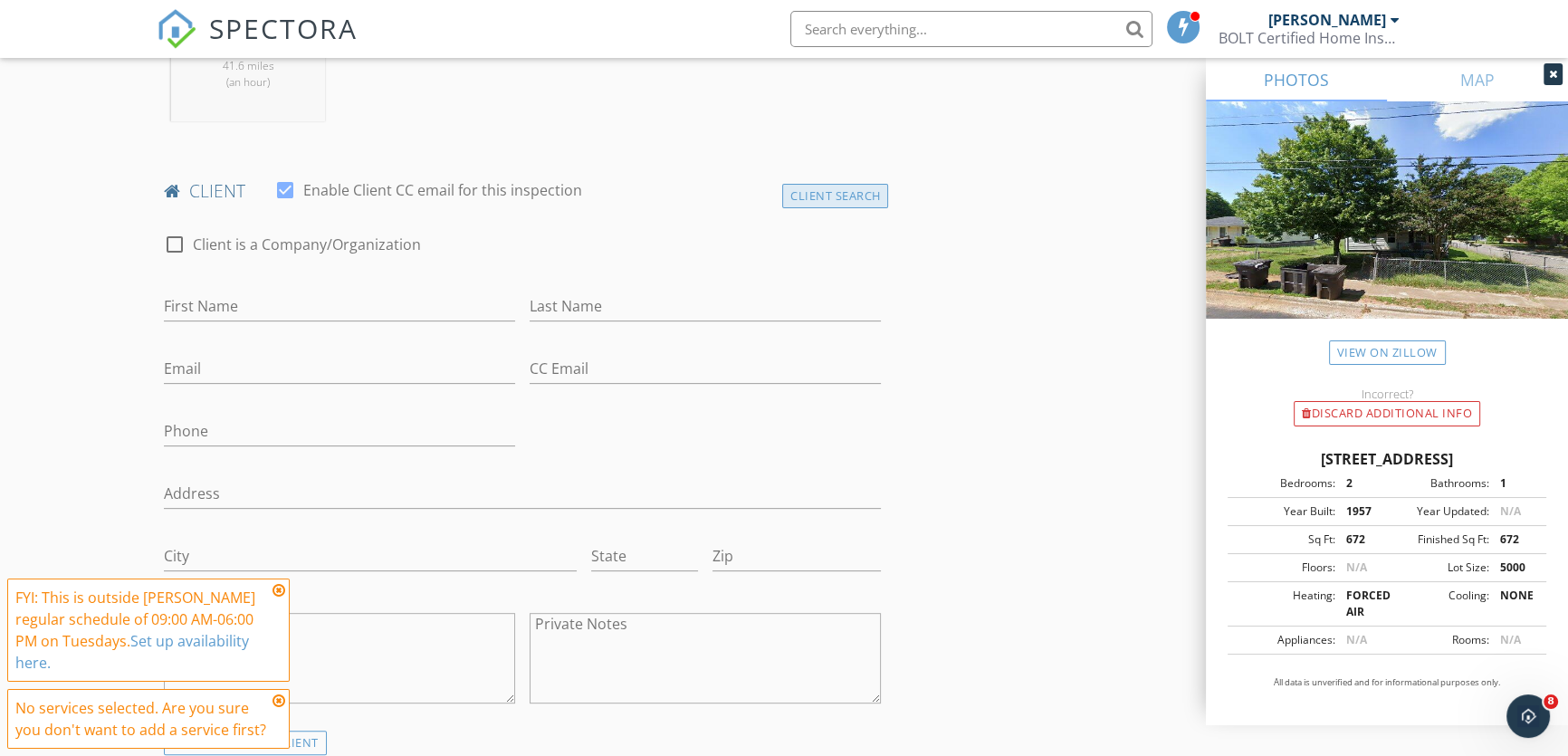
scroll to position [906, 0]
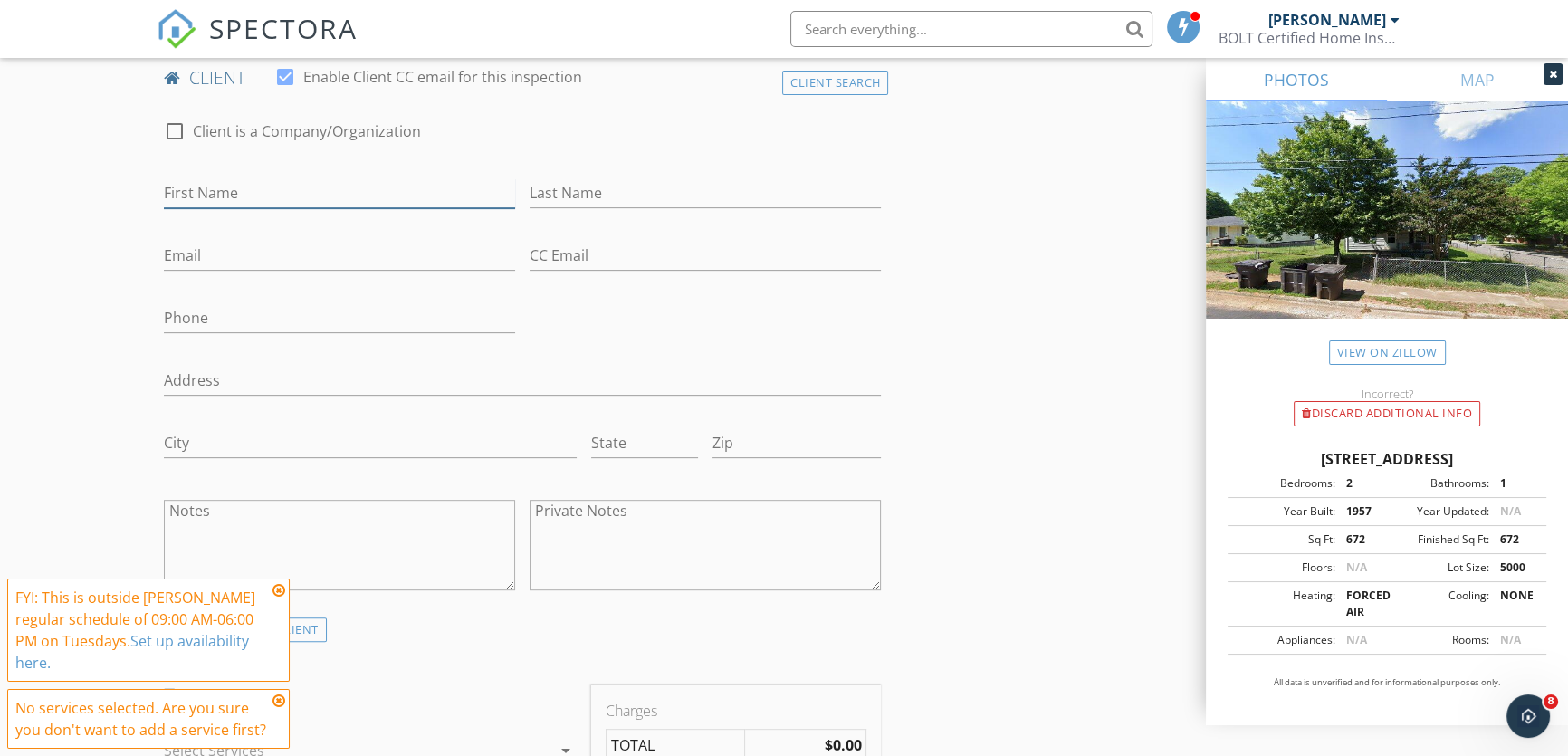
click at [305, 197] on input "First Name" at bounding box center [340, 193] width 351 height 30
type input "[PERSON_NAME]"
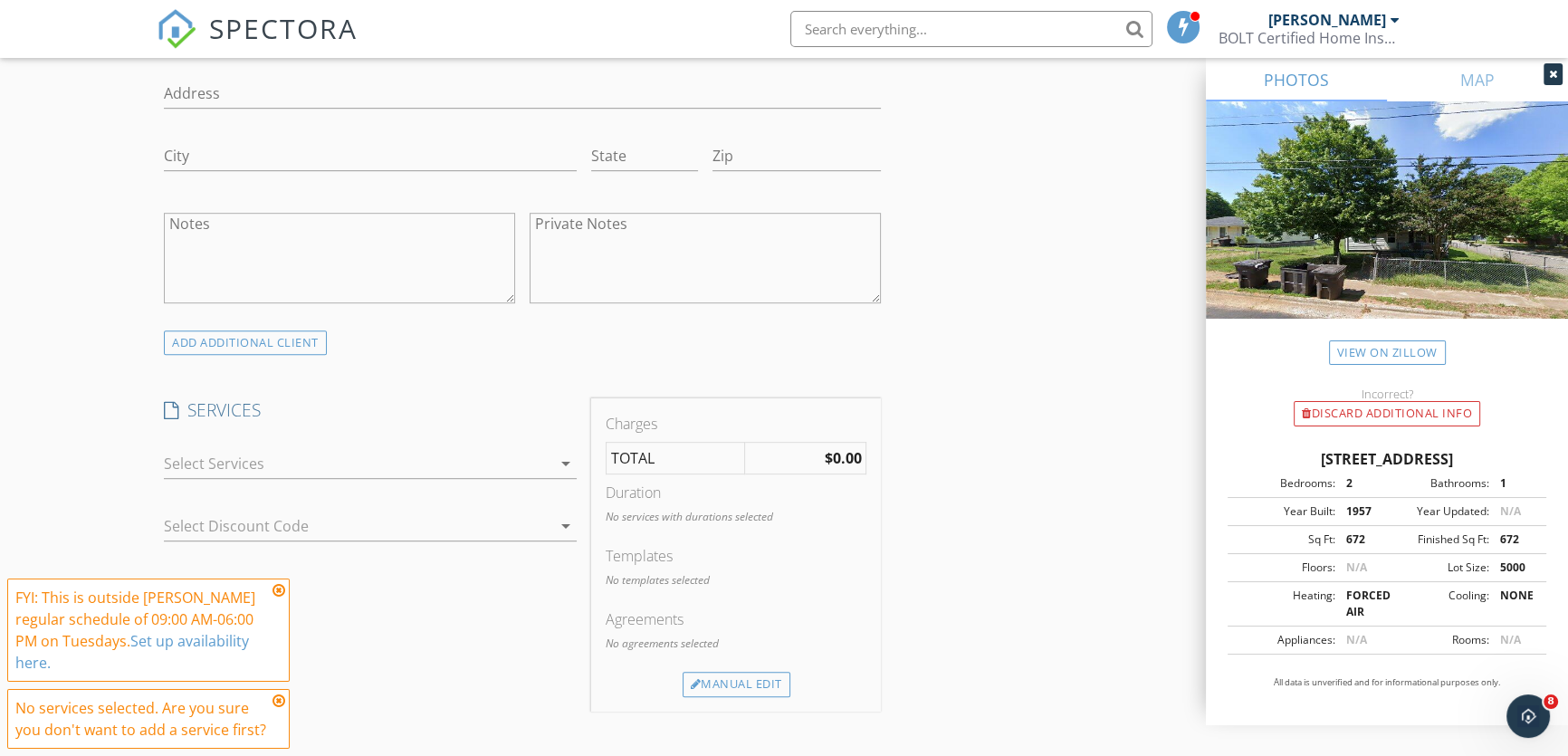
scroll to position [1234, 0]
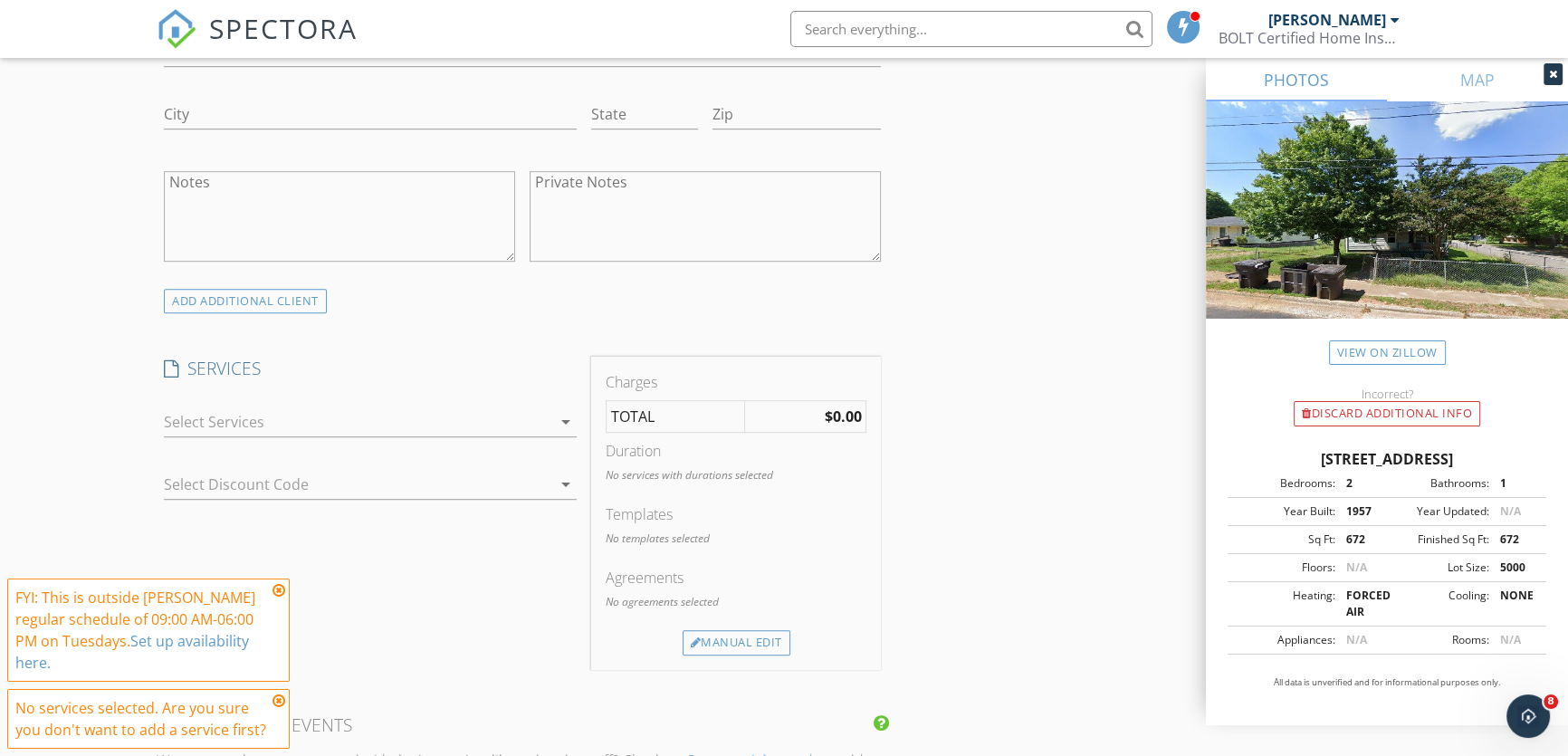
type input "[PERSON_NAME]"
click at [563, 421] on icon "arrow_drop_down" at bounding box center [565, 422] width 21 height 21
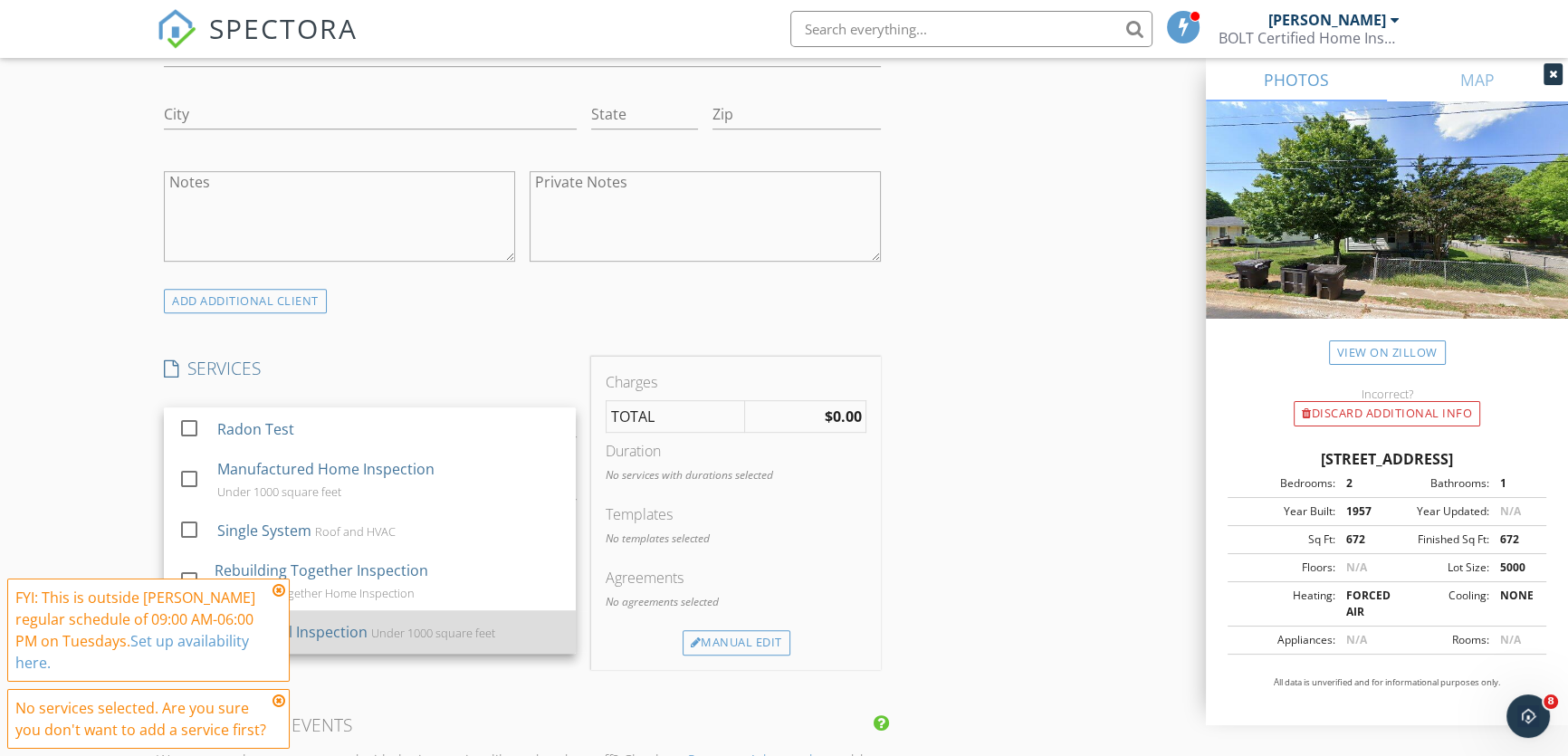
click at [445, 626] on div "Under 1000 square feet" at bounding box center [434, 633] width 124 height 15
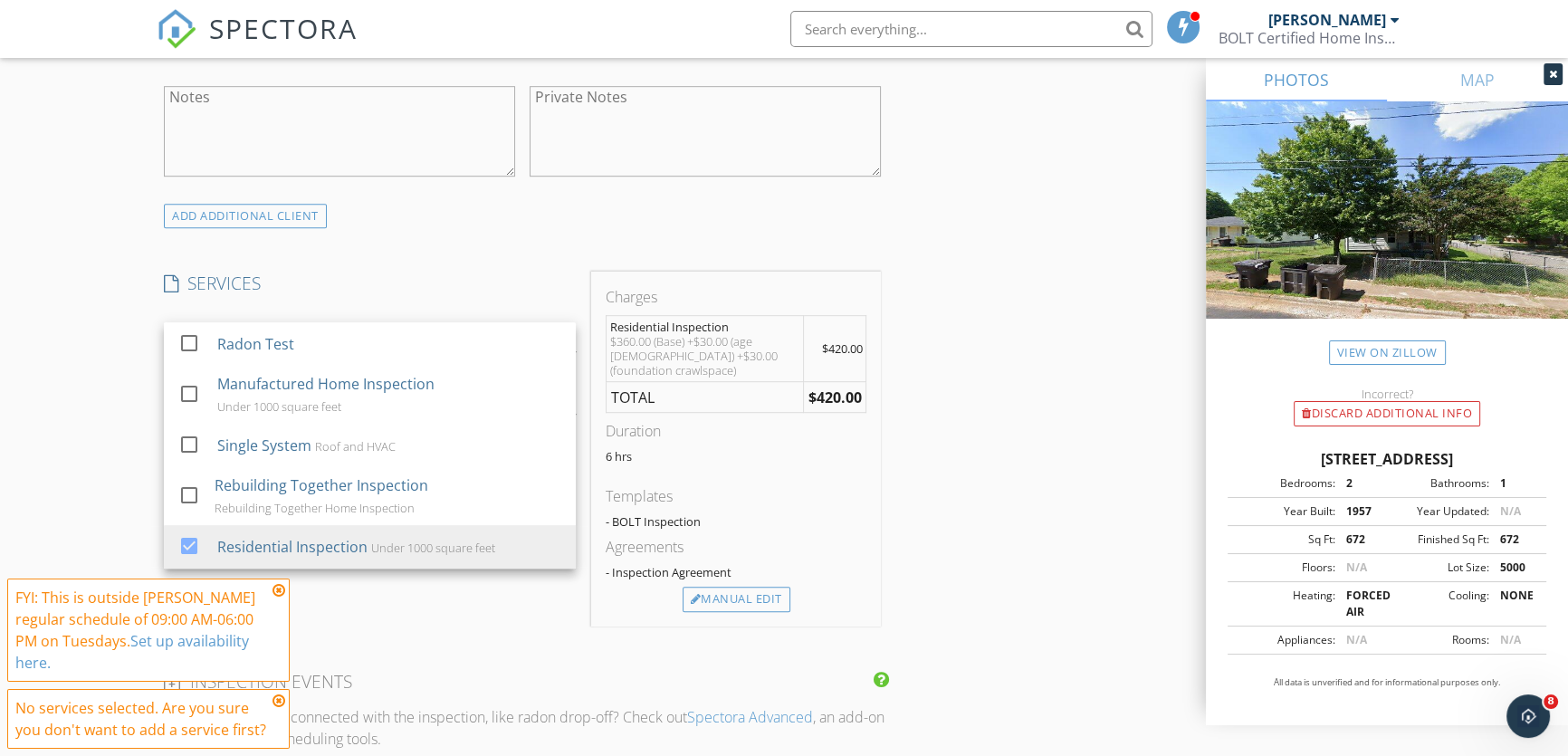
scroll to position [1400, 0]
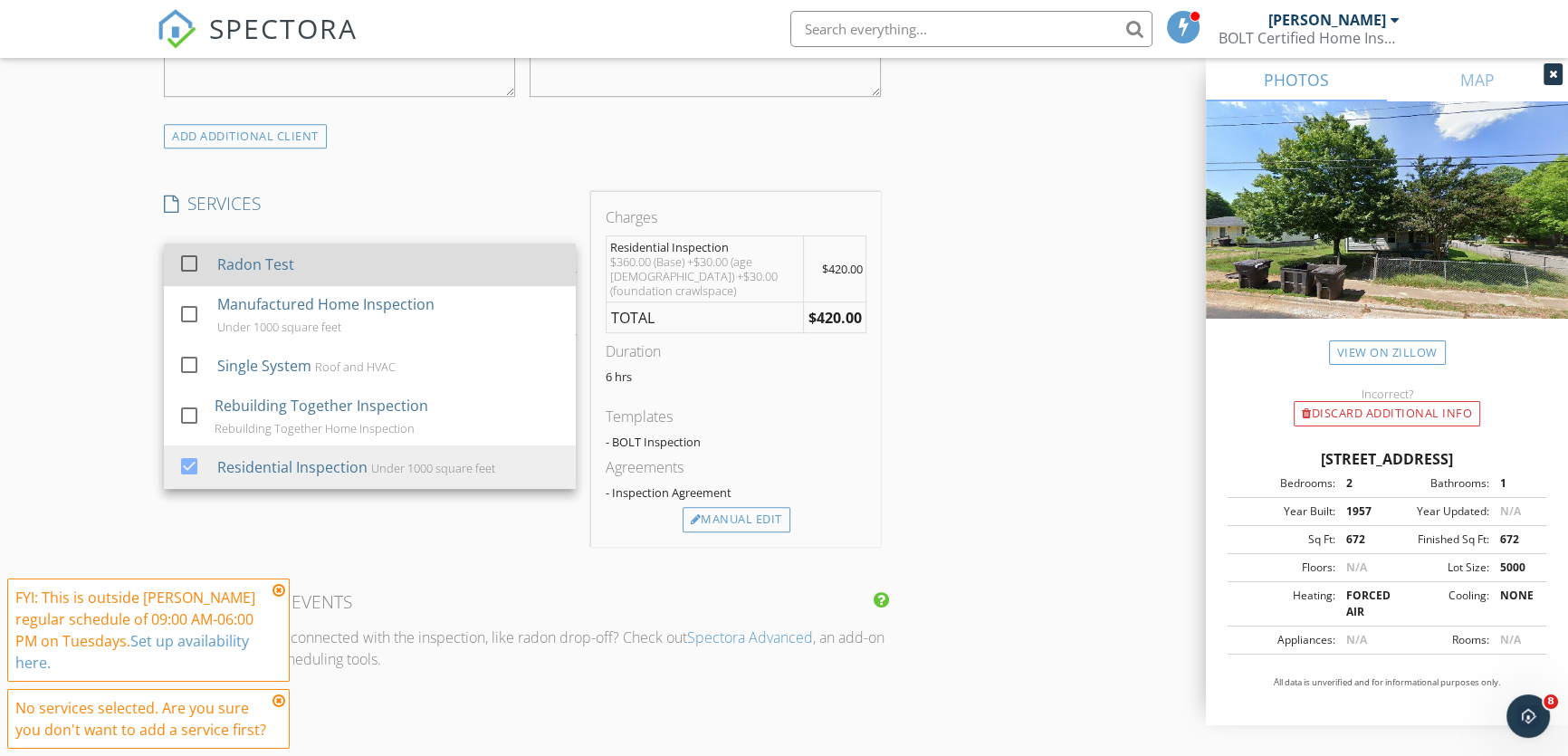
click at [277, 261] on div "Radon Test" at bounding box center [255, 264] width 77 height 21
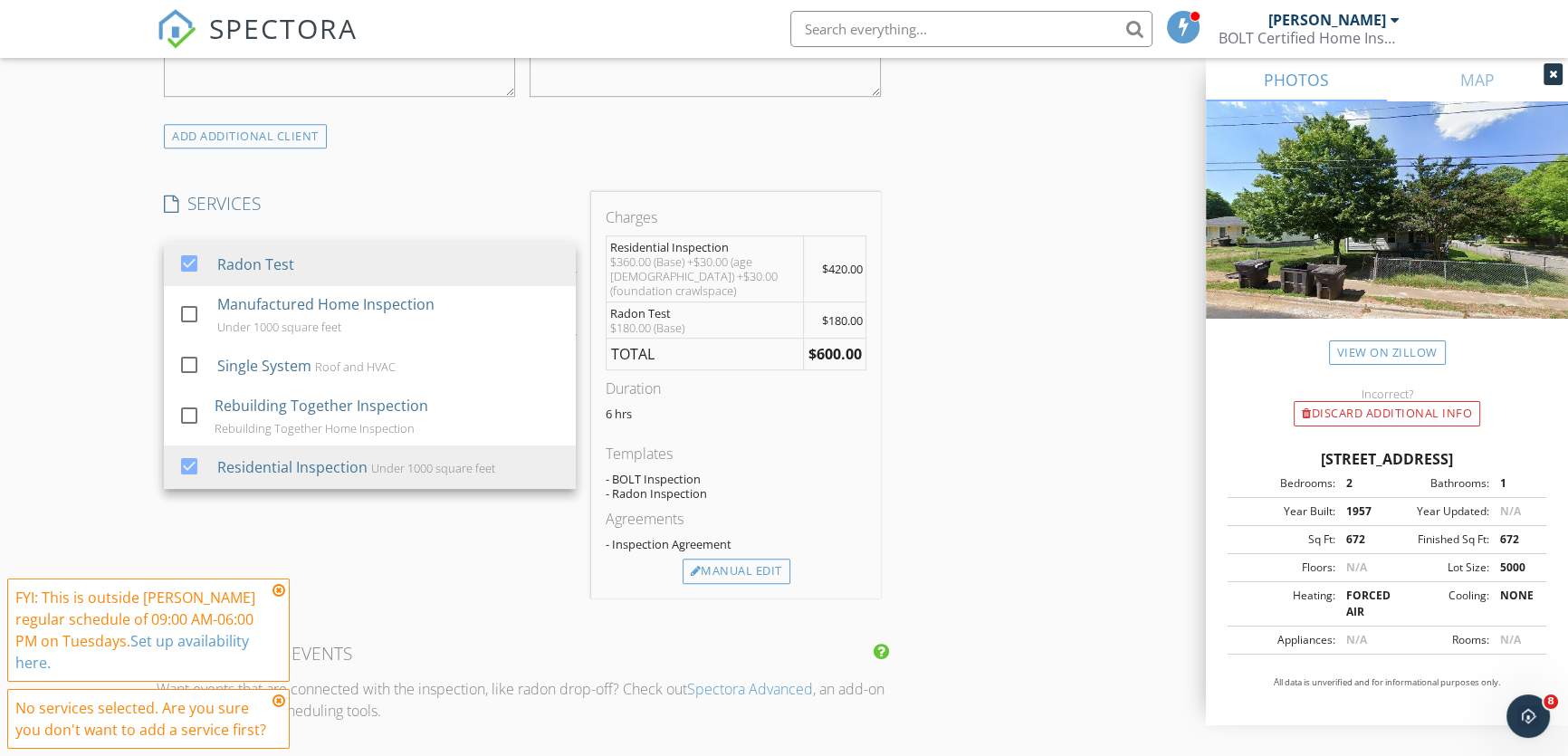
click at [412, 562] on div "SERVICES check_box Radon Test check_box_outline_blank Manufactured Home Inspect…" at bounding box center [369, 396] width 426 height 407
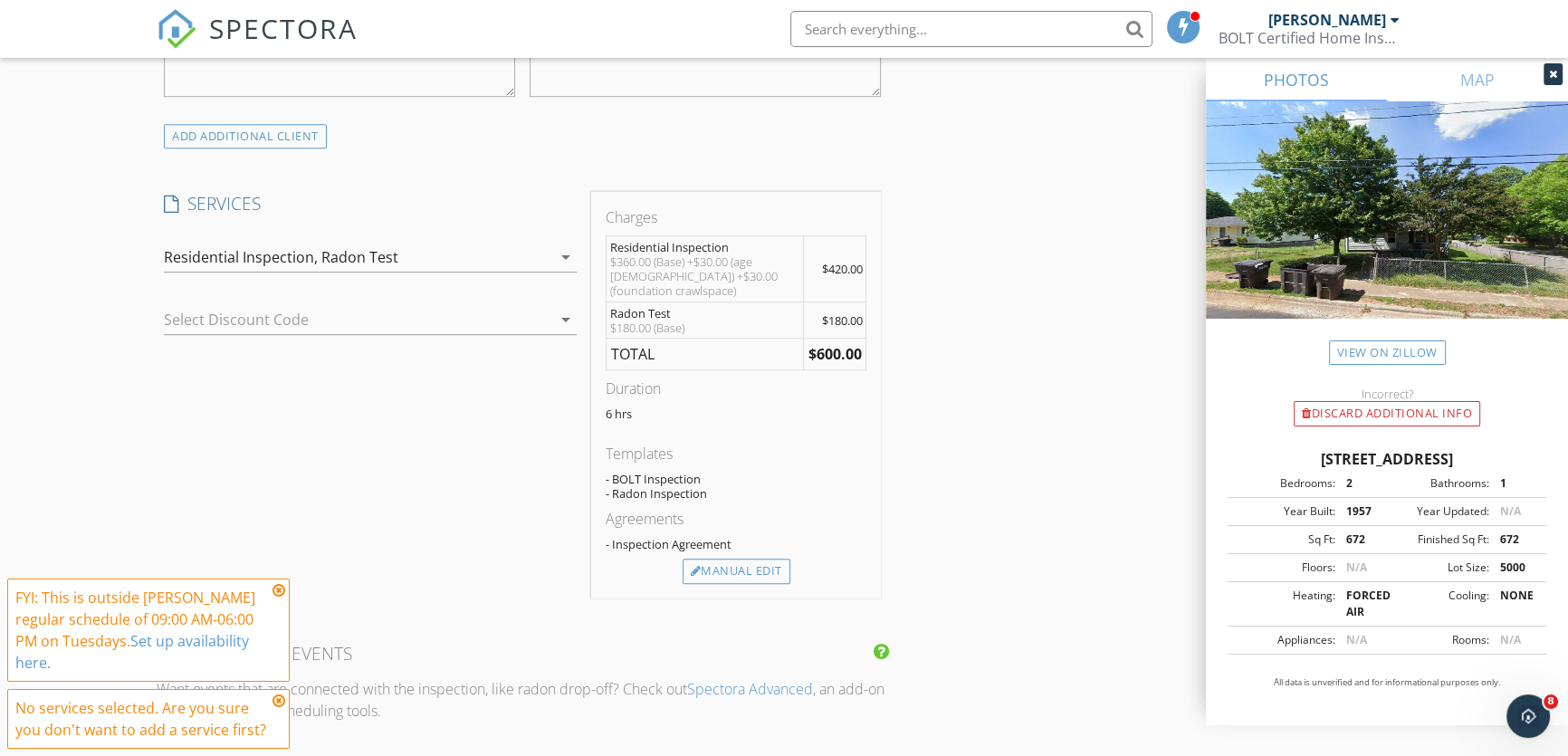
click at [336, 313] on div at bounding box center [344, 319] width 361 height 29
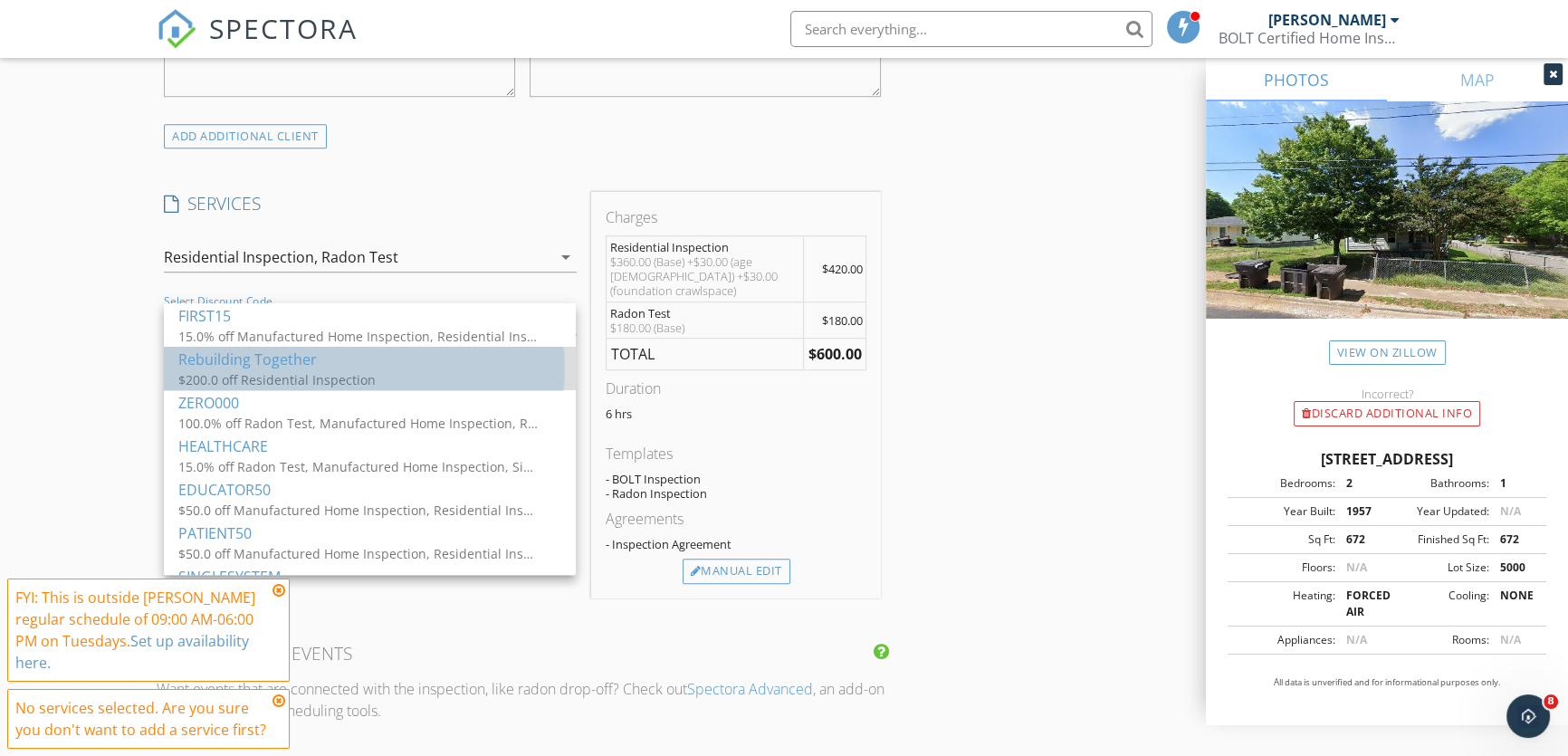
click at [319, 386] on div "$200.0 off Residential Inspection" at bounding box center [359, 380] width 362 height 19
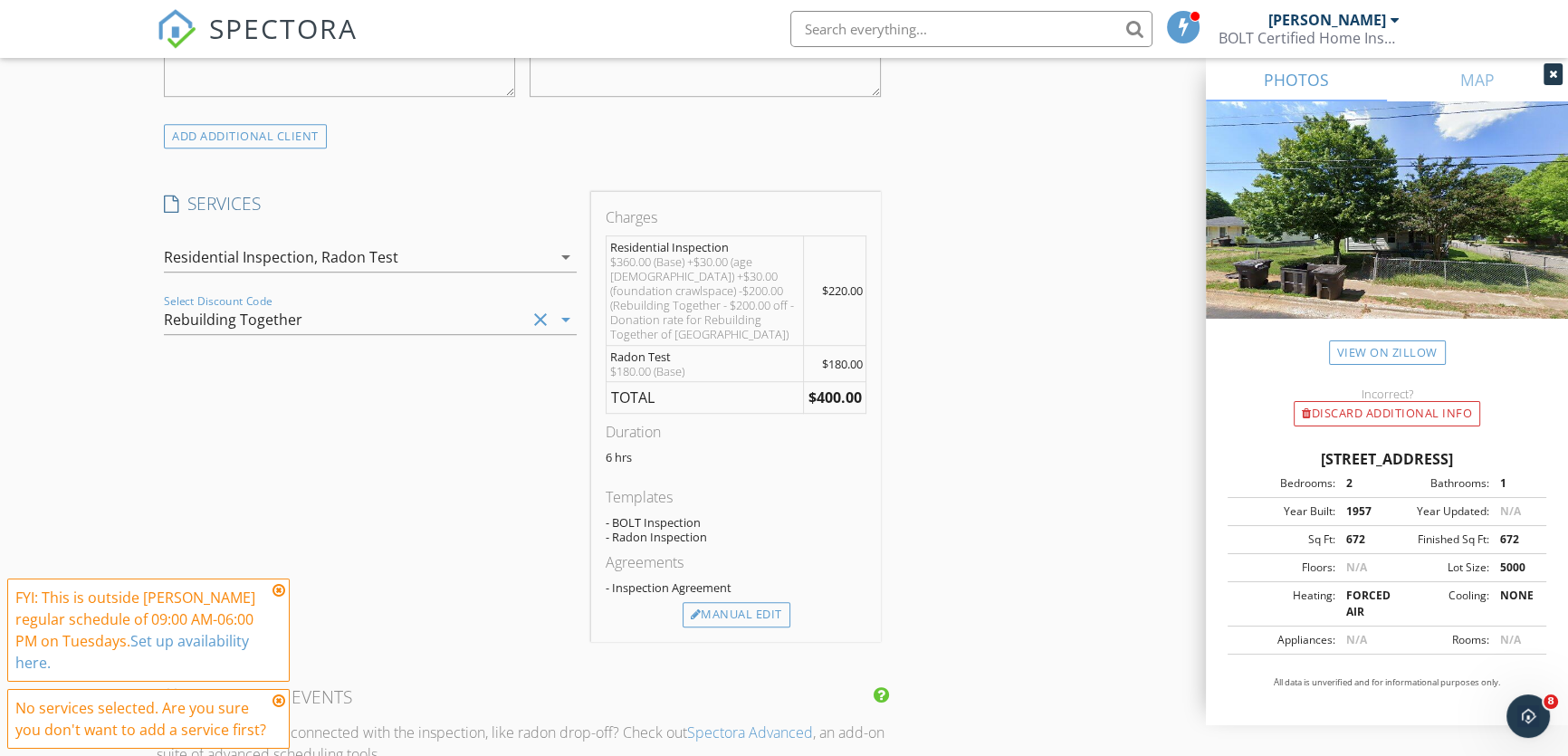
click at [278, 593] on icon at bounding box center [279, 591] width 13 height 15
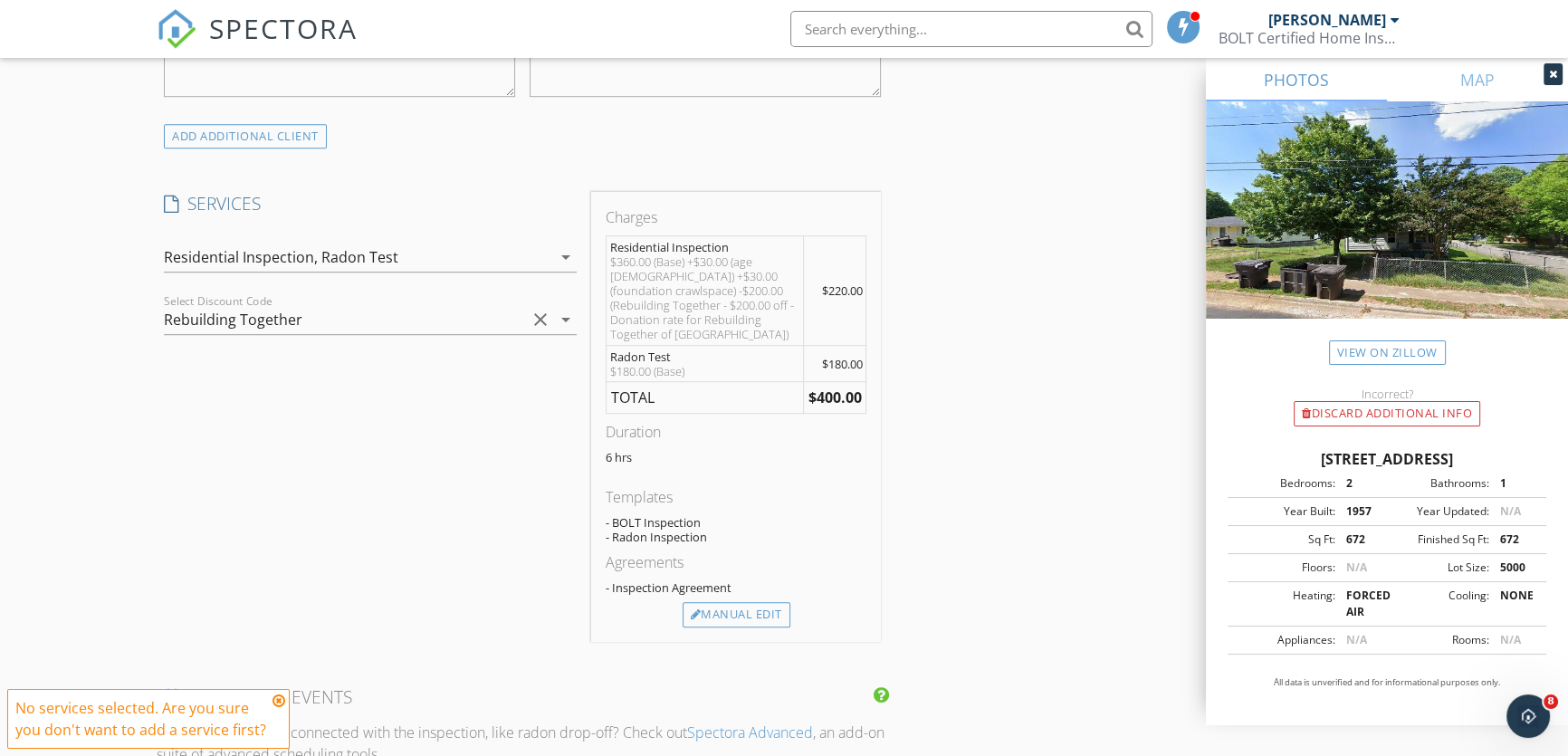
click at [279, 702] on icon at bounding box center [279, 701] width 13 height 15
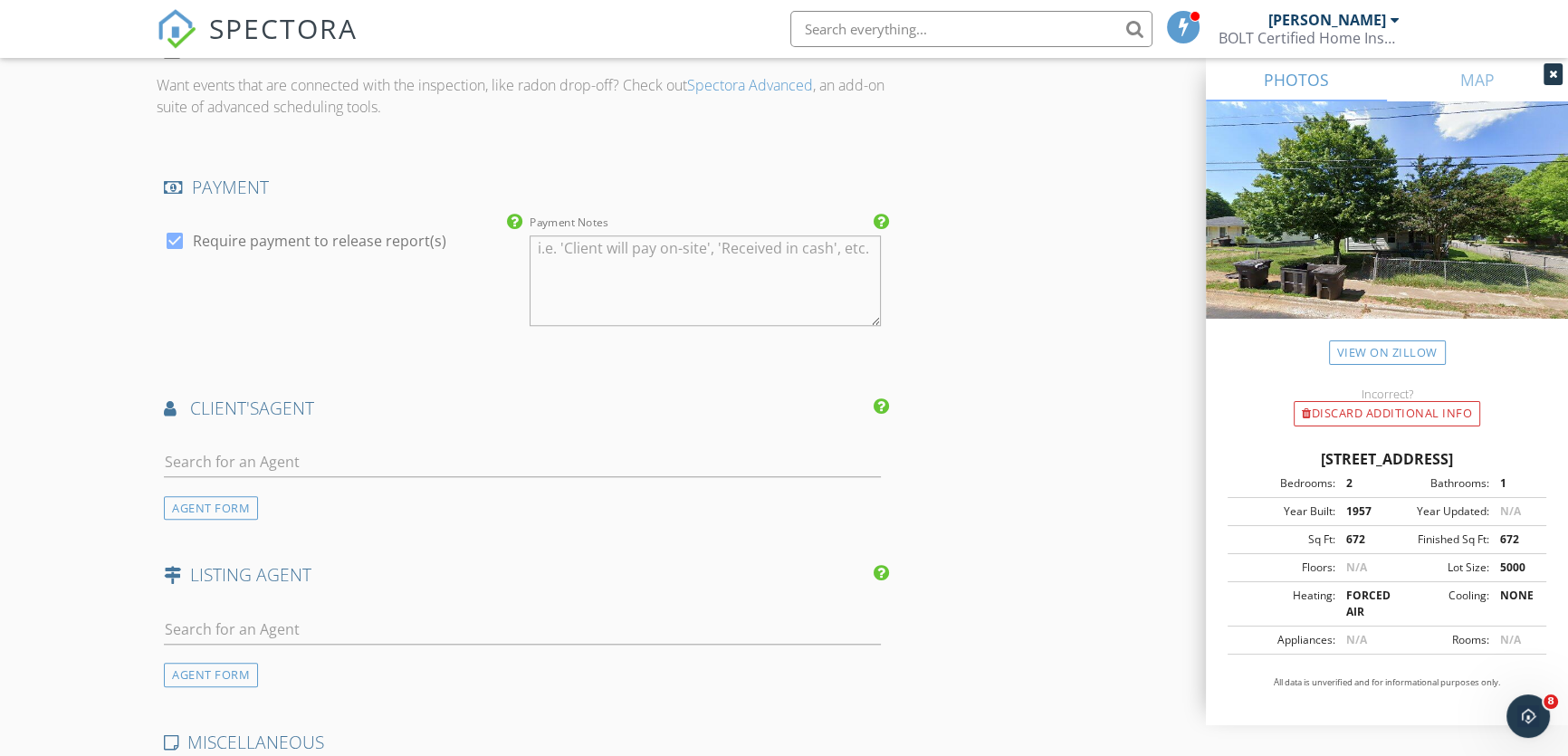
scroll to position [2058, 0]
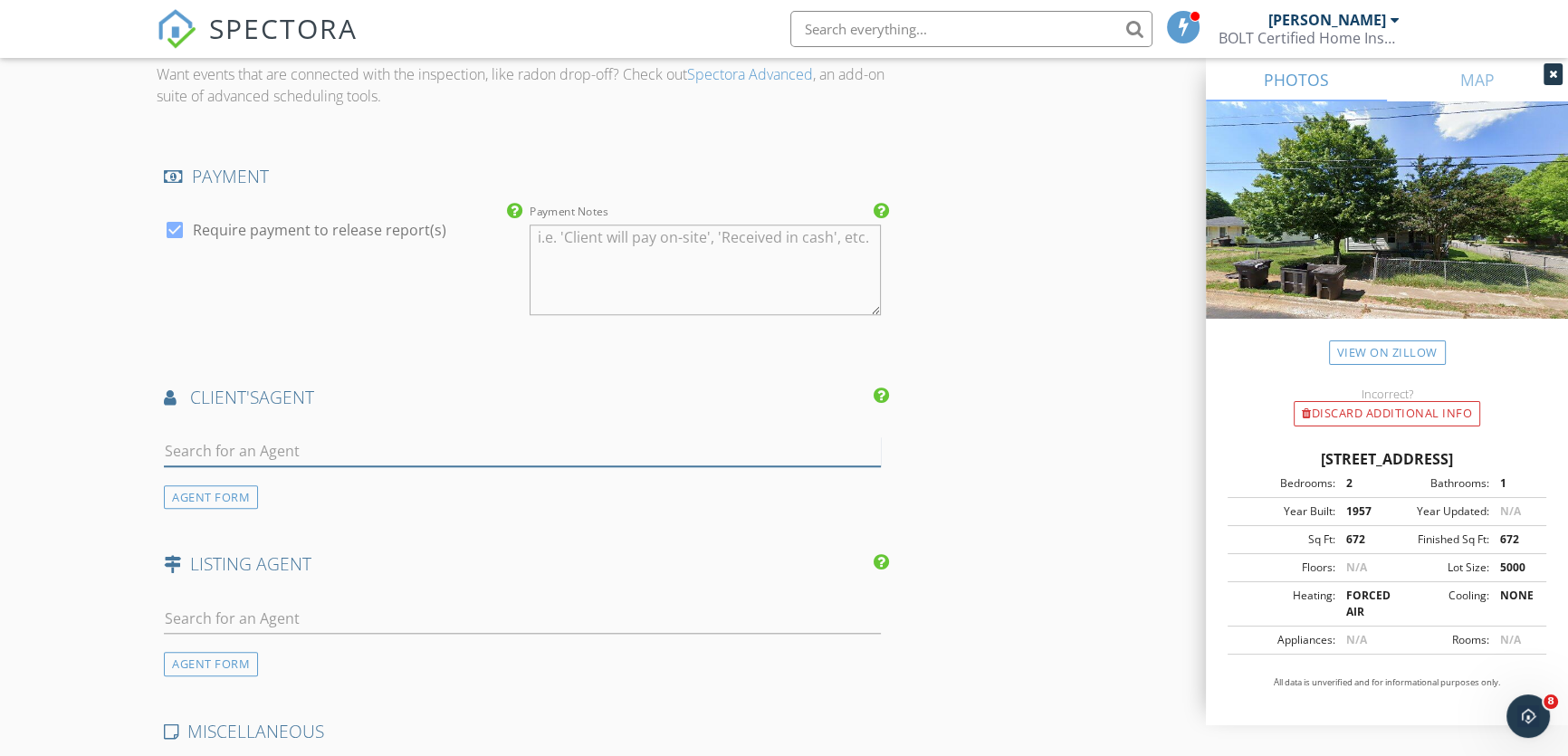
click at [319, 452] on input "text" at bounding box center [523, 451] width 717 height 30
type input "[PERSON_NAME]"
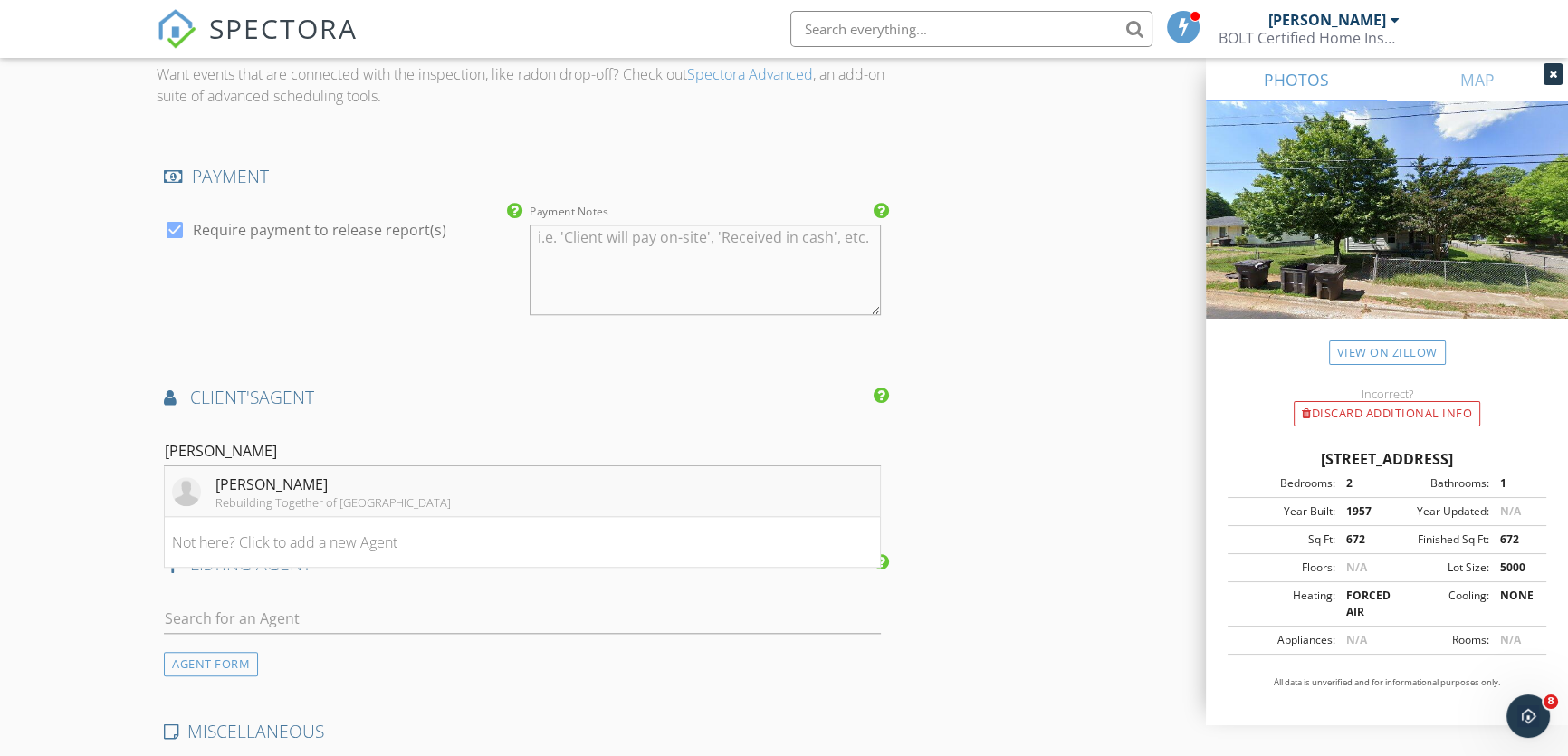
click at [258, 488] on div "[PERSON_NAME]" at bounding box center [333, 484] width 236 height 21
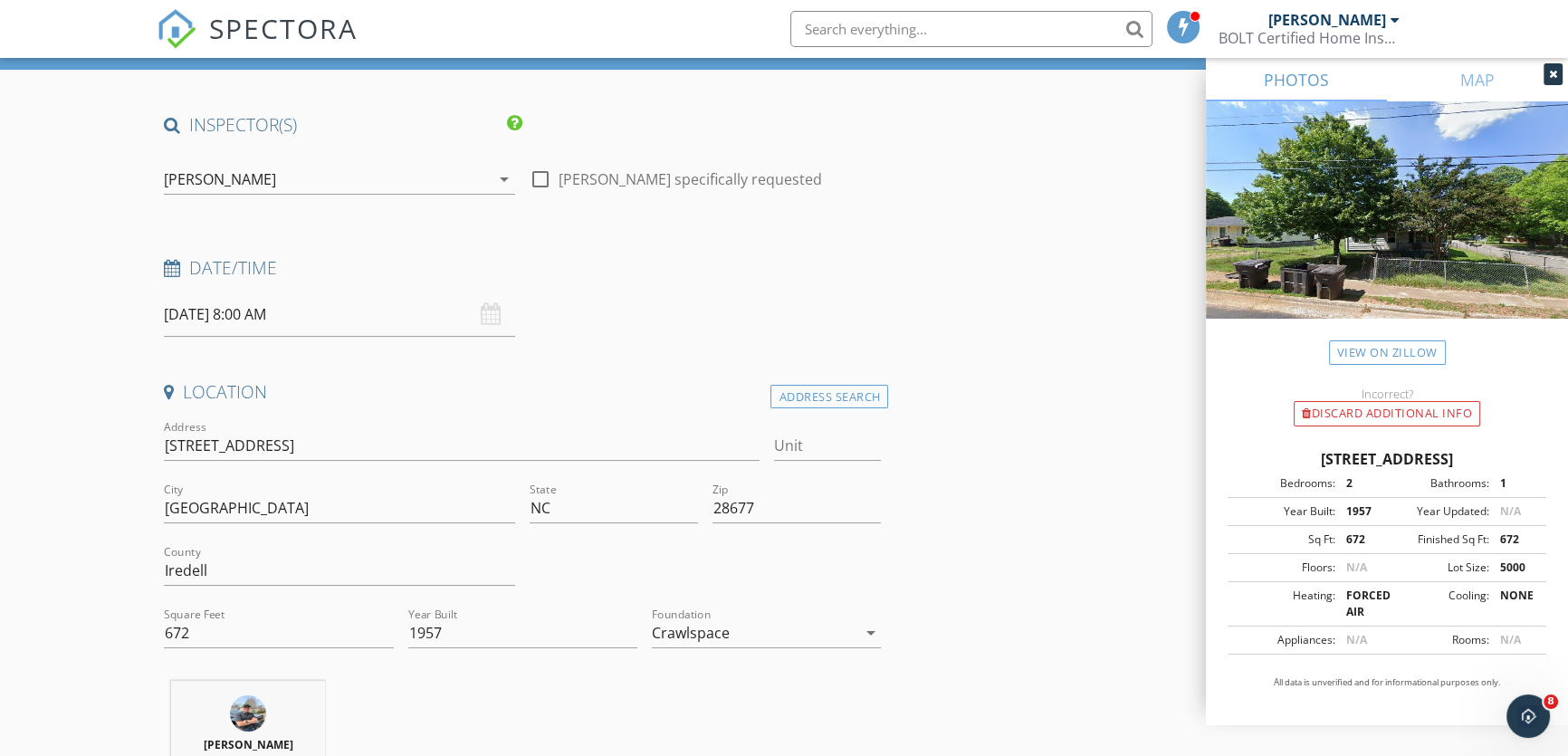
scroll to position [93, 0]
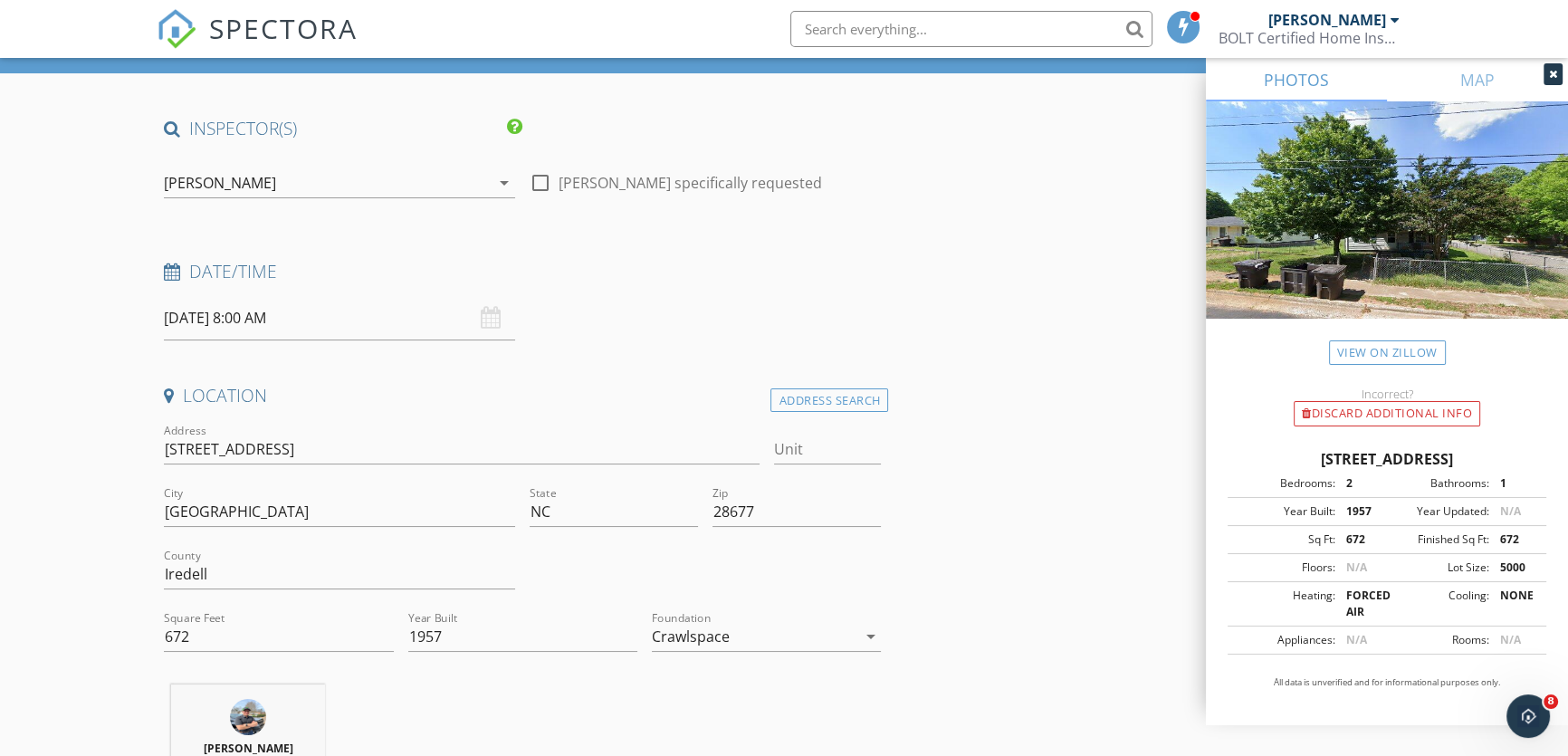
click at [488, 323] on div "[DATE] 8:00 AM" at bounding box center [340, 319] width 351 height 45
click at [246, 317] on input "[DATE] 8:00 AM" at bounding box center [340, 319] width 351 height 45
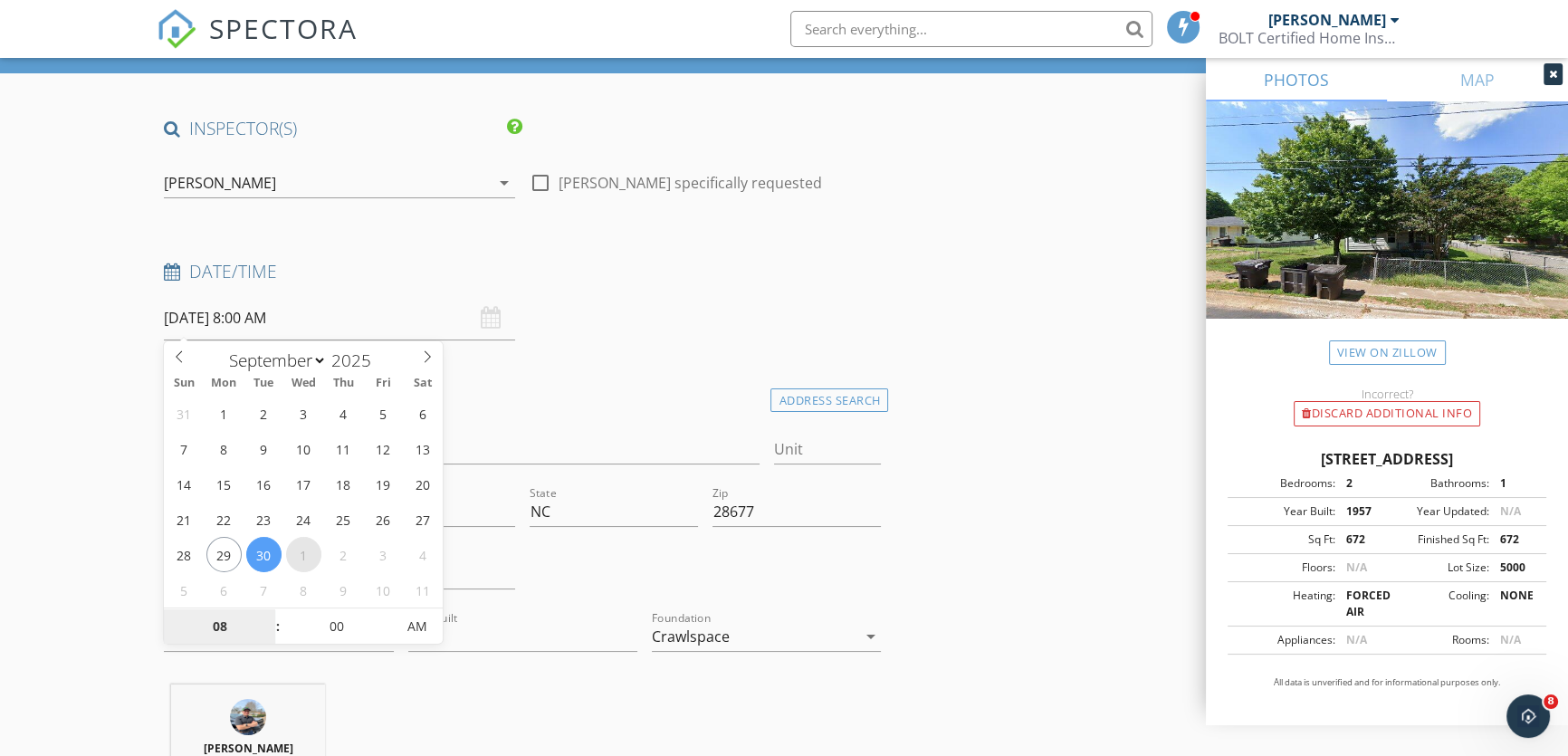
type input "[DATE] 8:00 AM"
select select "9"
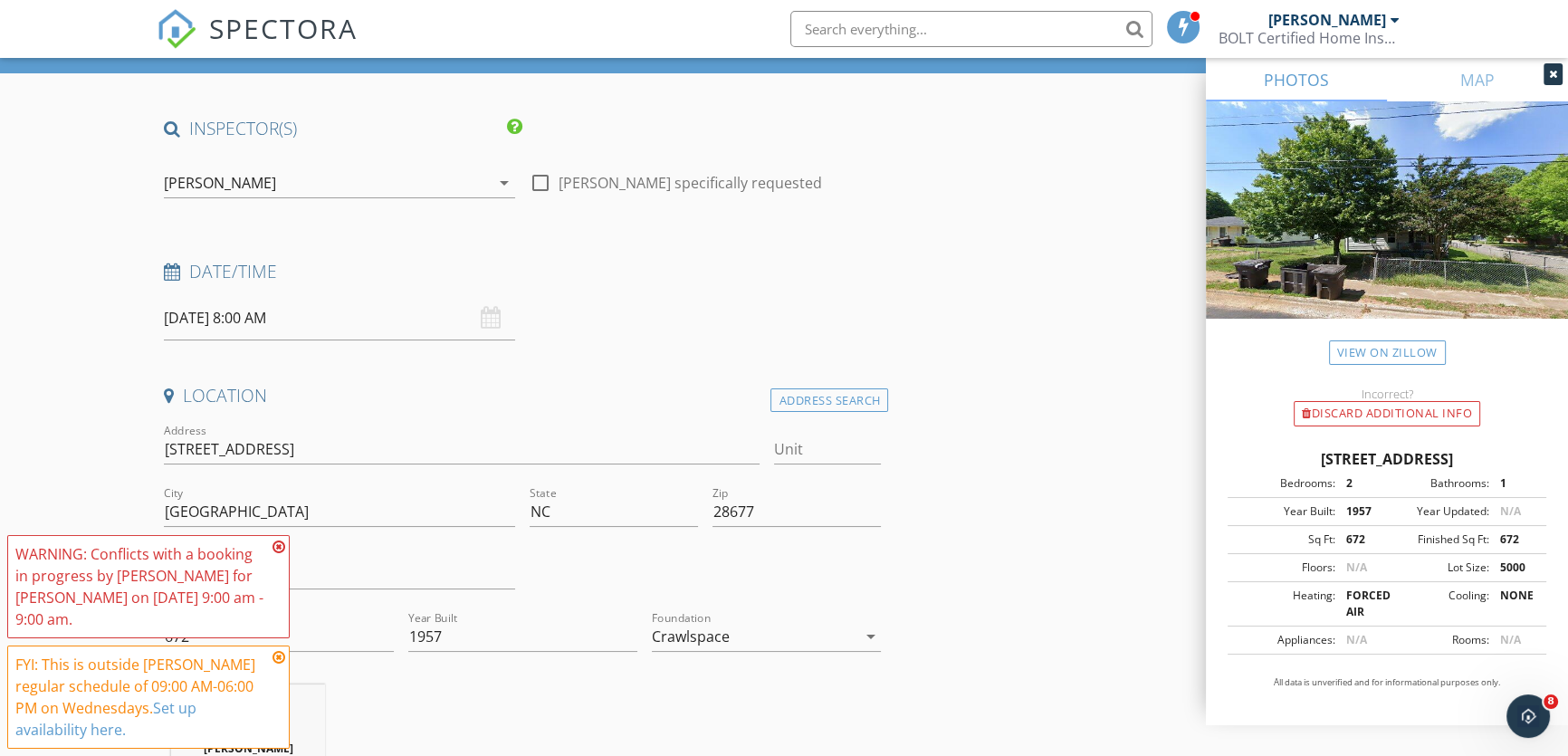
click at [279, 551] on icon at bounding box center [279, 547] width 13 height 15
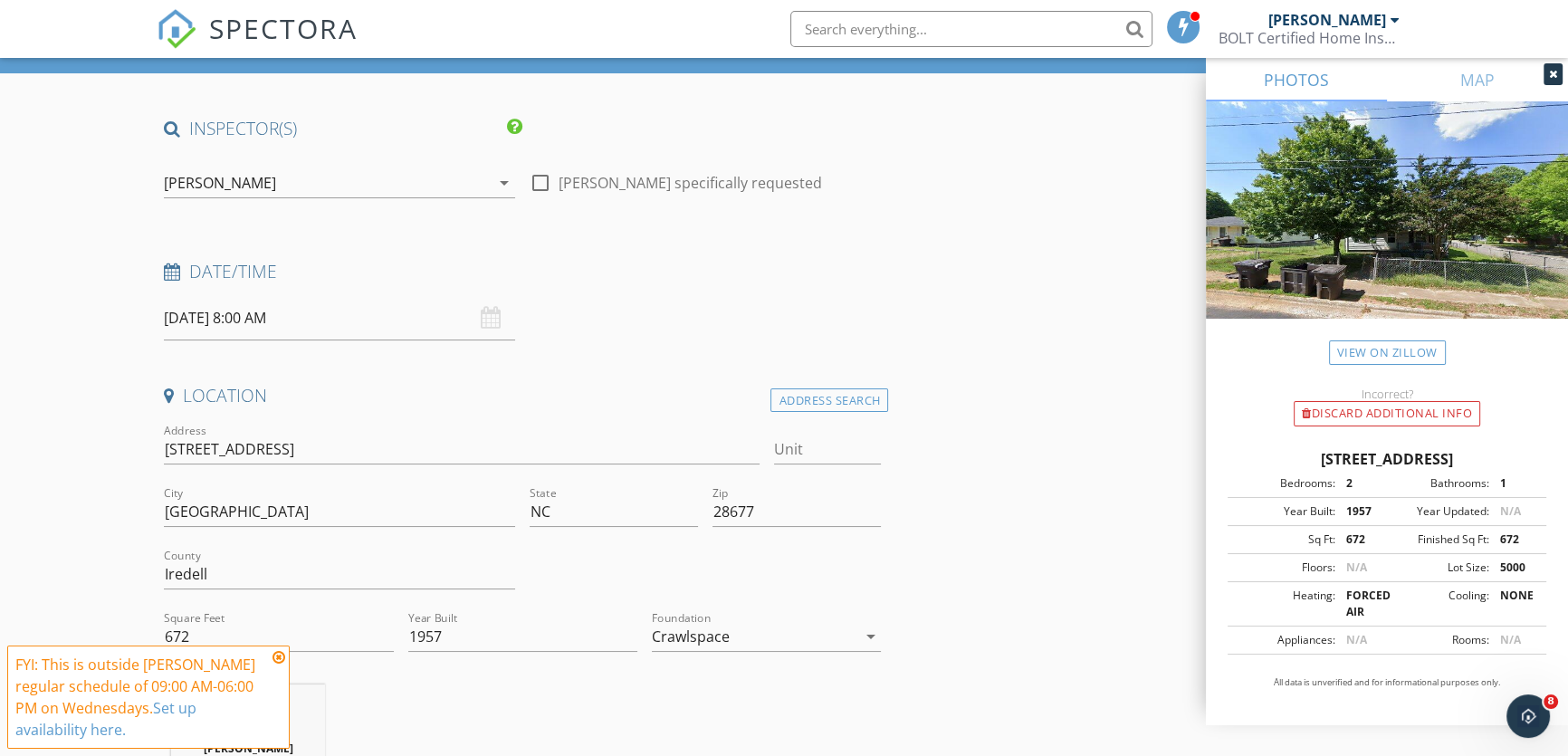
click at [277, 653] on icon at bounding box center [279, 658] width 13 height 15
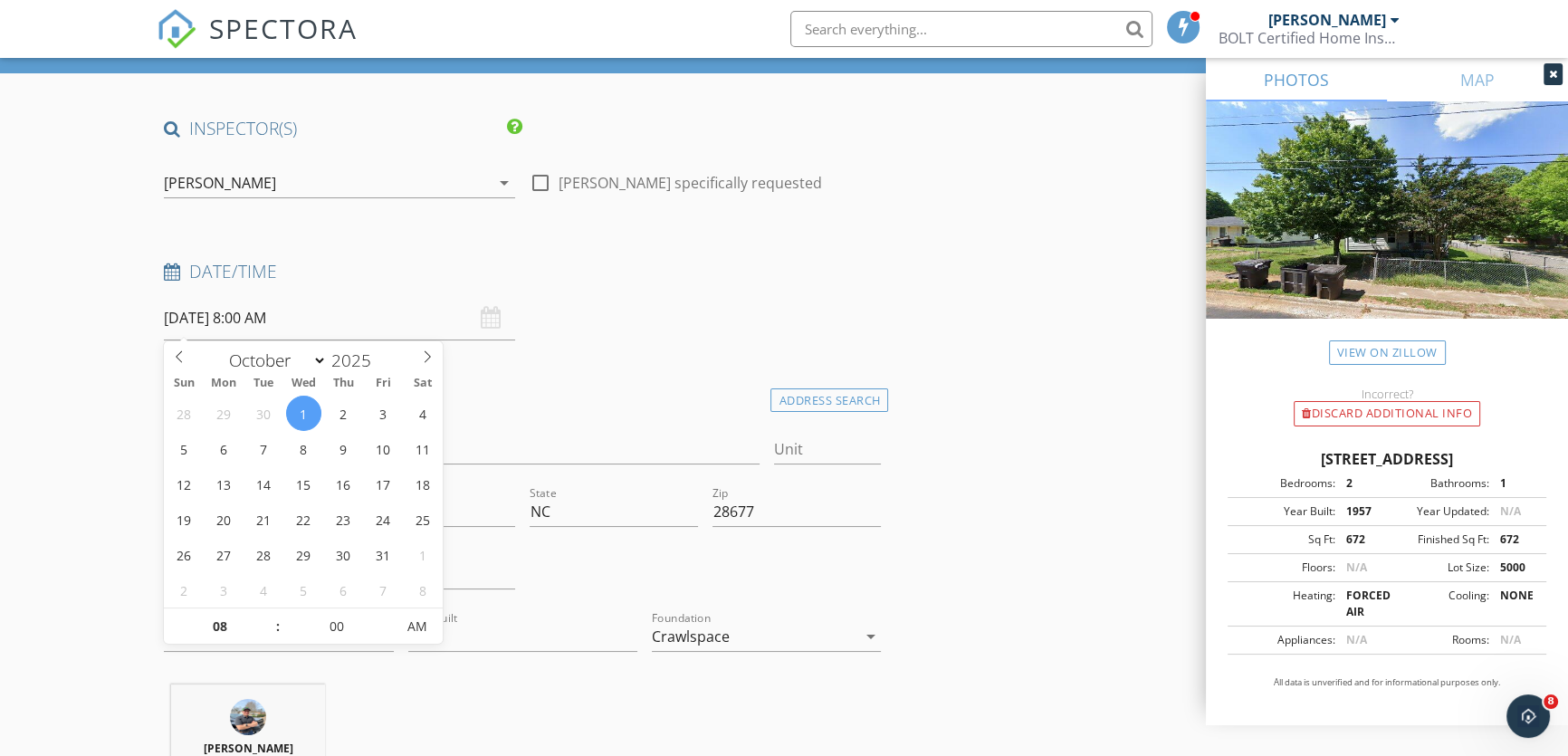
click at [395, 326] on input "[DATE] 8:00 AM" at bounding box center [340, 319] width 351 height 45
type input "[DATE] 9:00 AM"
type input "09"
click at [266, 614] on span at bounding box center [269, 618] width 13 height 19
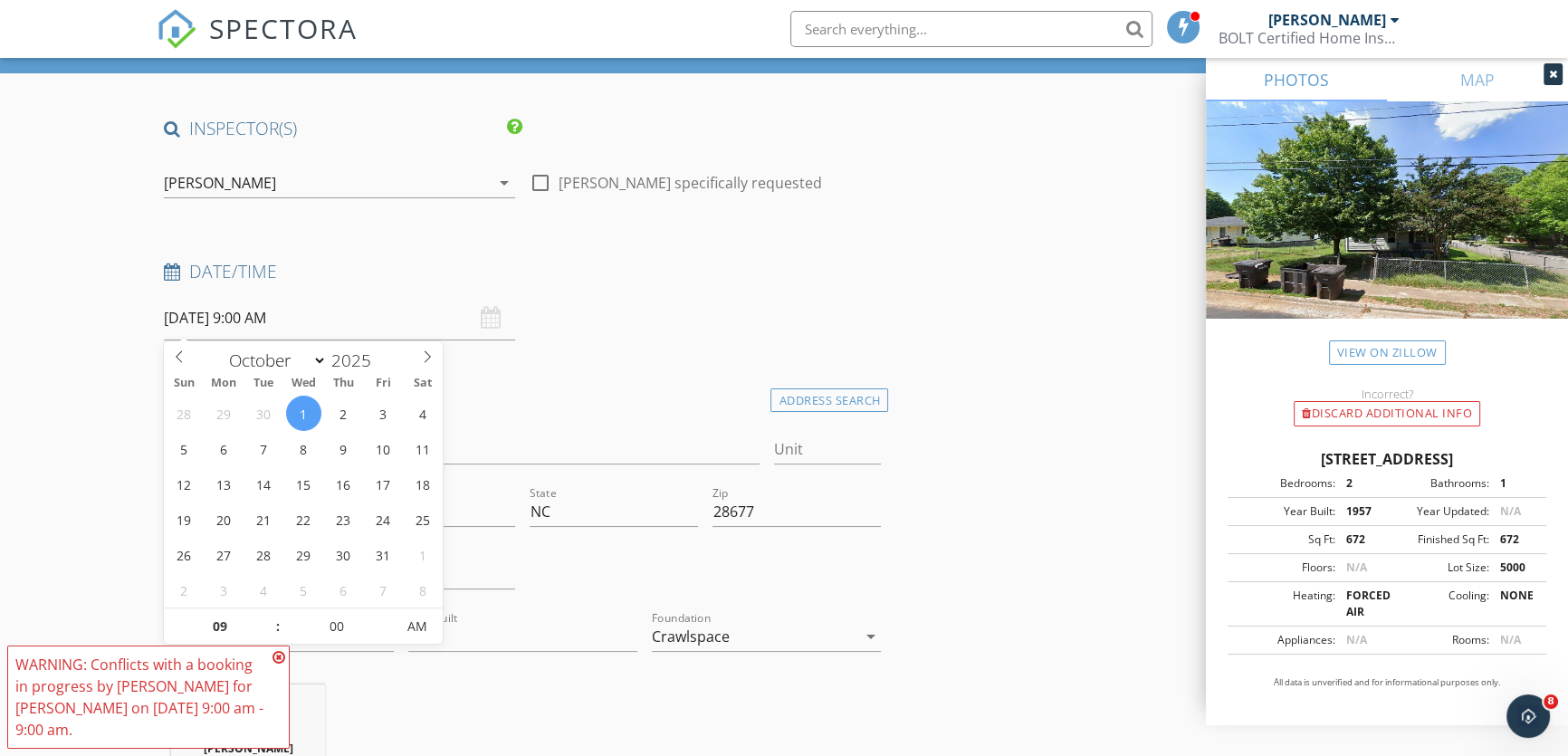
click at [280, 656] on icon at bounding box center [279, 658] width 13 height 15
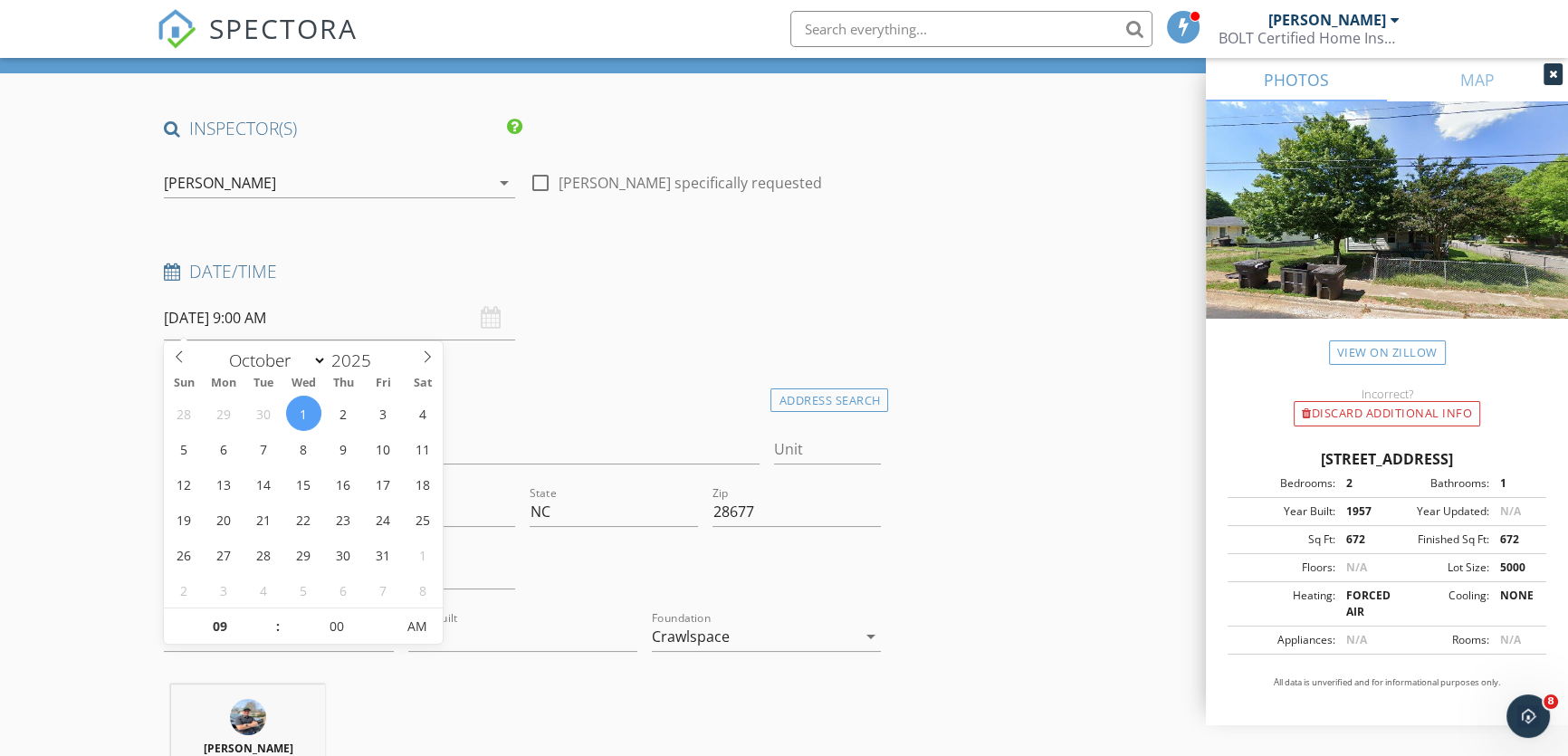
click at [406, 325] on input "[DATE] 9:00 AM" at bounding box center [340, 319] width 351 height 45
click at [569, 385] on h4 "Location" at bounding box center [523, 395] width 717 height 23
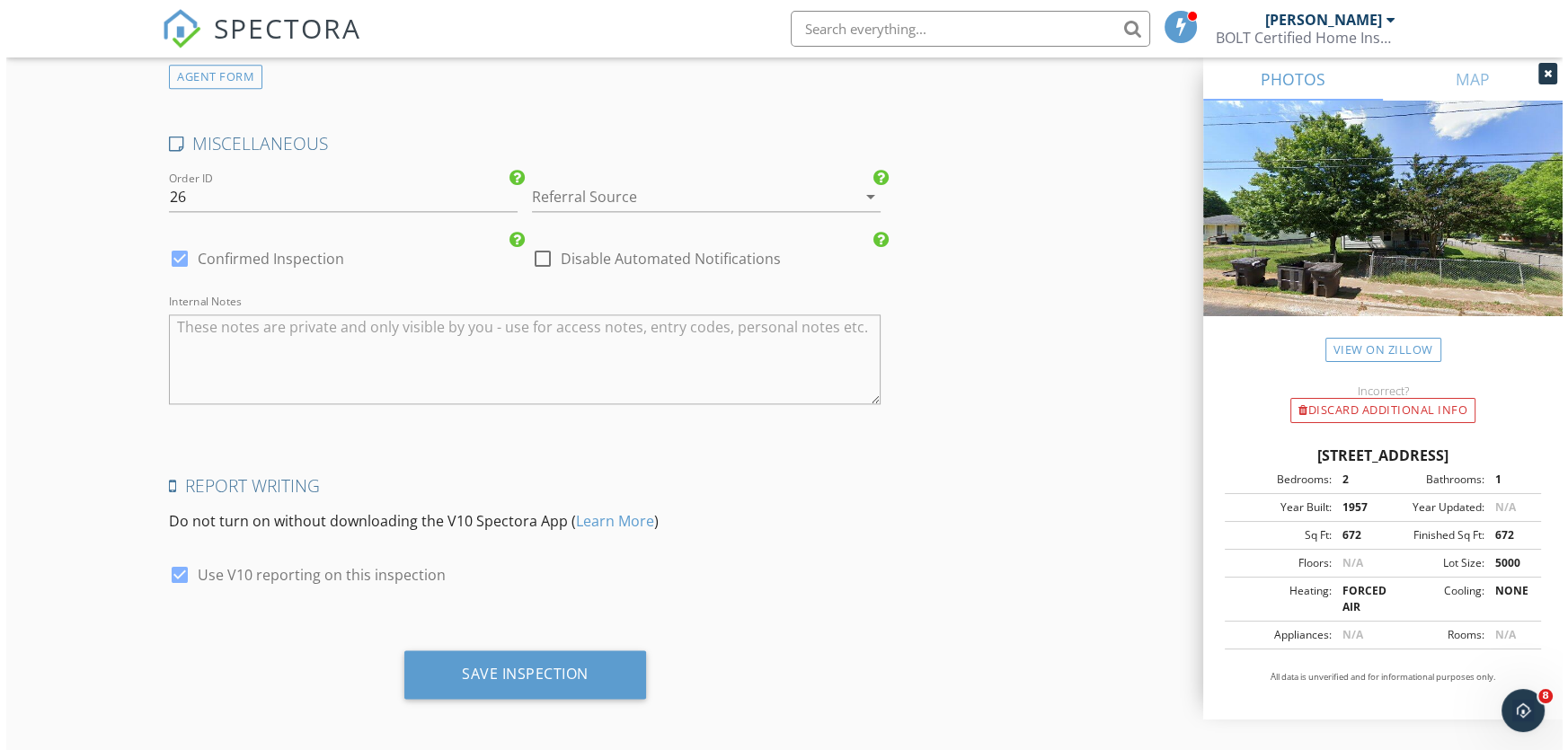
scroll to position [3033, 0]
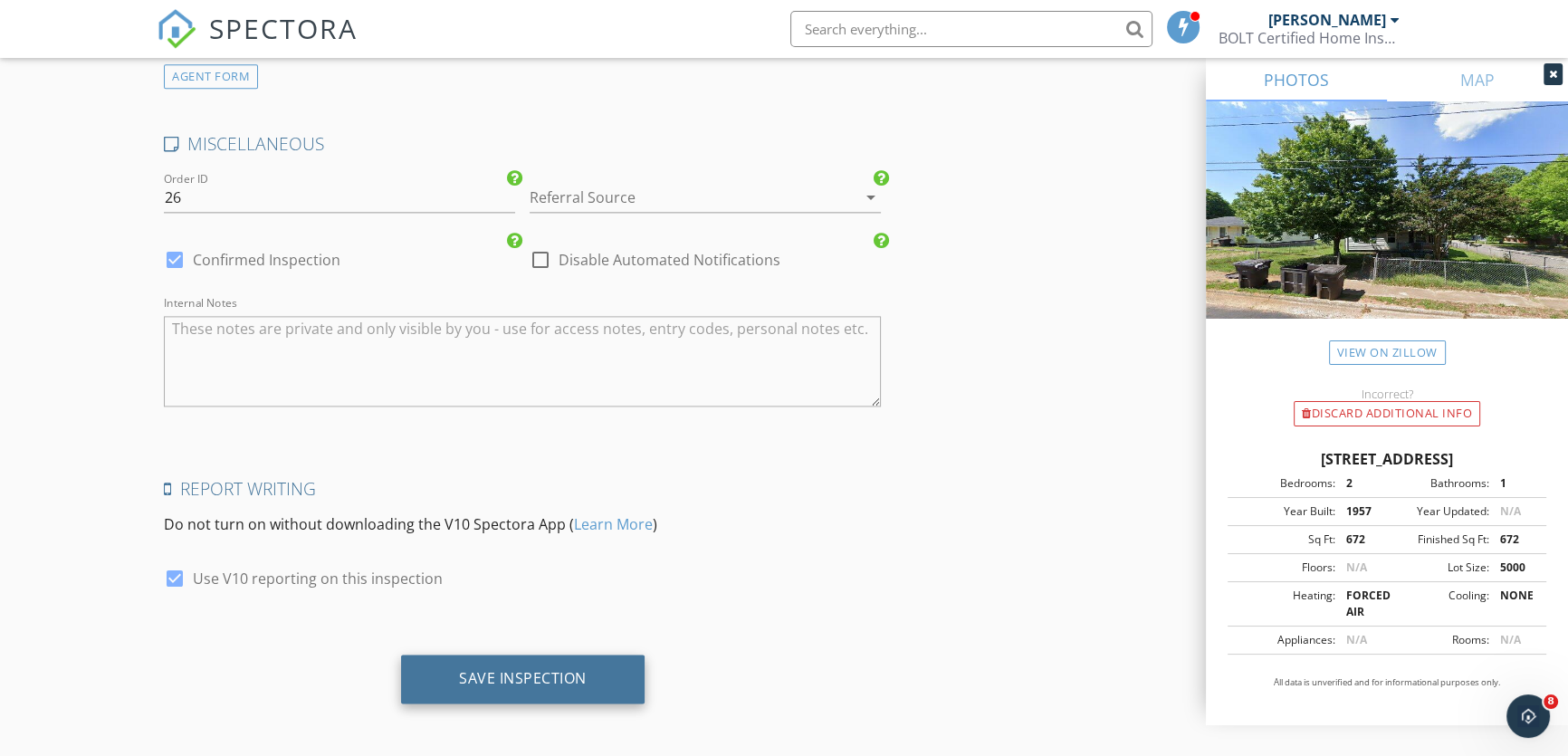
click at [538, 670] on div "Save Inspection" at bounding box center [523, 679] width 128 height 19
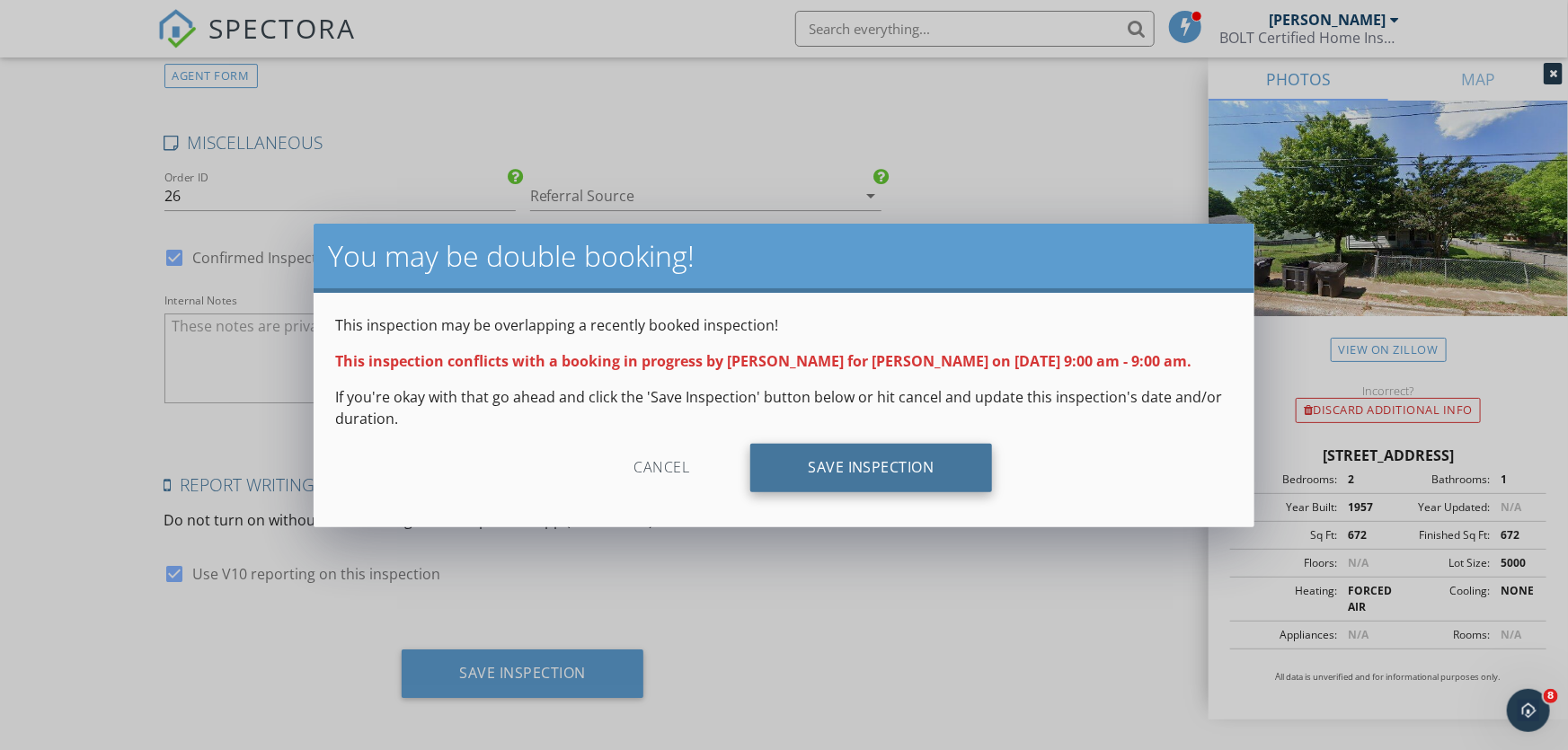
click at [865, 464] on div "Save Inspection" at bounding box center [871, 468] width 241 height 49
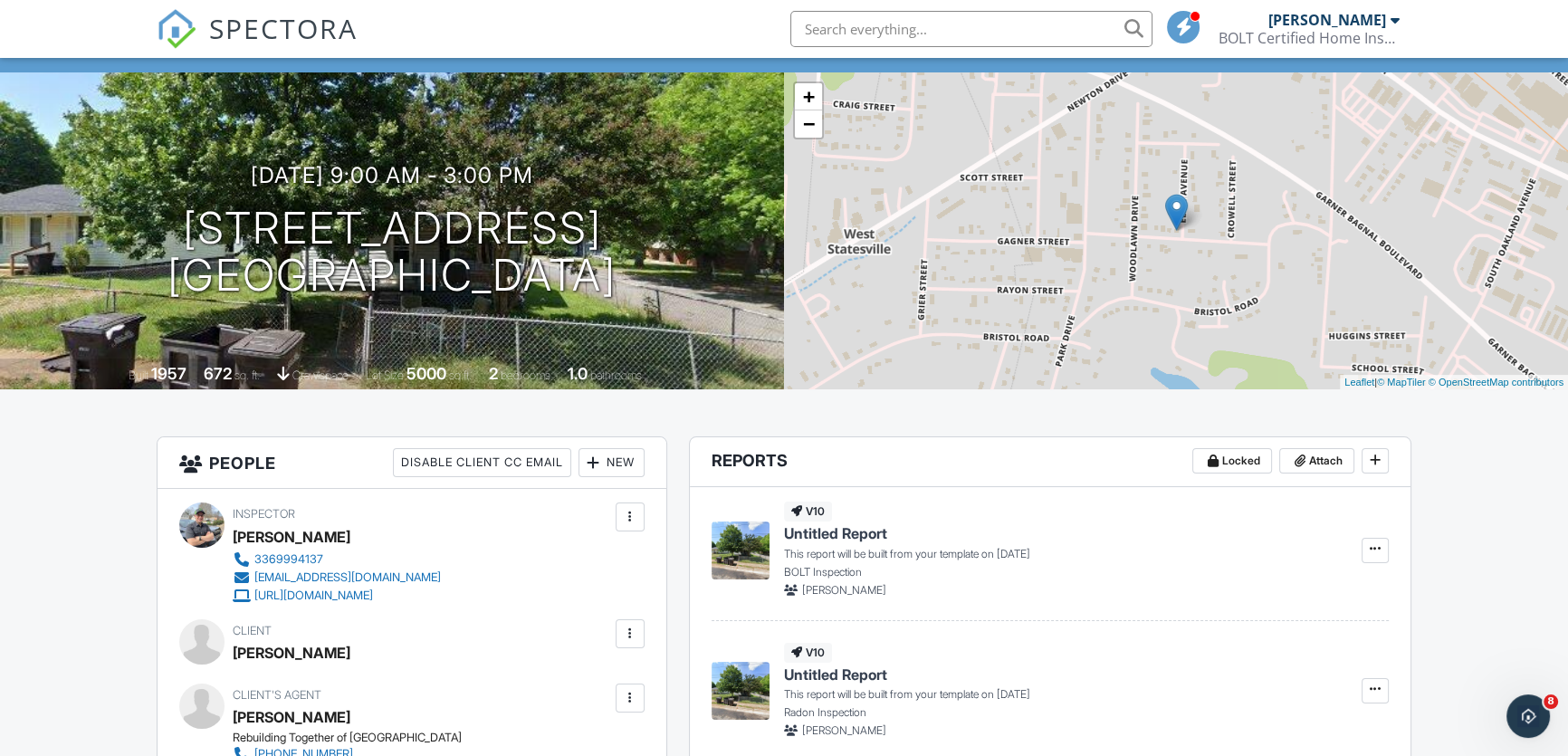
scroll to position [82, 0]
